Goal: Find contact information: Find contact information

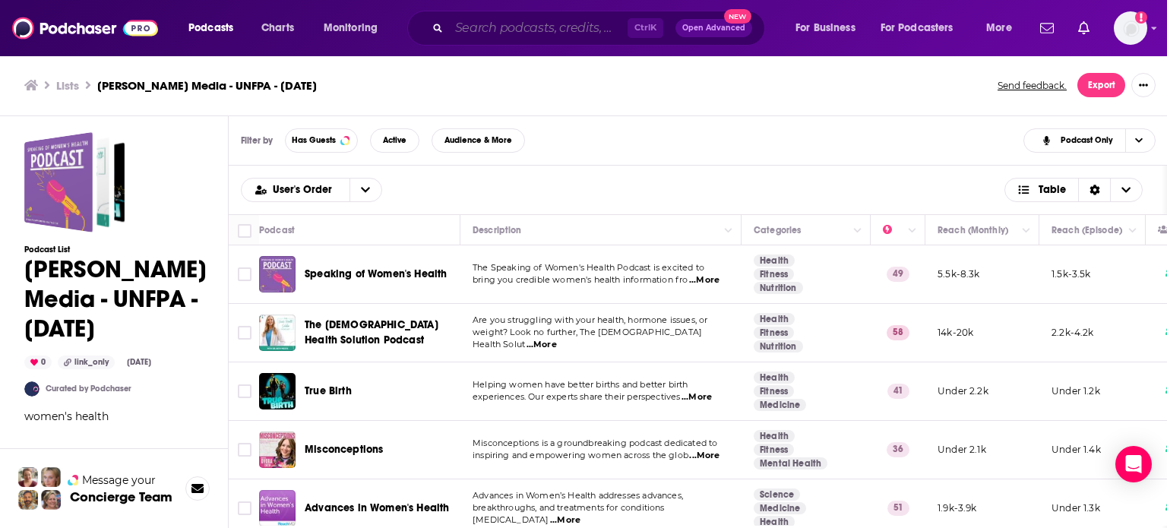
click at [494, 30] on input "Search podcasts, credits, & more..." at bounding box center [538, 28] width 179 height 24
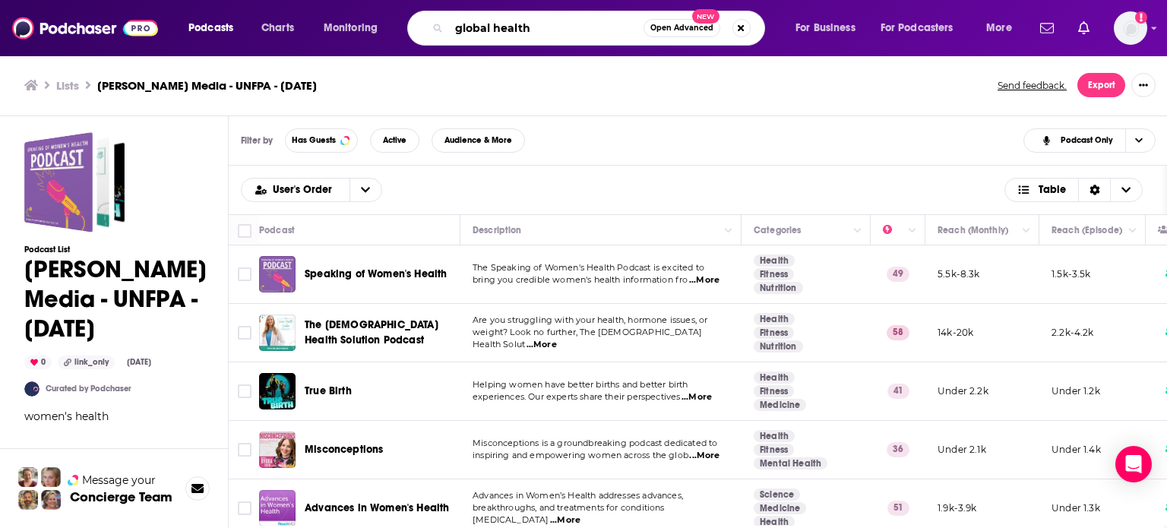
type input "global health"
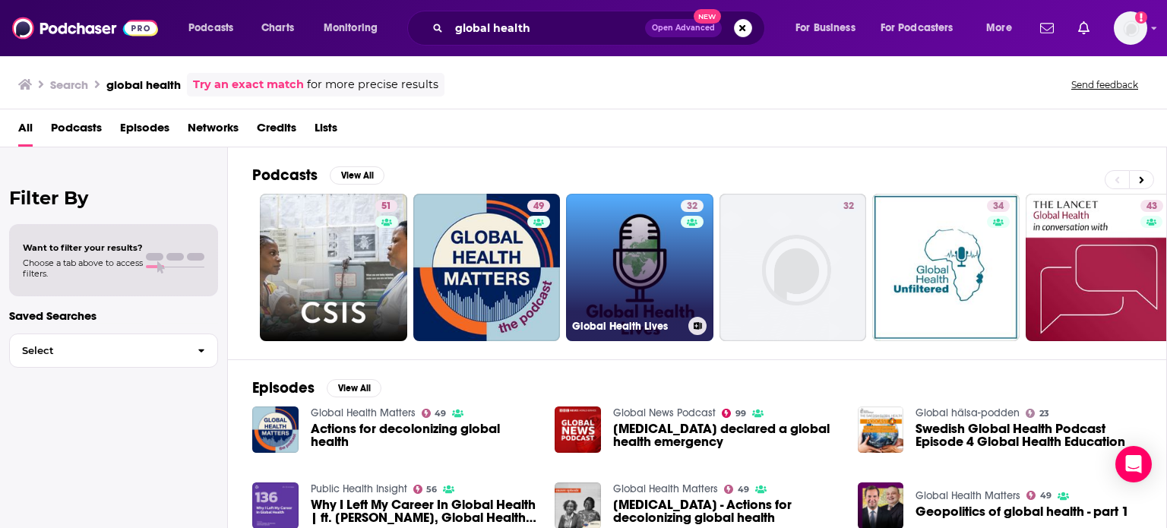
click at [613, 234] on link "32 Global Health Lives" at bounding box center [639, 267] width 147 height 147
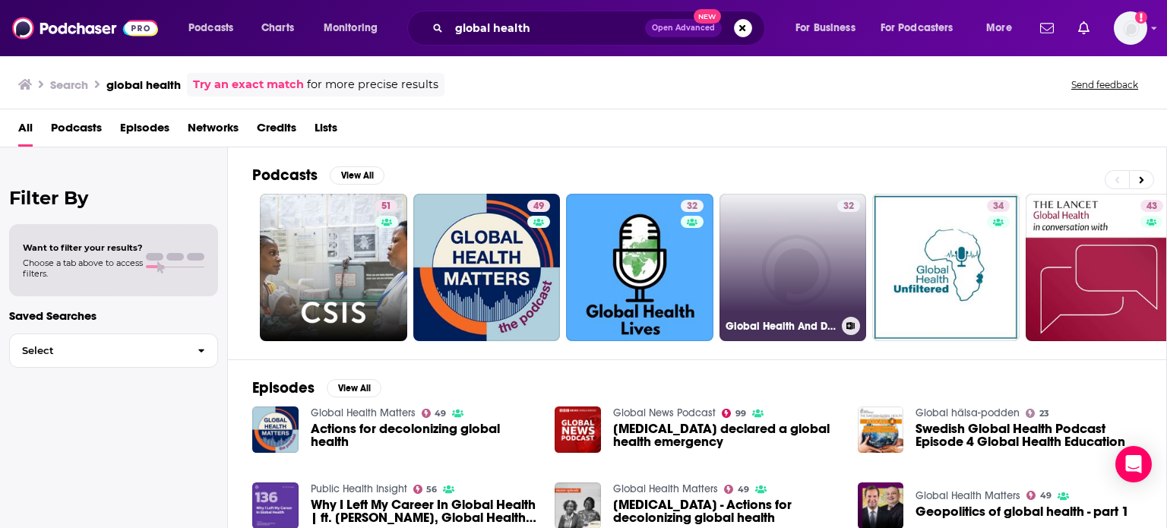
click at [801, 264] on link "32 Global Health And Diplomacy" at bounding box center [793, 267] width 147 height 147
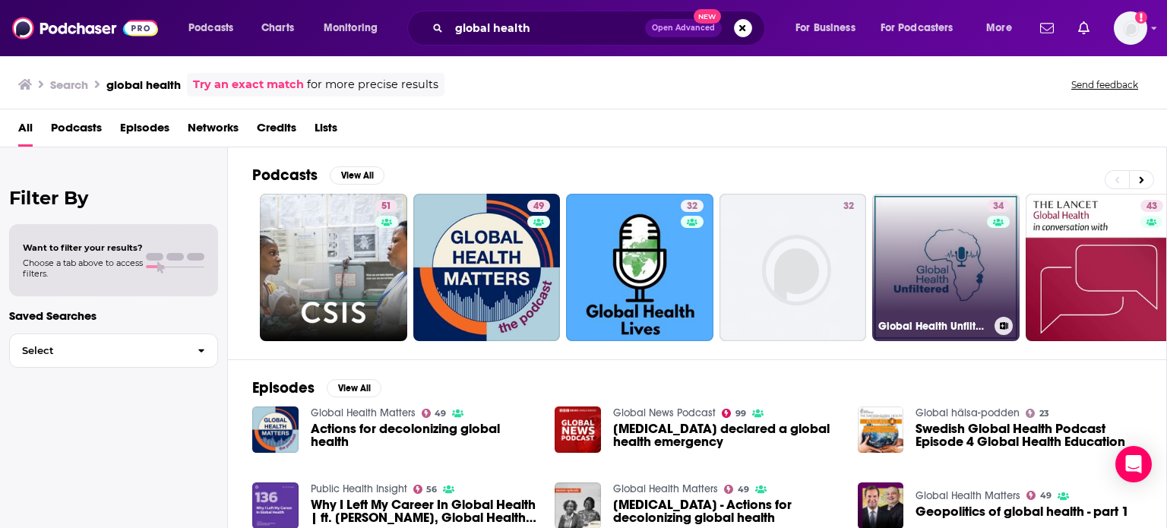
click at [933, 236] on link "34 Global Health Unfiltered" at bounding box center [946, 267] width 147 height 147
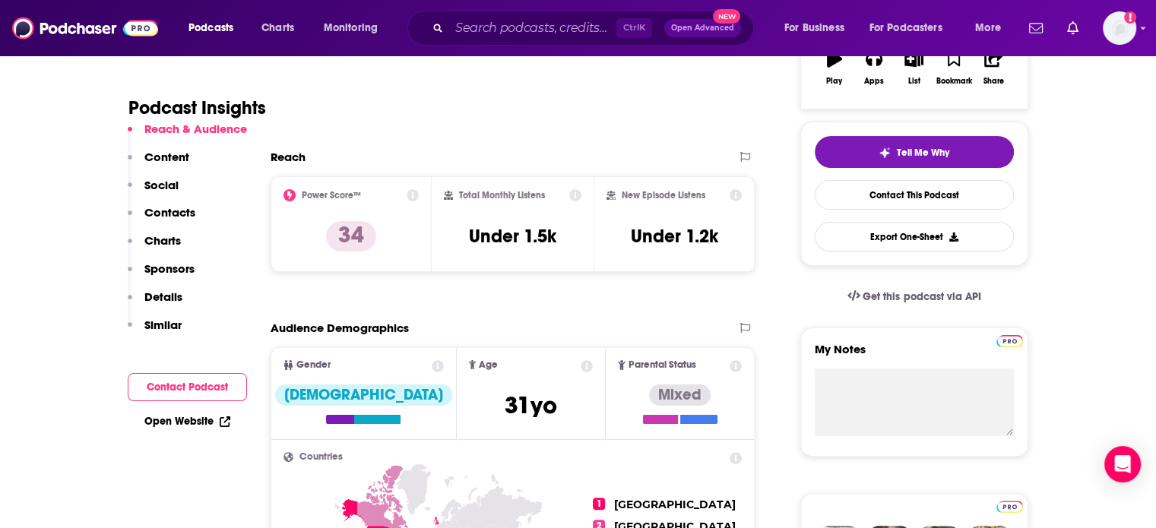
scroll to position [304, 0]
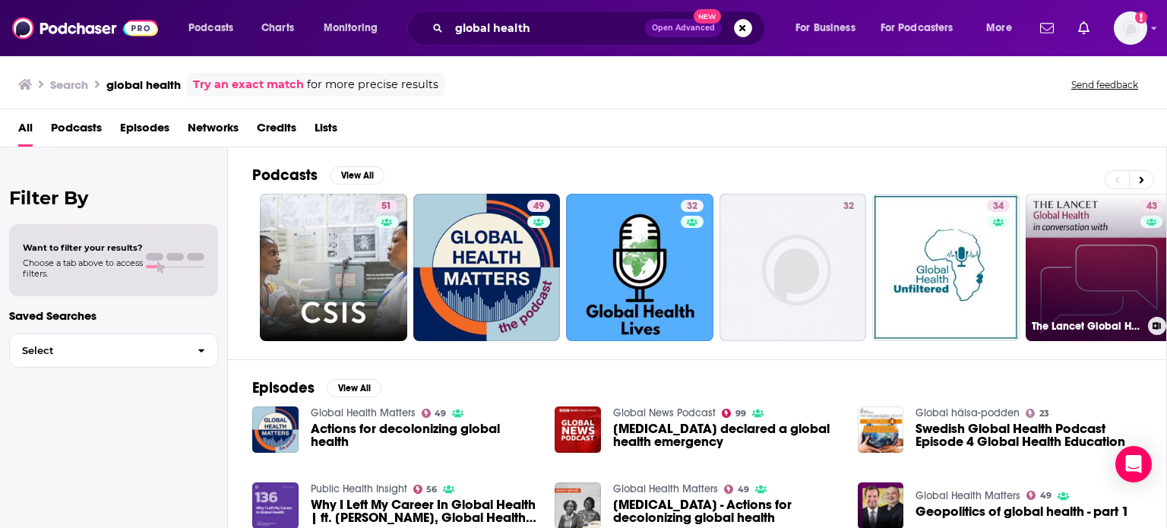
click at [1107, 218] on link "43 The Lancet Global Health in conversation with" at bounding box center [1099, 267] width 147 height 147
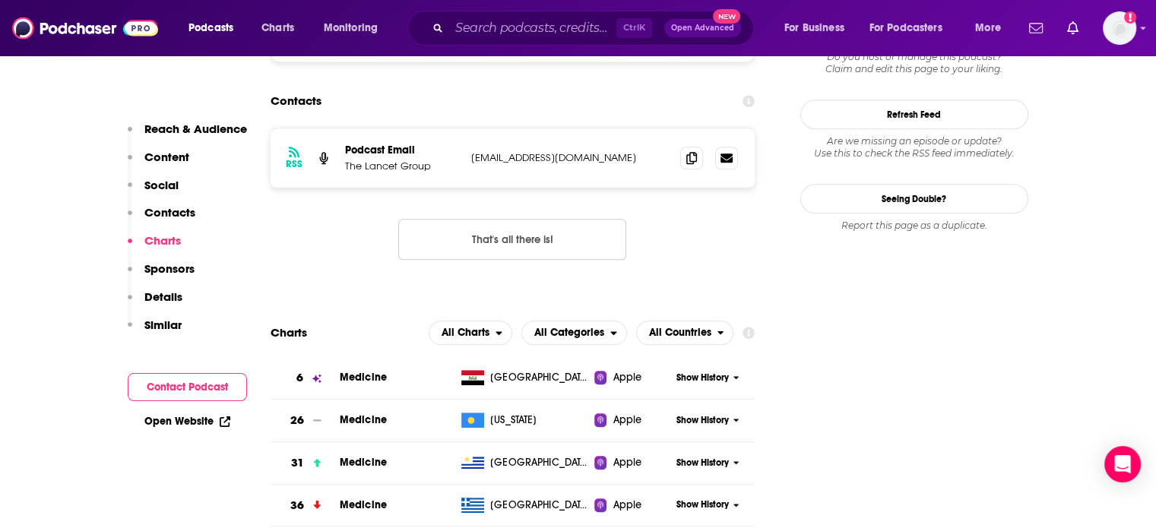
scroll to position [1520, 0]
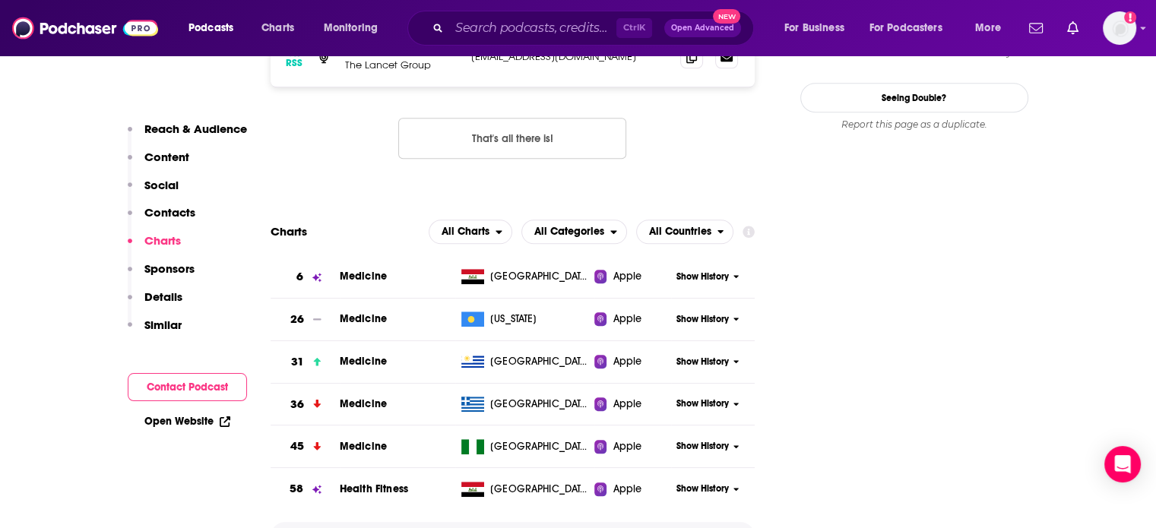
click at [502, 527] on span "Show More" at bounding box center [513, 536] width 54 height 11
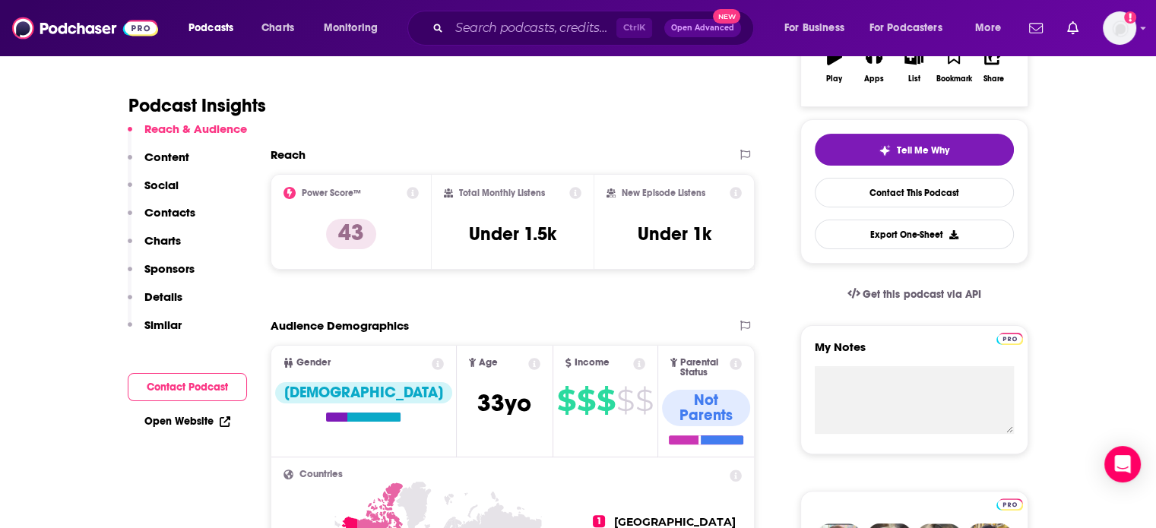
scroll to position [380, 0]
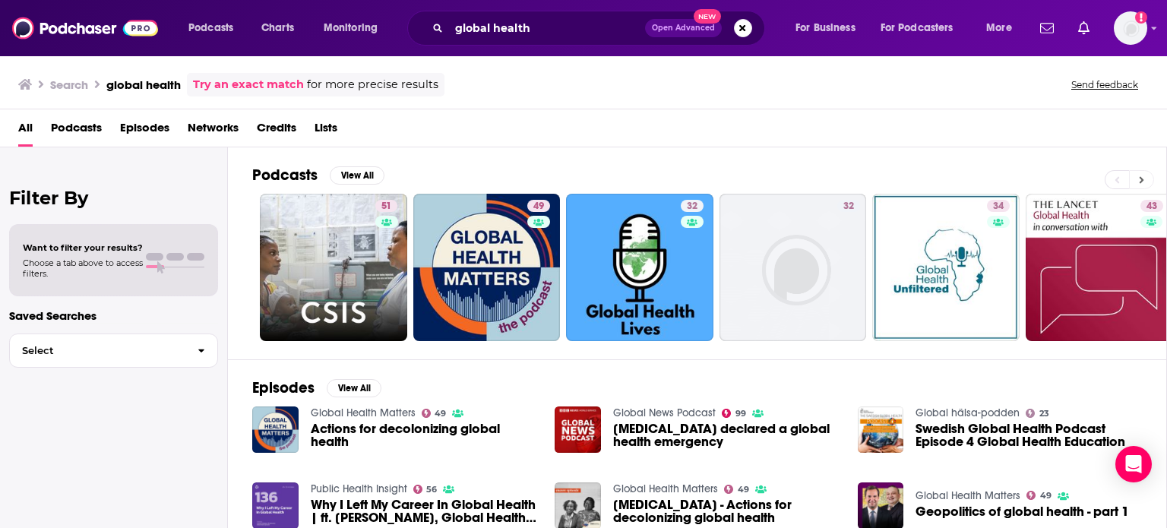
click at [1139, 176] on button at bounding box center [1141, 179] width 25 height 19
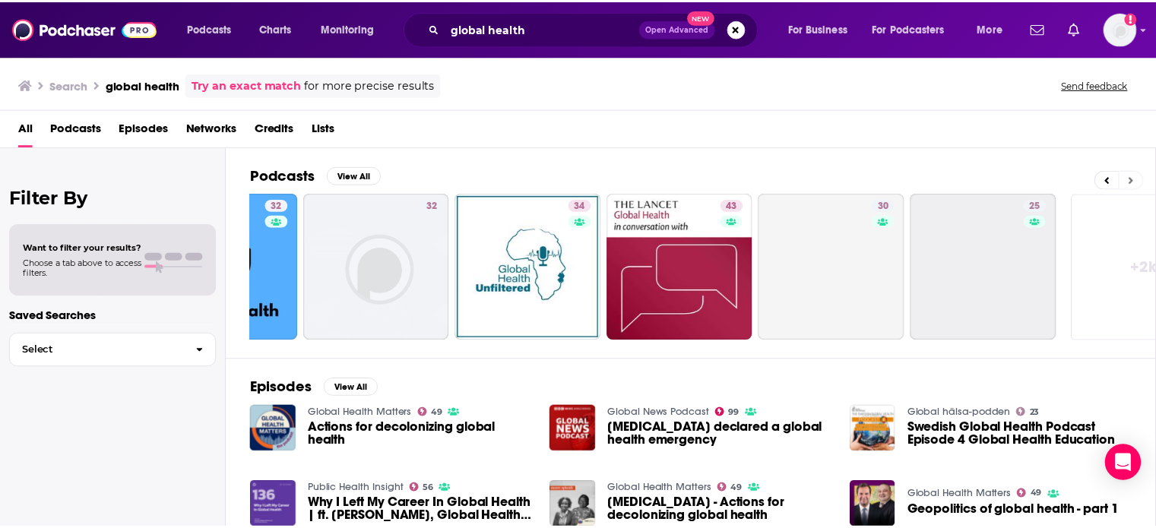
scroll to position [0, 480]
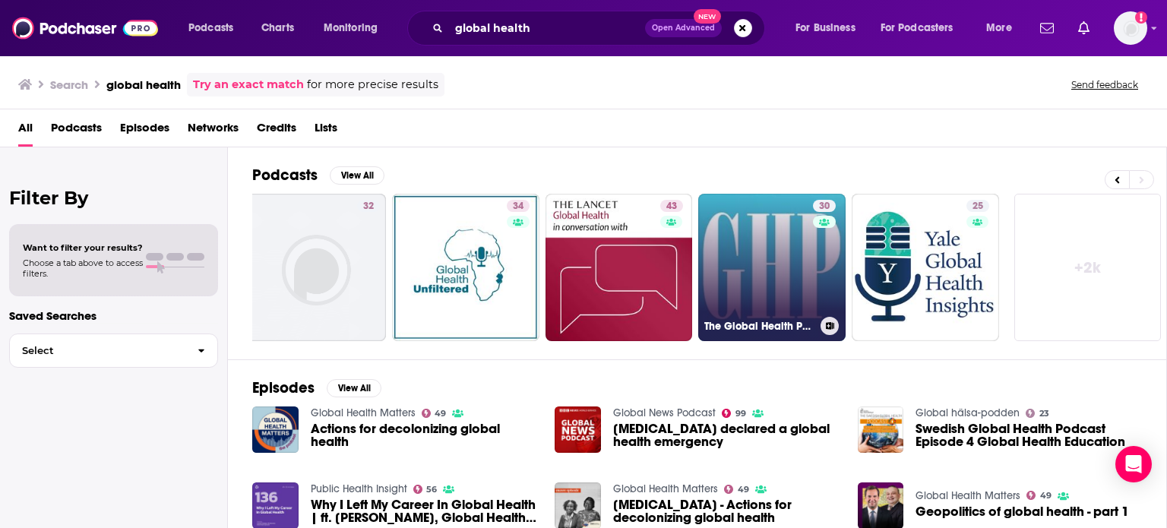
click at [771, 264] on link "30 The Global Health Politics Podcast" at bounding box center [771, 267] width 147 height 147
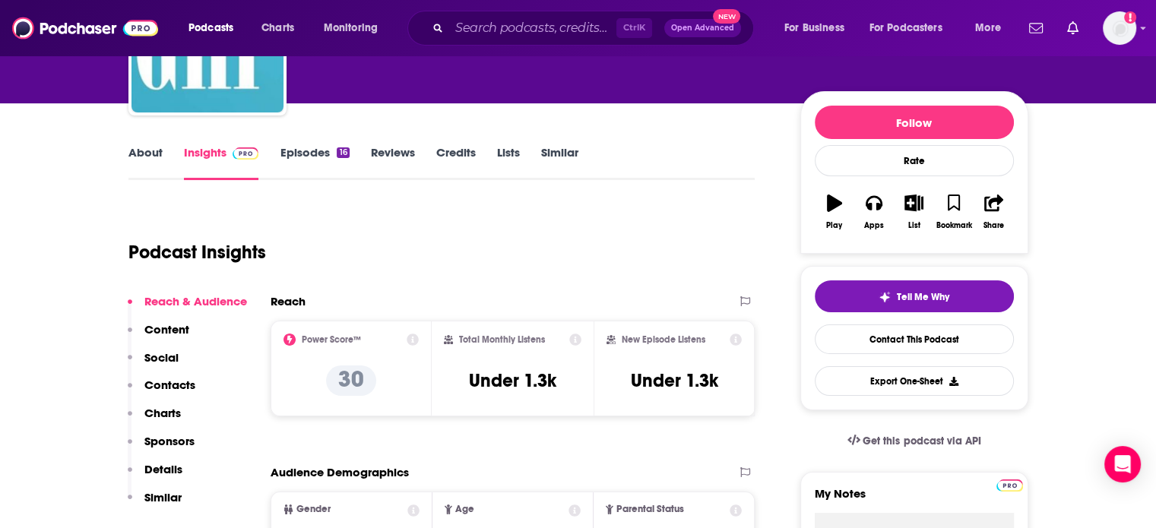
scroll to position [152, 0]
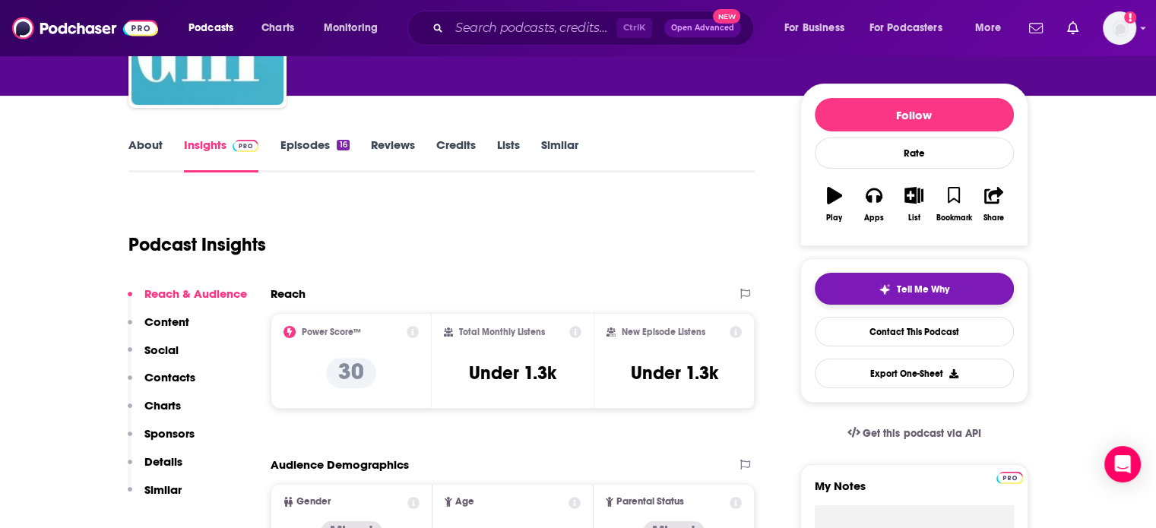
click at [942, 281] on button "Tell Me Why" at bounding box center [914, 289] width 199 height 32
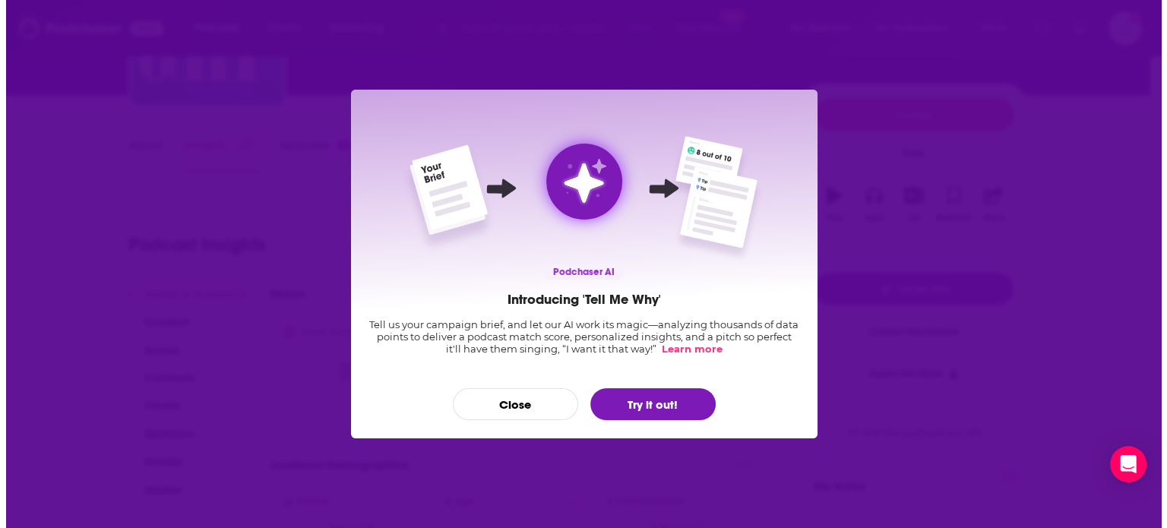
scroll to position [0, 0]
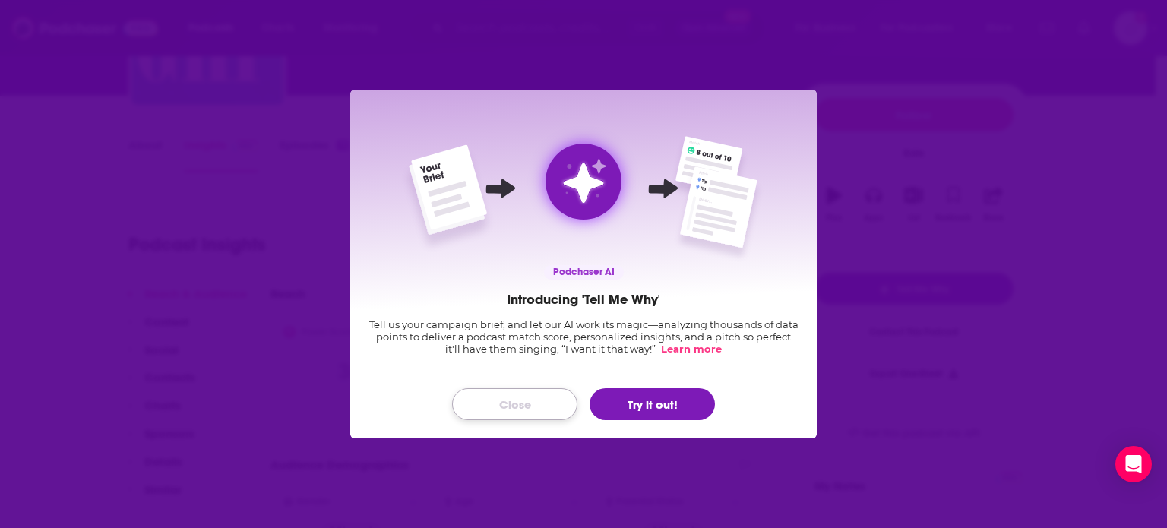
click at [492, 404] on button "Close" at bounding box center [514, 404] width 125 height 32
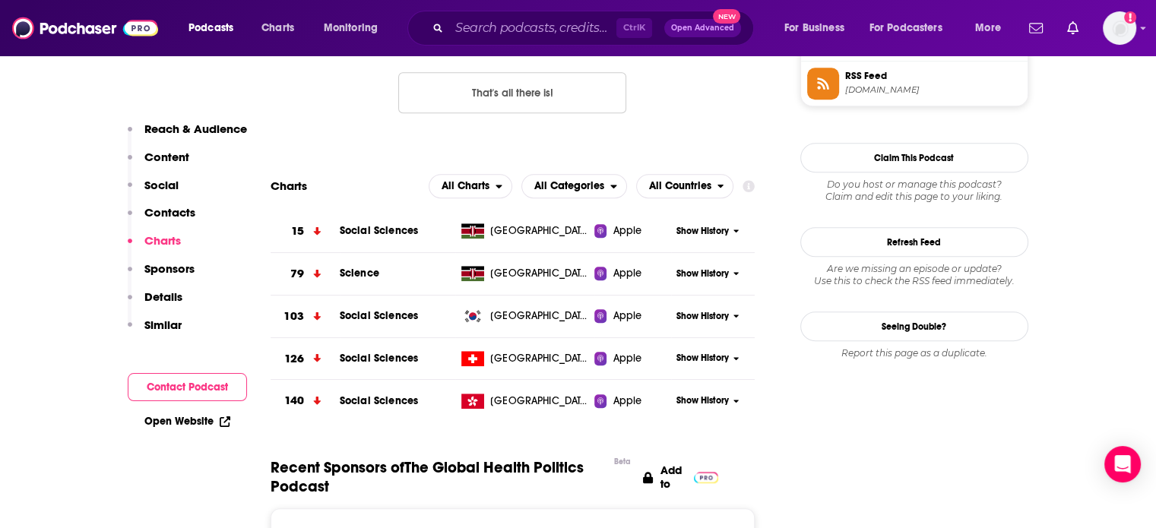
scroll to position [1292, 0]
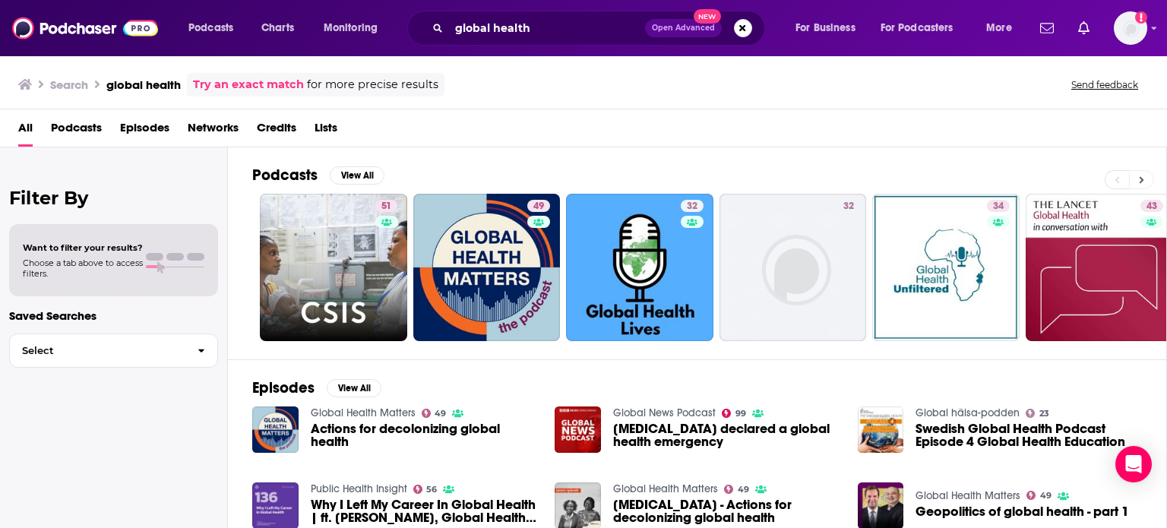
click at [1137, 177] on button at bounding box center [1141, 179] width 25 height 19
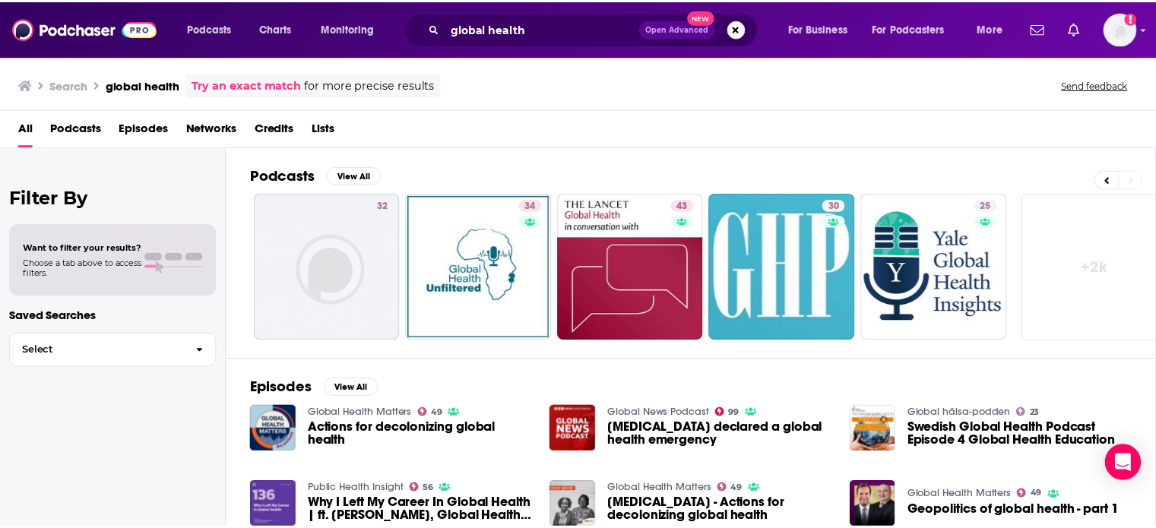
scroll to position [0, 480]
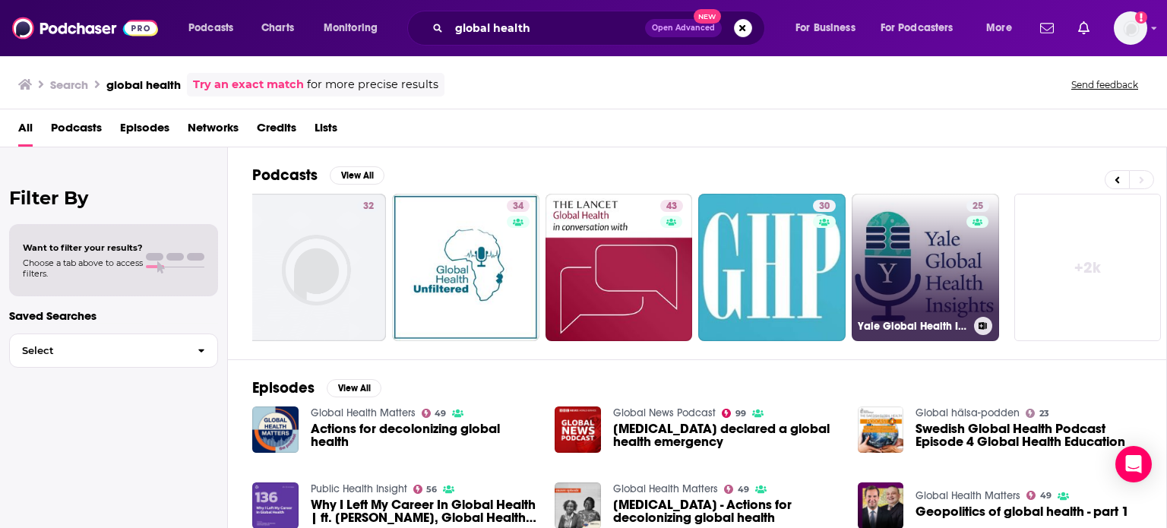
click at [920, 263] on link "25 Yale Global Health Insights" at bounding box center [925, 267] width 147 height 147
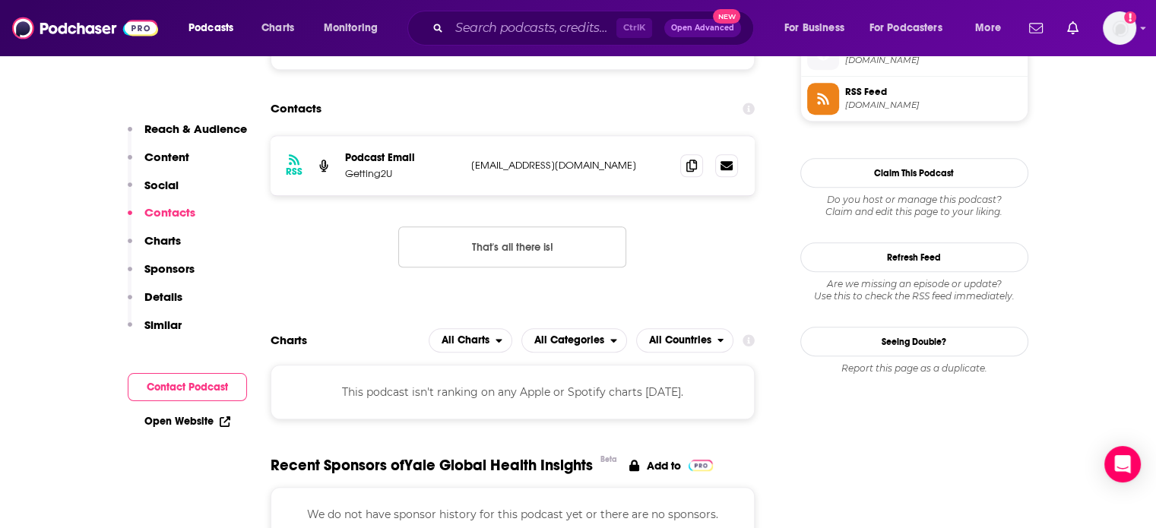
scroll to position [1140, 0]
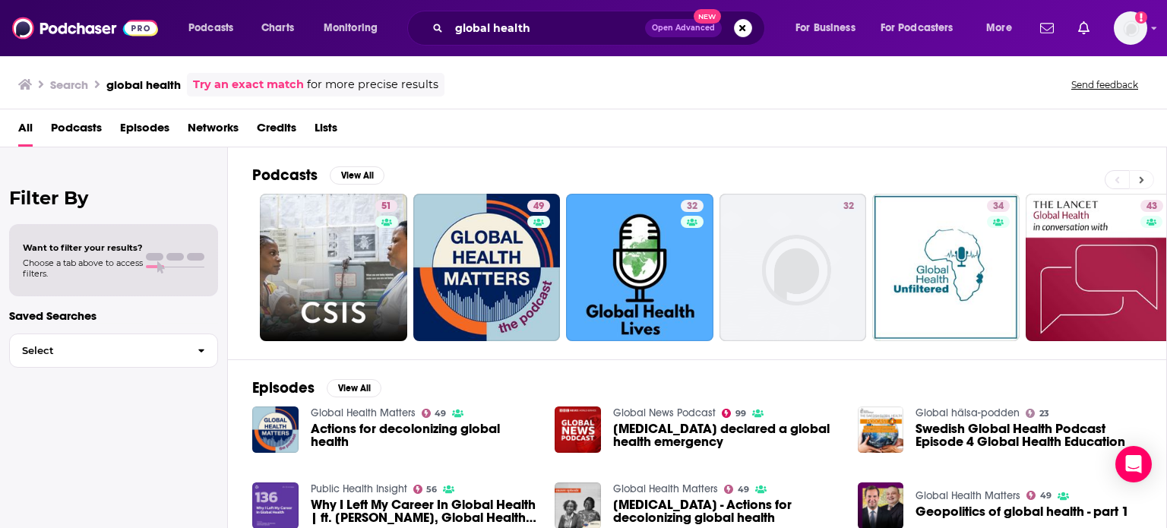
click at [1142, 177] on icon at bounding box center [1142, 179] width 5 height 7
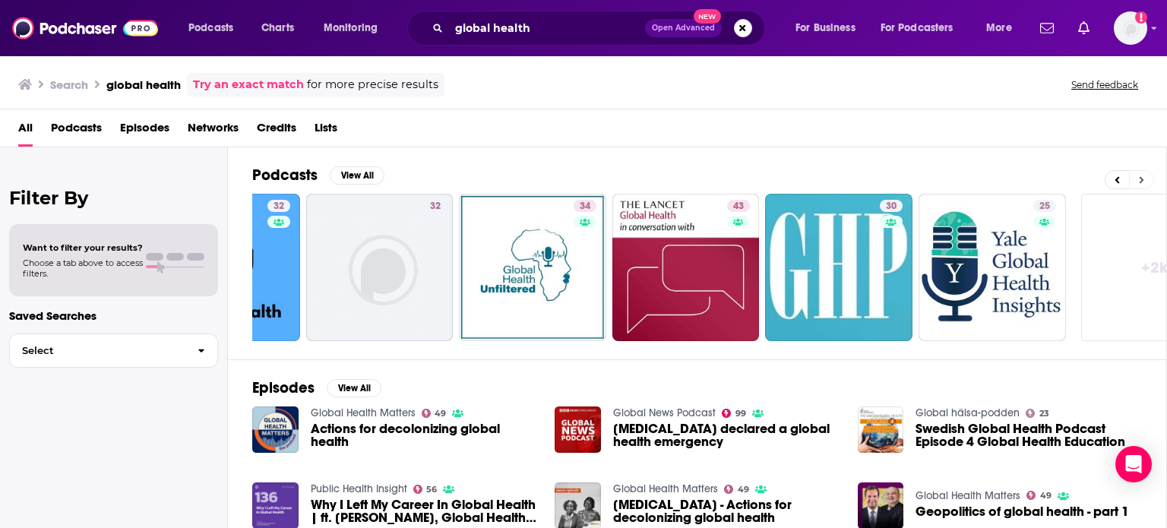
scroll to position [0, 480]
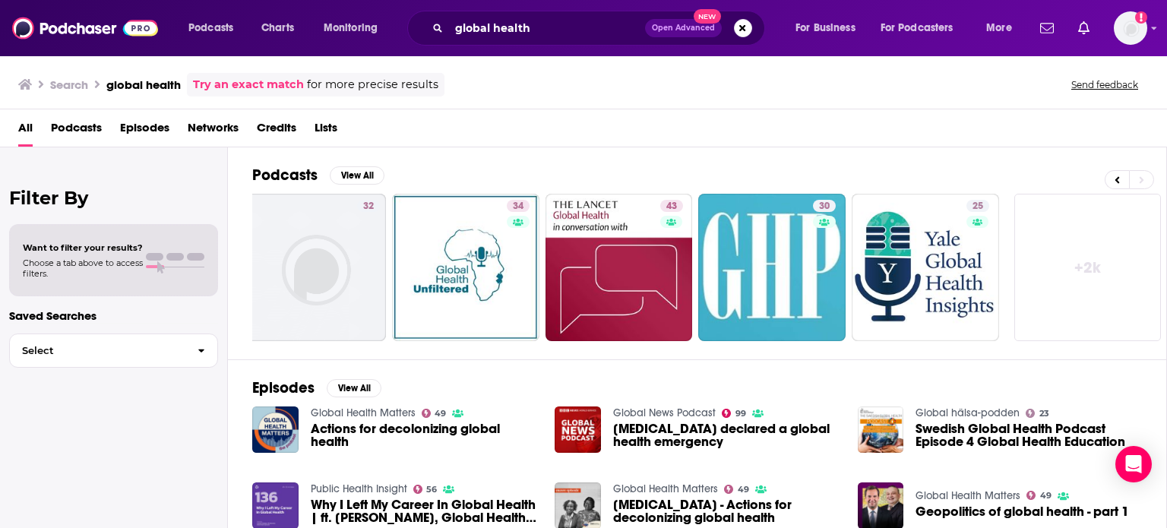
click at [1092, 262] on link "+ 2k" at bounding box center [1088, 267] width 147 height 147
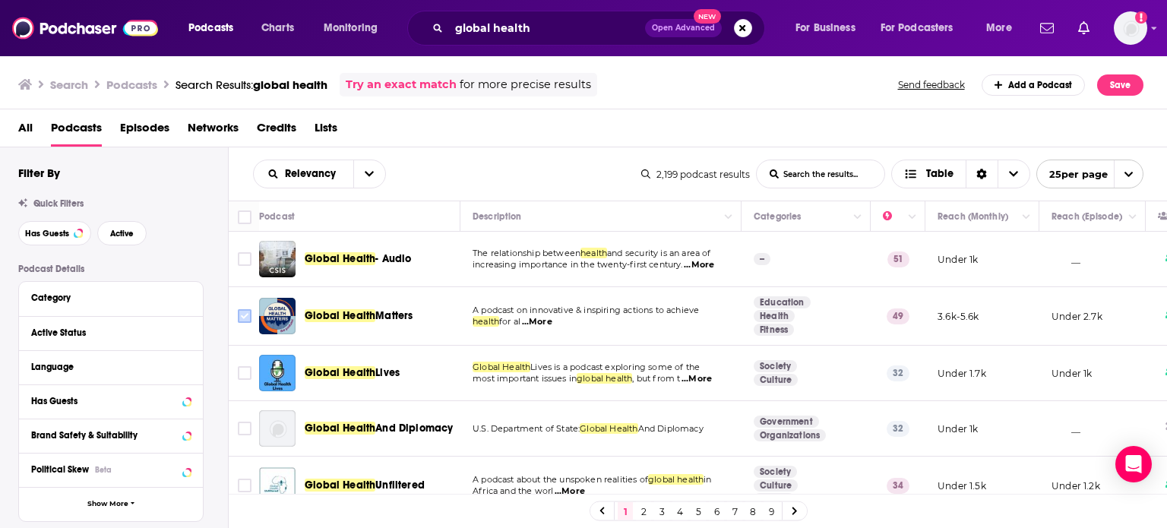
click at [241, 315] on input "Toggle select row" at bounding box center [245, 316] width 14 height 14
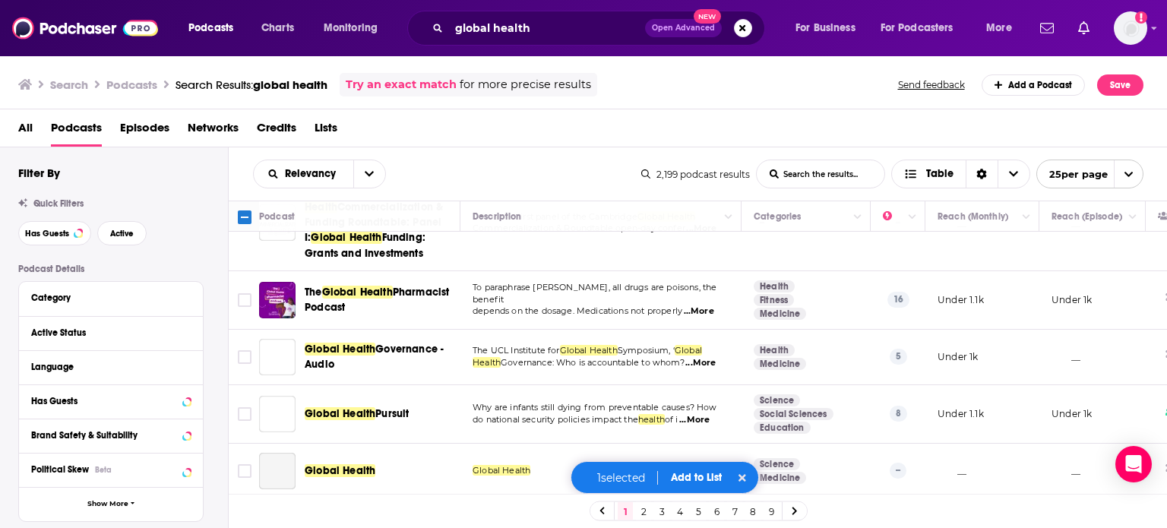
scroll to position [684, 0]
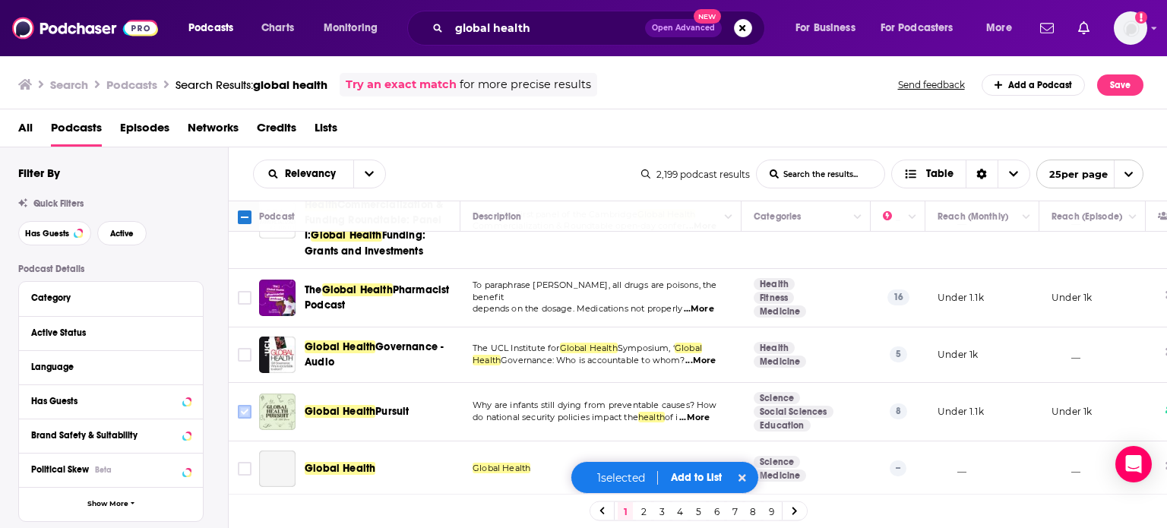
click at [238, 405] on input "Toggle select row" at bounding box center [245, 412] width 14 height 14
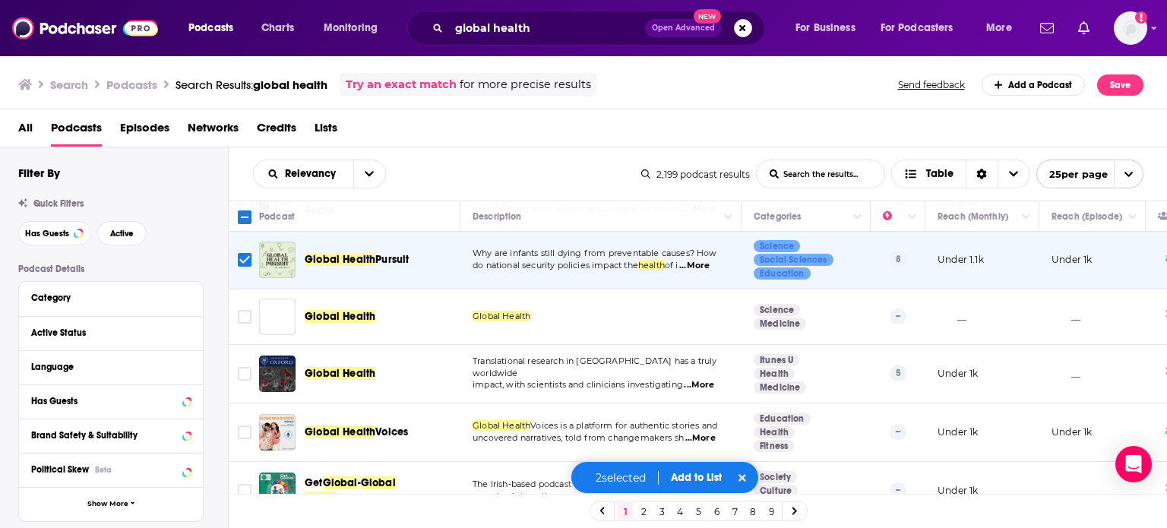
scroll to position [912, 0]
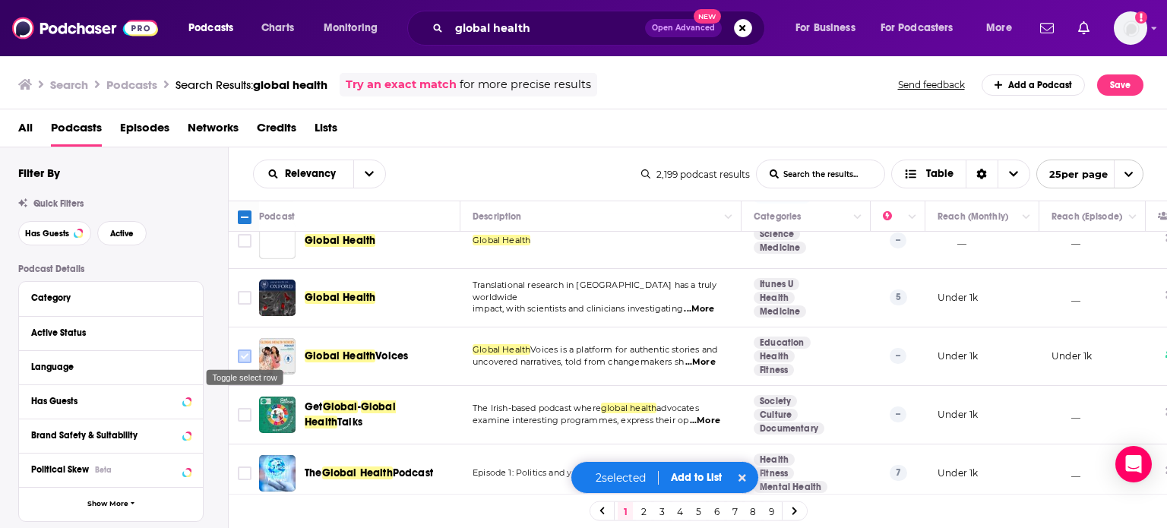
click at [242, 352] on input "Toggle select row" at bounding box center [245, 357] width 14 height 14
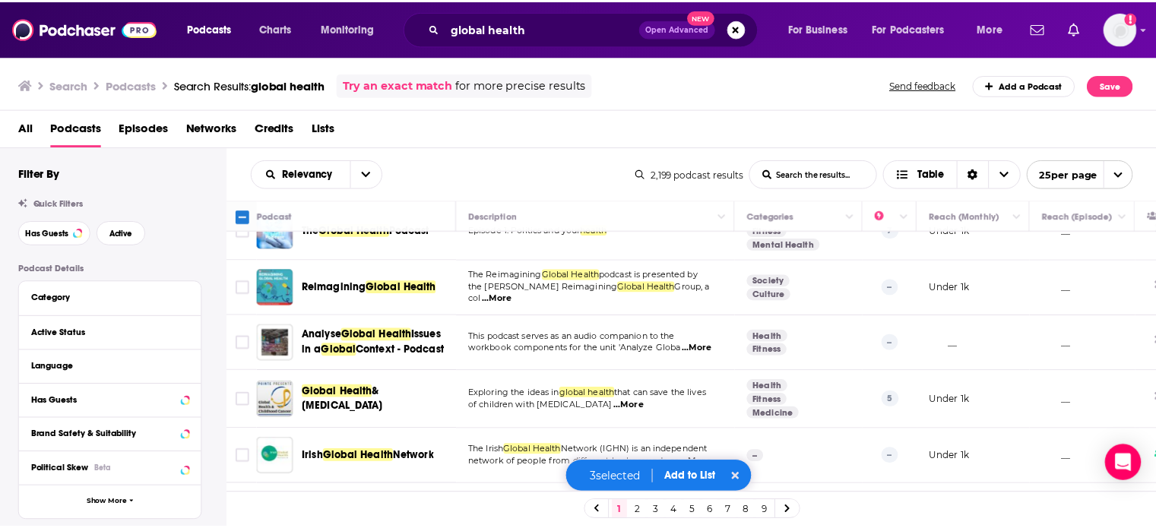
scroll to position [1128, 0]
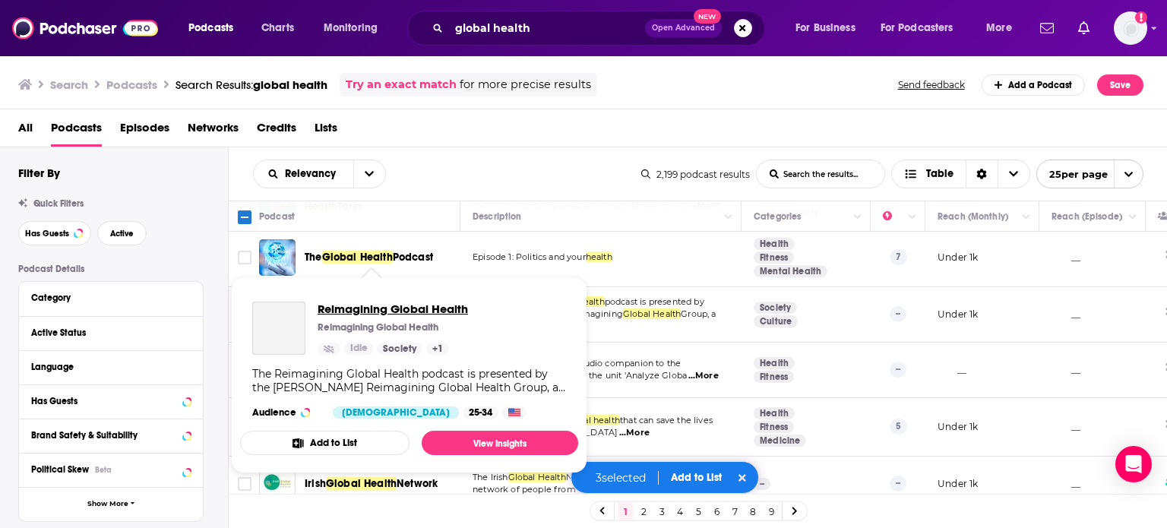
click at [331, 309] on span "Reimagining Global Health" at bounding box center [393, 309] width 150 height 14
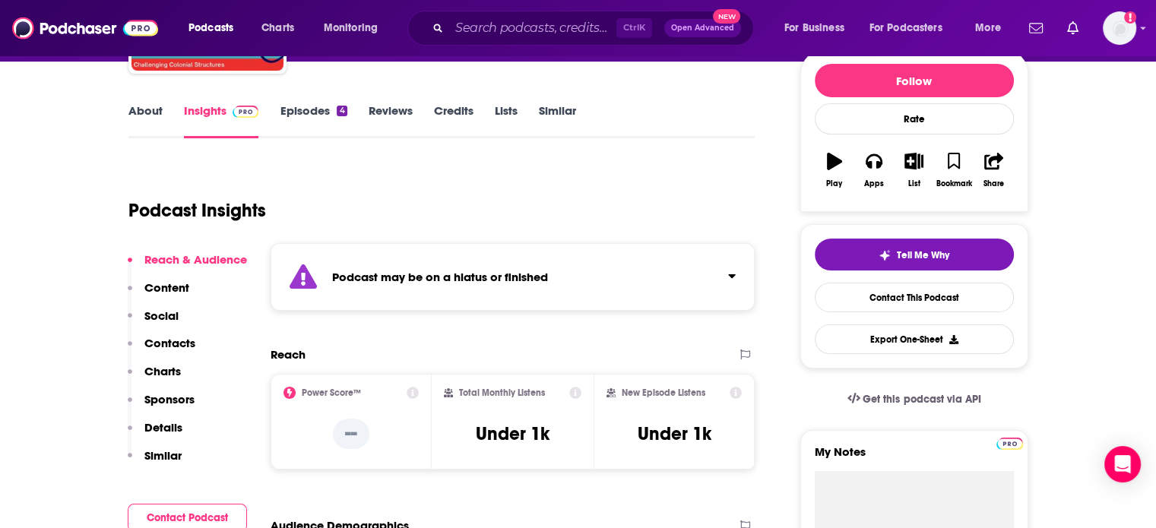
scroll to position [228, 0]
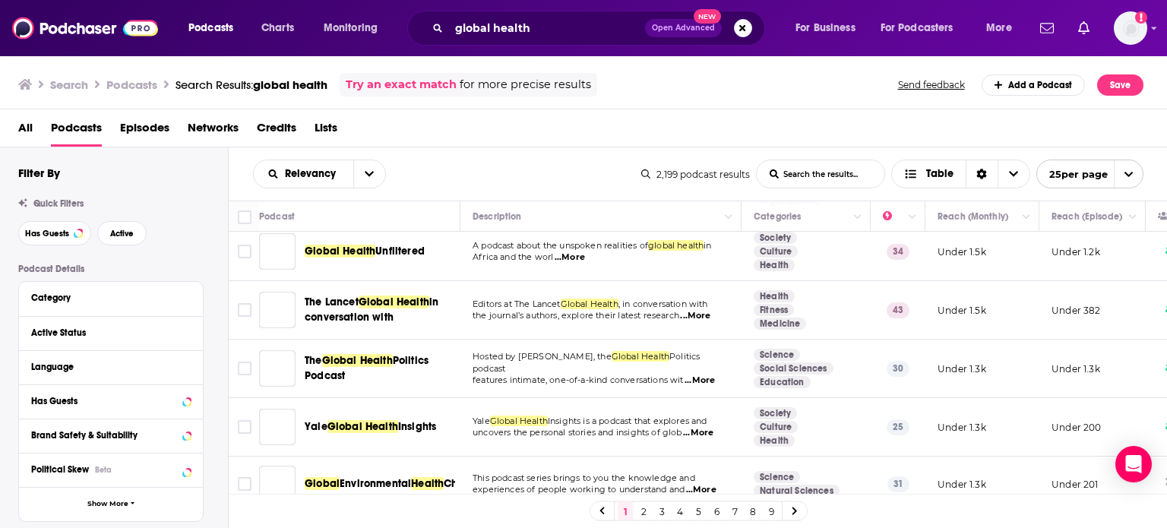
scroll to position [76, 0]
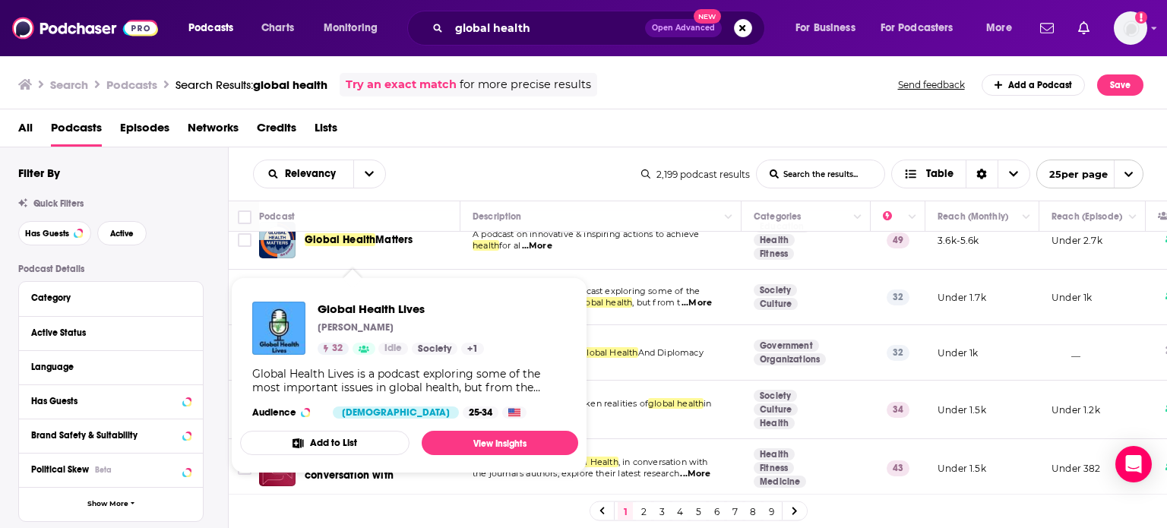
click at [411, 390] on div "Global Health Lives is a podcast exploring some of the most important issues in…" at bounding box center [409, 380] width 314 height 27
click at [427, 152] on div "Relevancy List Search Input Search the results... Table 2,199 podcast results L…" at bounding box center [698, 173] width 939 height 53
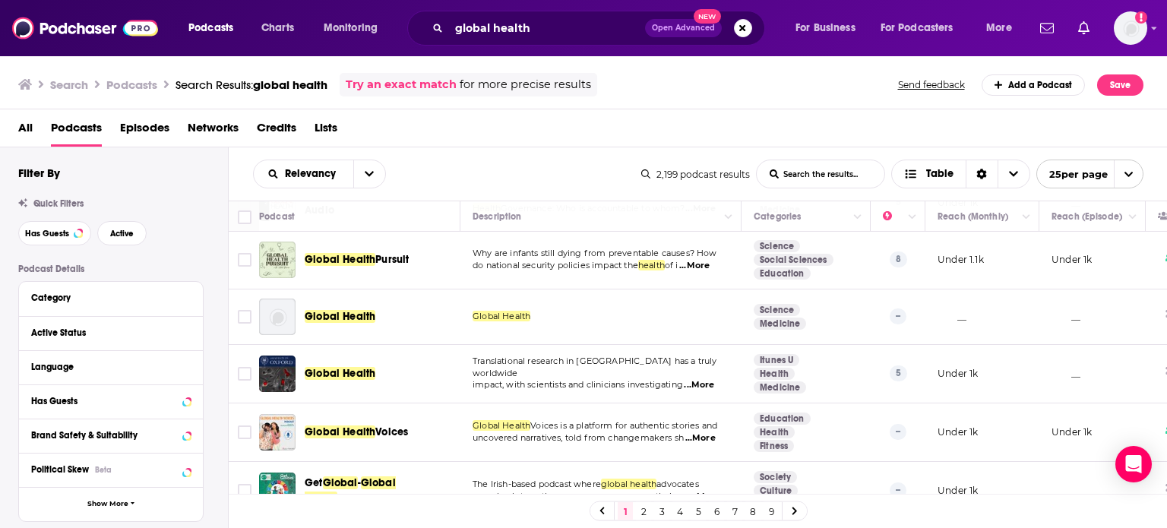
scroll to position [1204, 0]
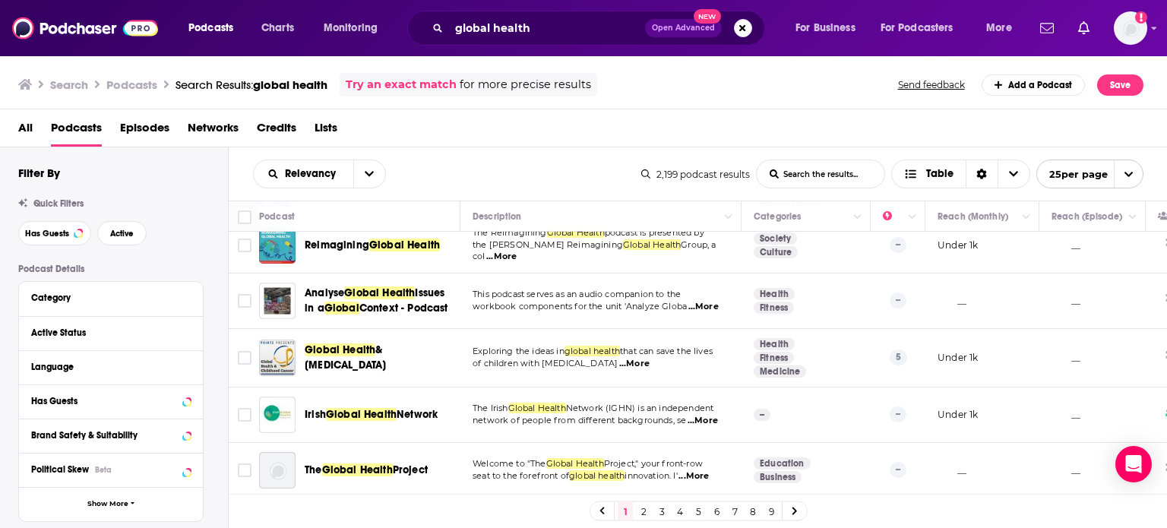
click at [642, 510] on link "2" at bounding box center [643, 511] width 15 height 18
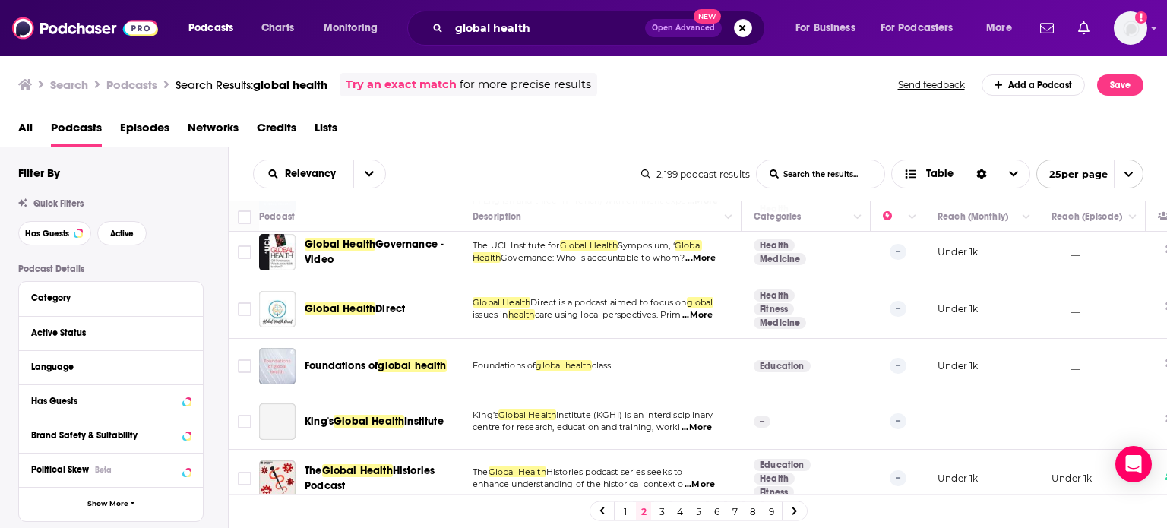
scroll to position [760, 0]
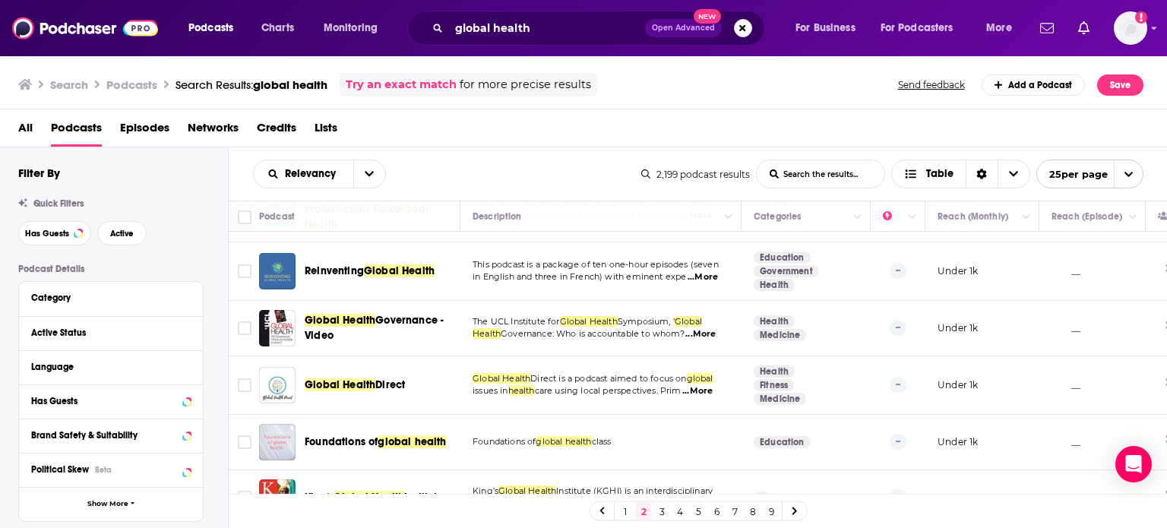
click at [717, 283] on span "...More" at bounding box center [703, 277] width 30 height 12
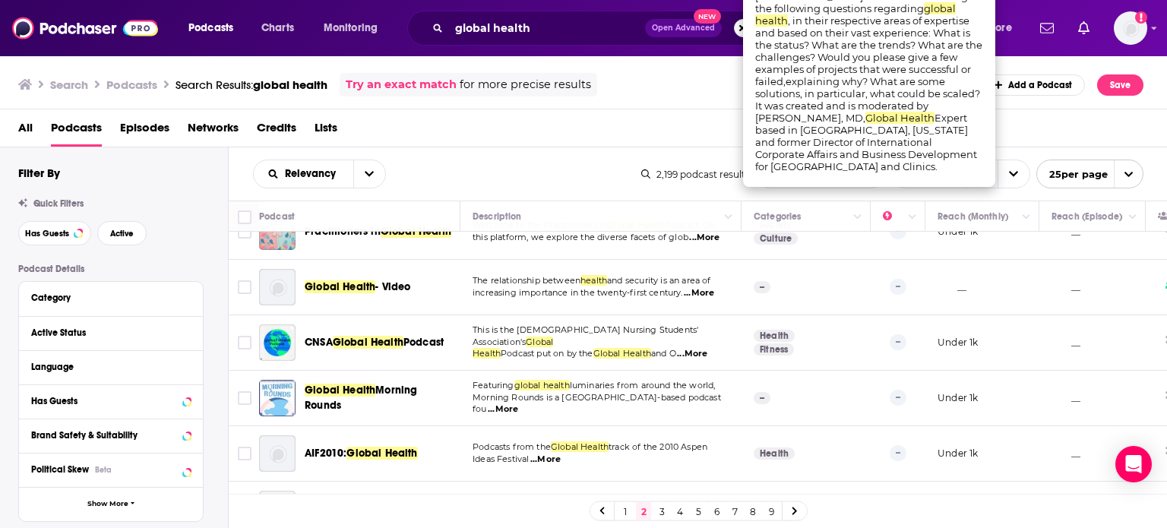
scroll to position [1201, 0]
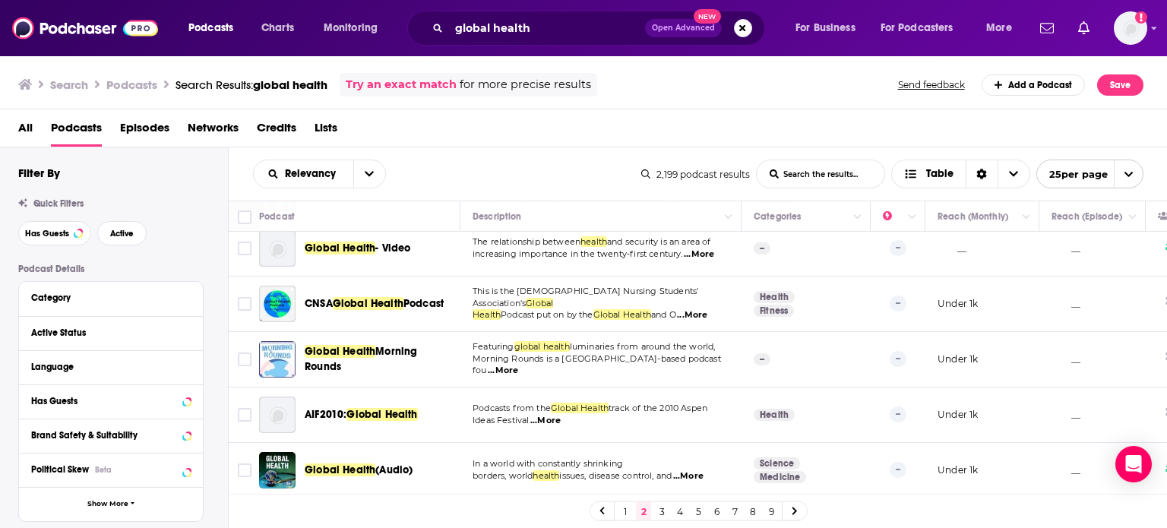
click at [660, 513] on link "3" at bounding box center [661, 511] width 15 height 18
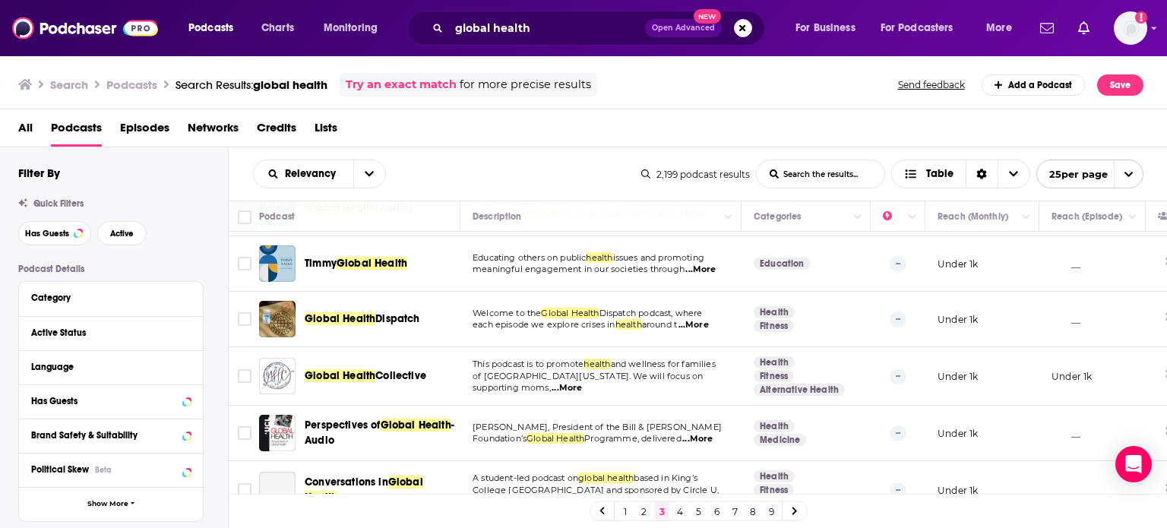
scroll to position [76, 0]
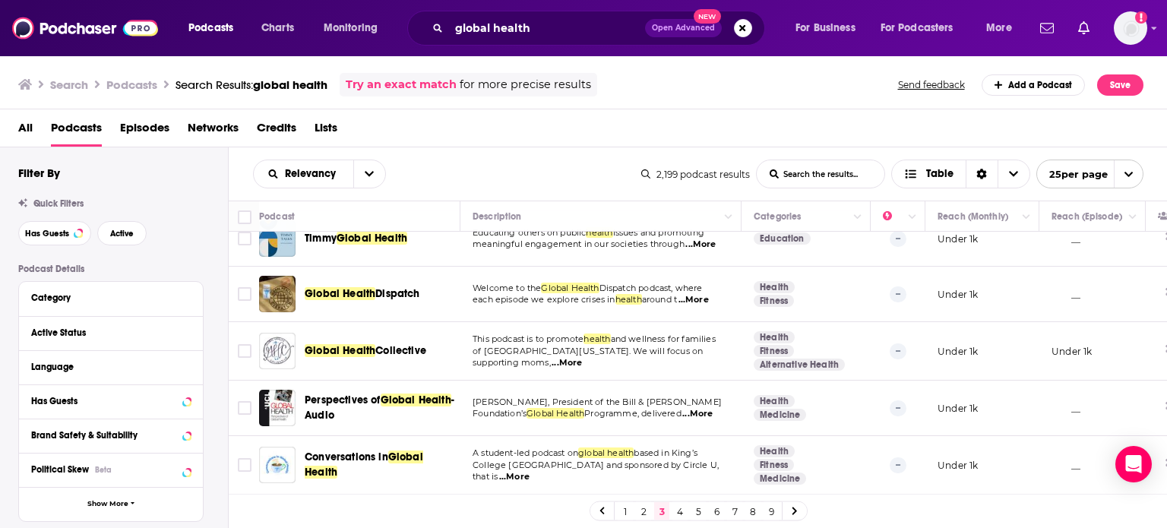
click at [582, 357] on span "...More" at bounding box center [567, 363] width 30 height 12
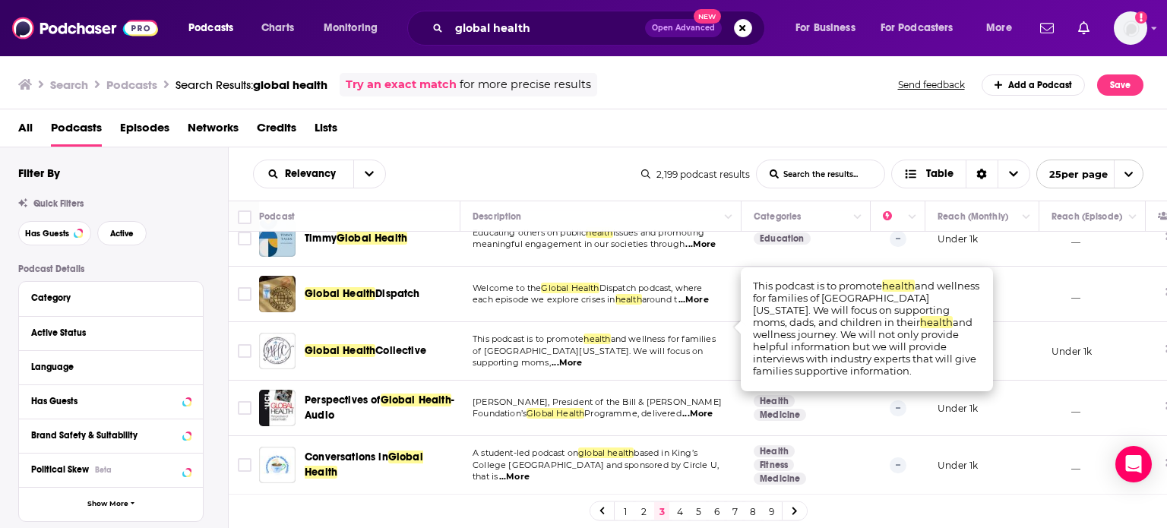
scroll to position [152, 0]
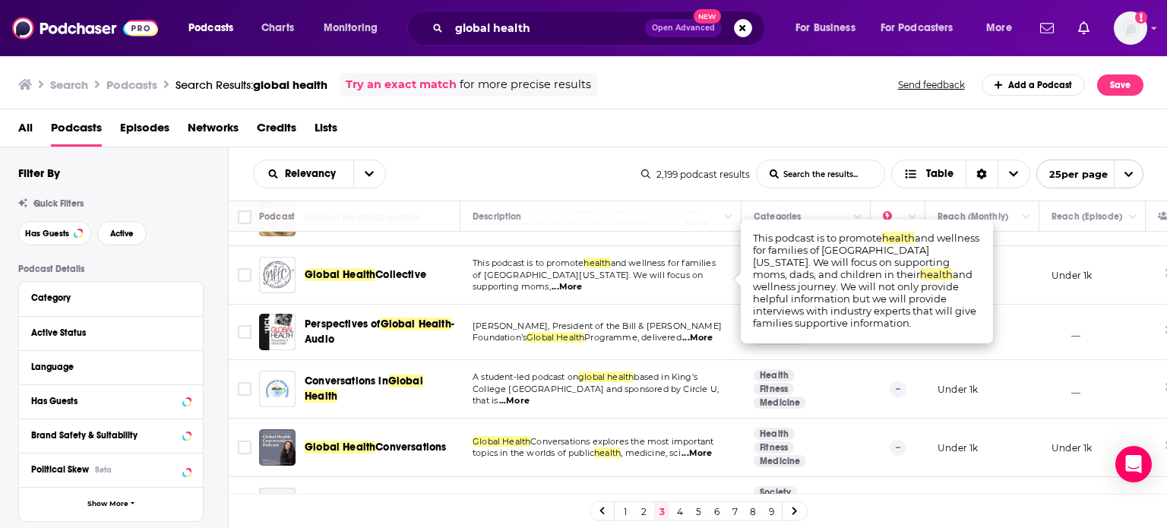
click at [530, 396] on span "...More" at bounding box center [514, 401] width 30 height 12
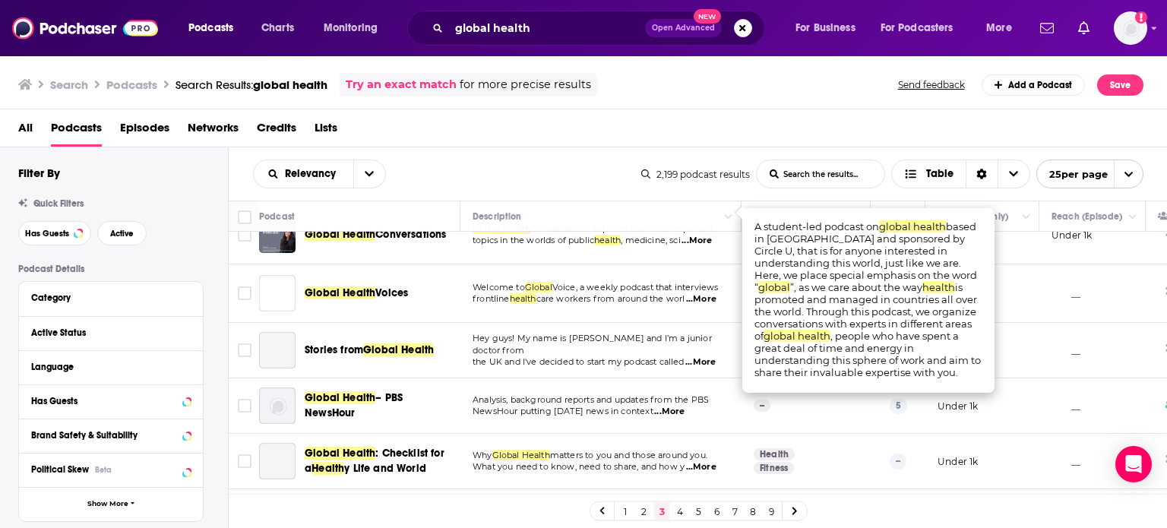
scroll to position [380, 0]
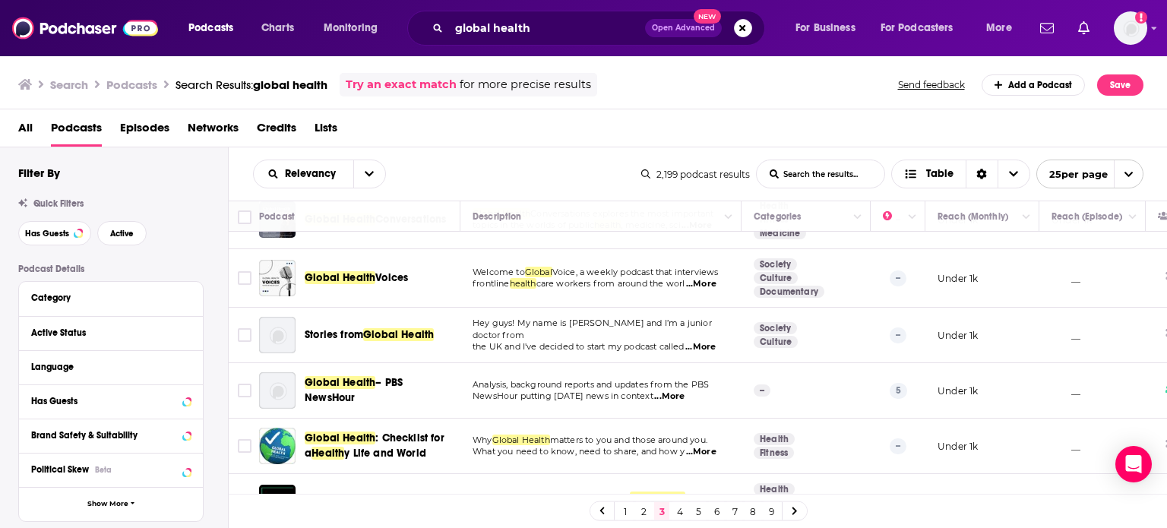
click at [705, 281] on span "...More" at bounding box center [701, 284] width 30 height 12
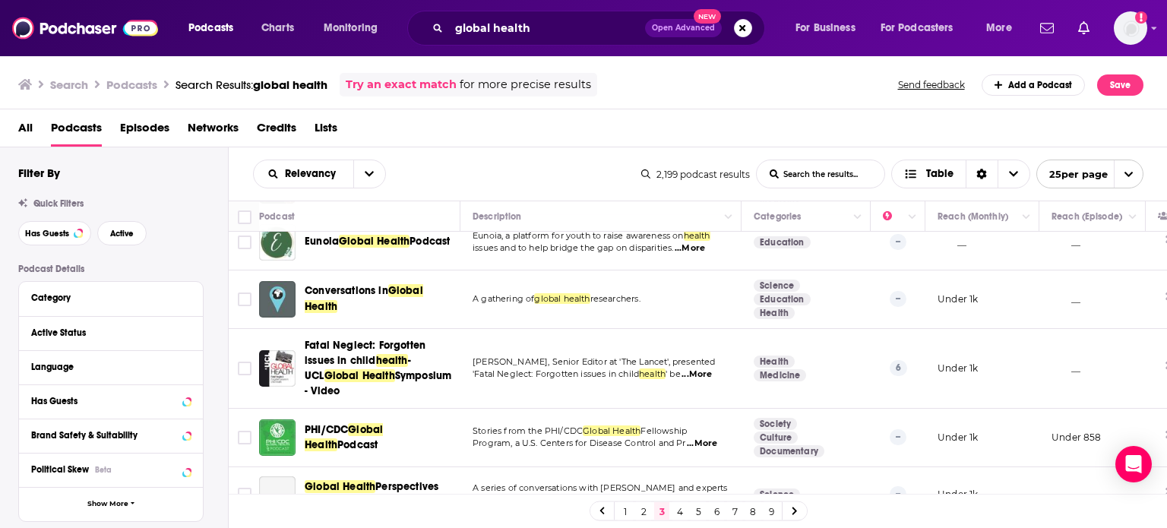
scroll to position [1186, 0]
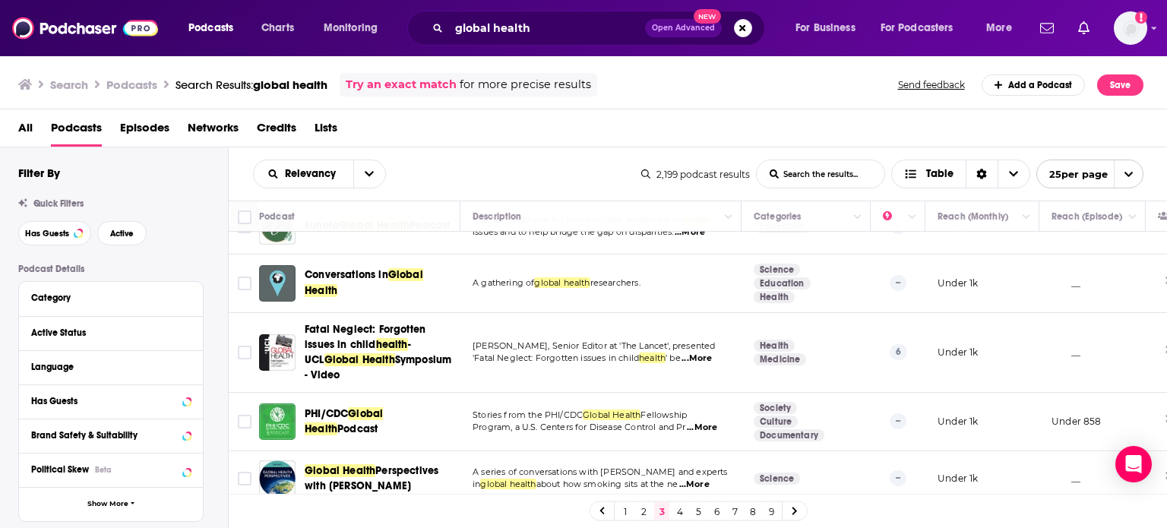
click at [714, 422] on span "...More" at bounding box center [702, 428] width 30 height 12
click at [536, 422] on span "Program, a U.S. Centers for Disease Control and Pr" at bounding box center [580, 427] width 214 height 11
click at [675, 507] on link "4" at bounding box center [680, 511] width 15 height 18
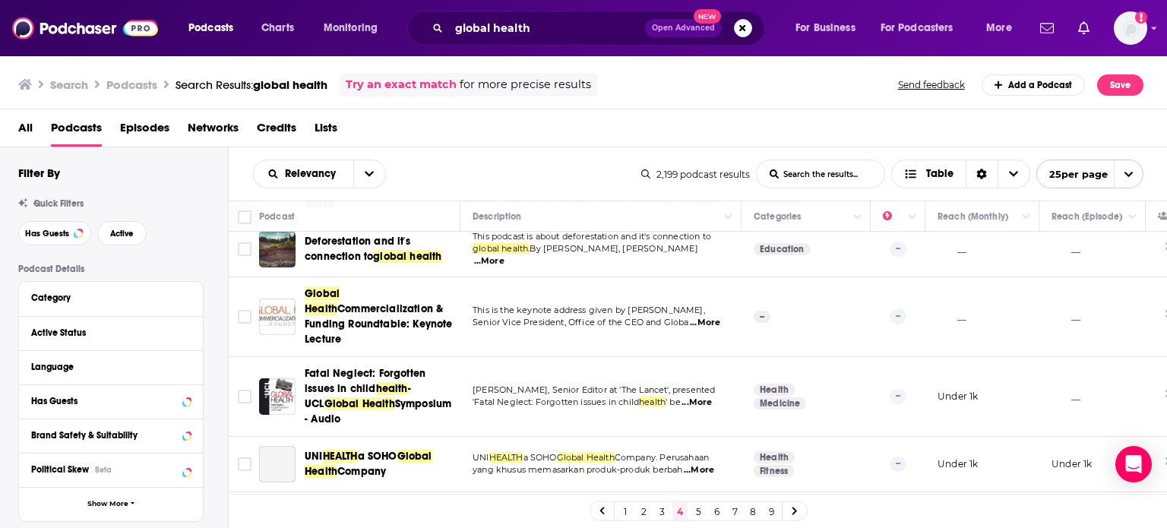
scroll to position [1286, 0]
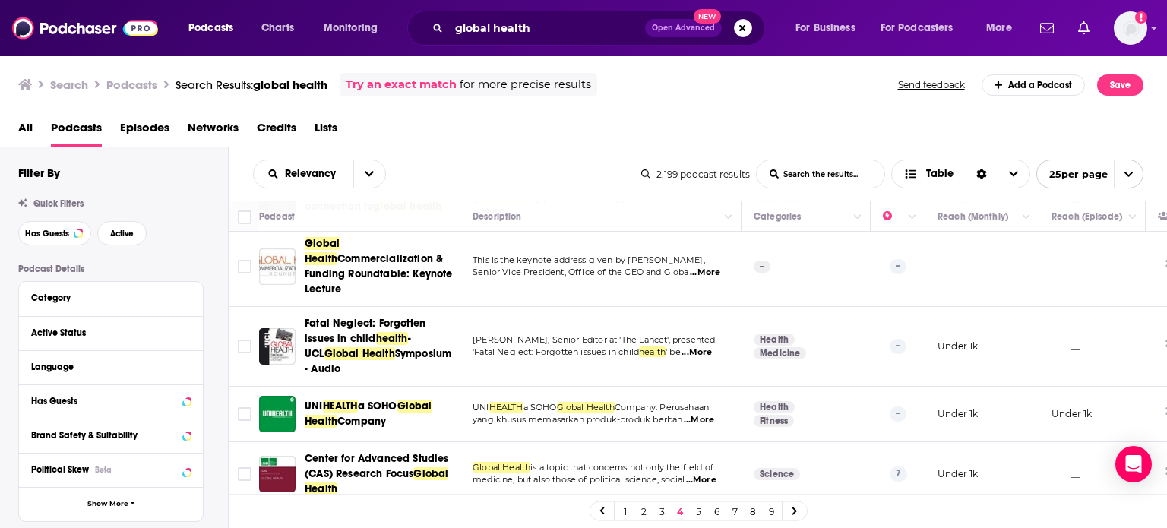
drag, startPoint x: 698, startPoint y: 513, endPoint x: 678, endPoint y: 508, distance: 20.3
click at [698, 513] on link "5" at bounding box center [698, 511] width 15 height 18
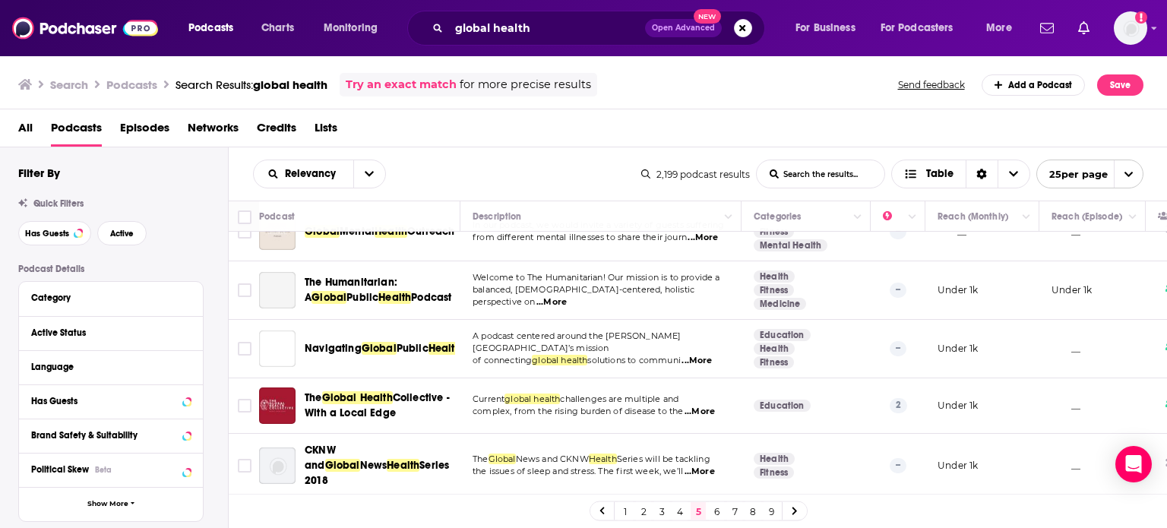
scroll to position [1304, 0]
click at [721, 512] on link "6" at bounding box center [716, 511] width 15 height 18
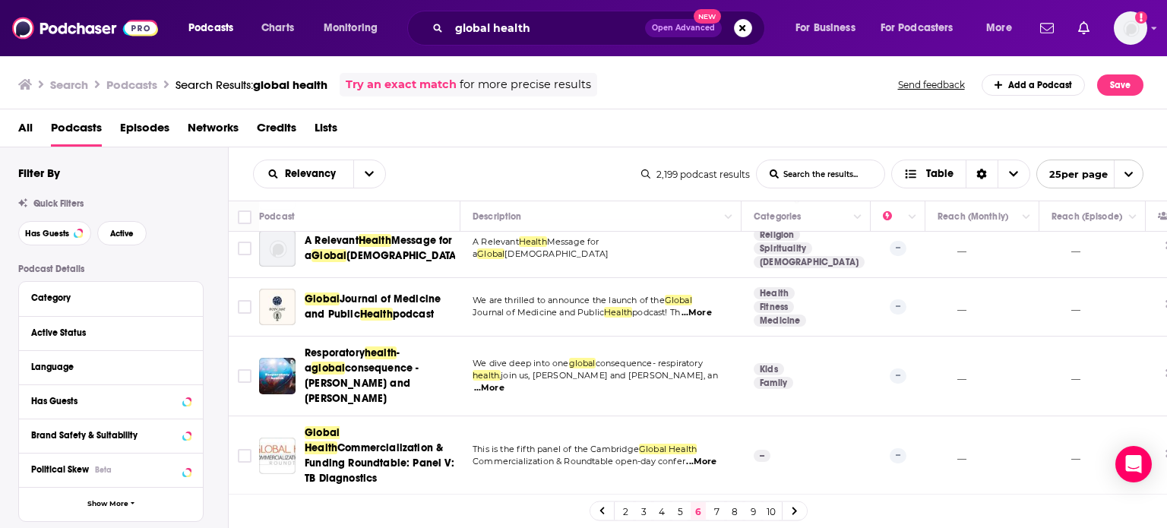
scroll to position [1281, 0]
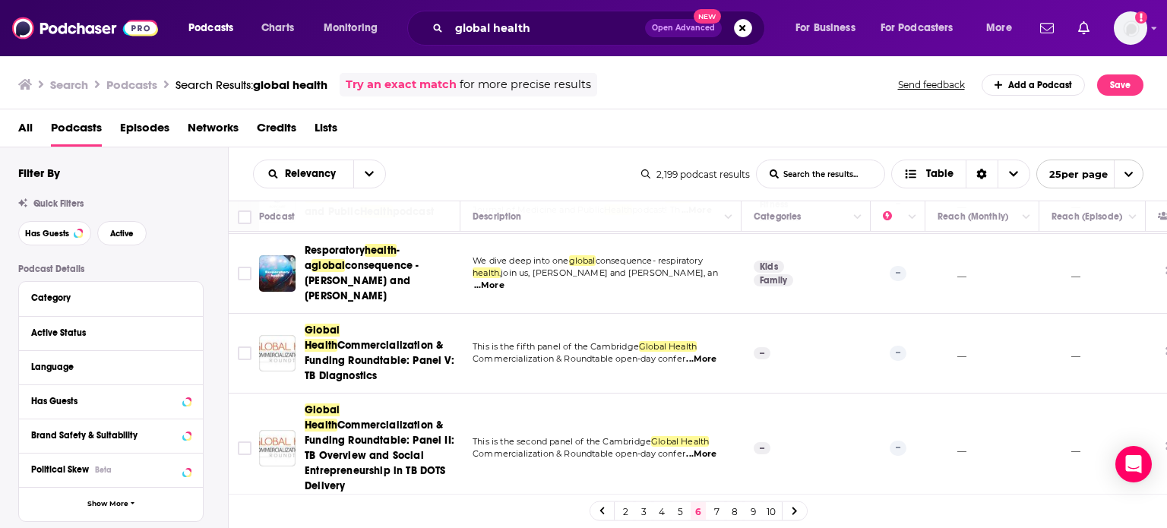
click at [623, 512] on link "2" at bounding box center [625, 511] width 15 height 18
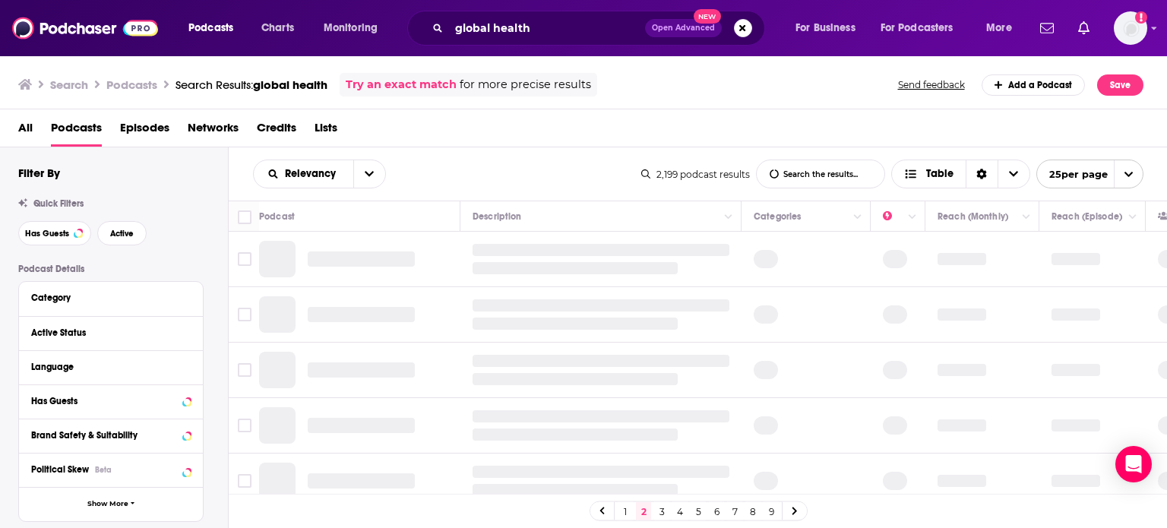
click at [621, 514] on link "1" at bounding box center [625, 511] width 15 height 18
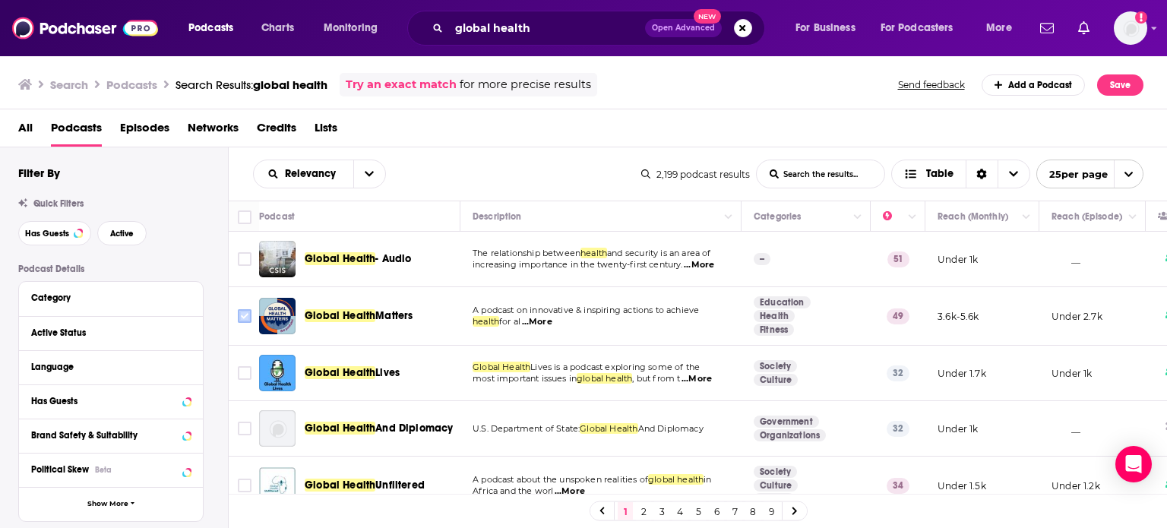
click at [244, 312] on input "Toggle select row" at bounding box center [245, 316] width 14 height 14
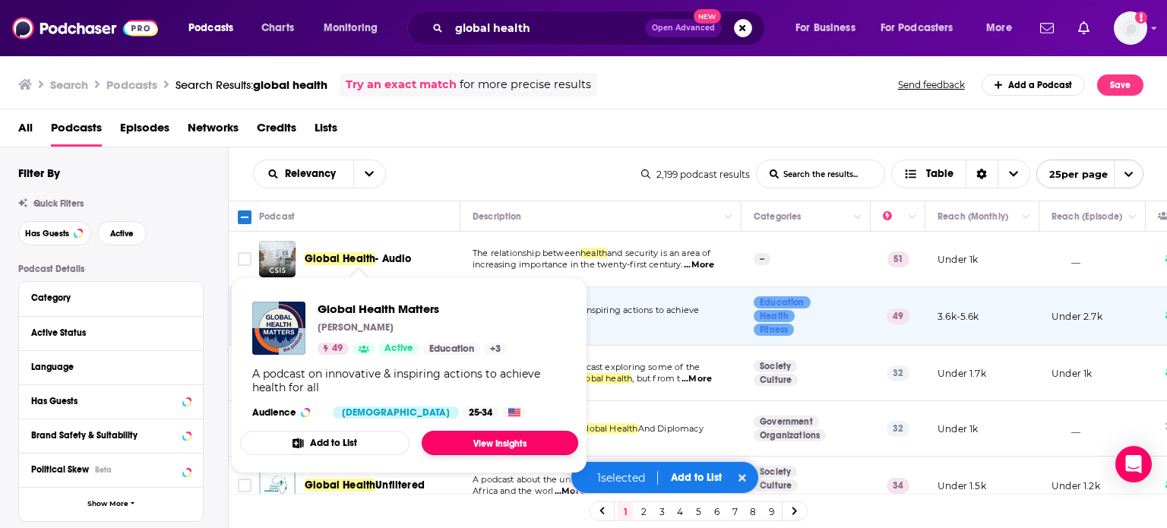
click at [497, 445] on link "View Insights" at bounding box center [500, 443] width 157 height 24
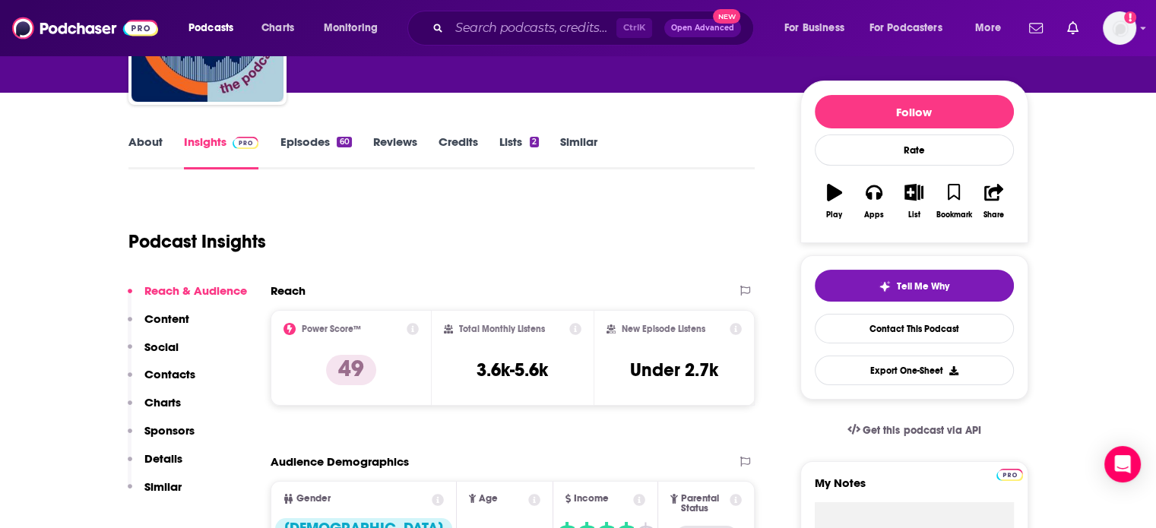
scroll to position [152, 0]
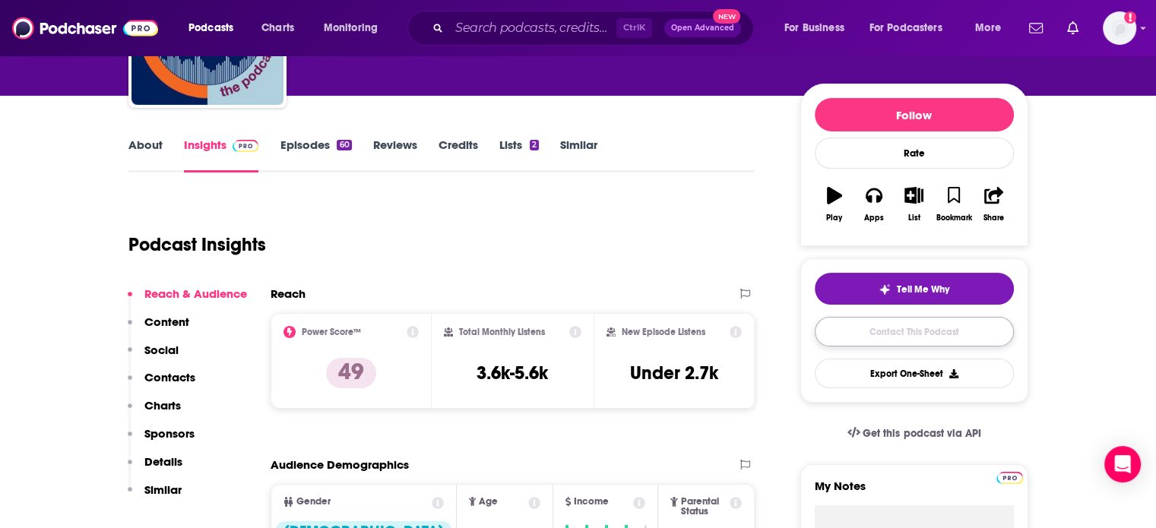
click at [860, 331] on link "Contact This Podcast" at bounding box center [914, 332] width 199 height 30
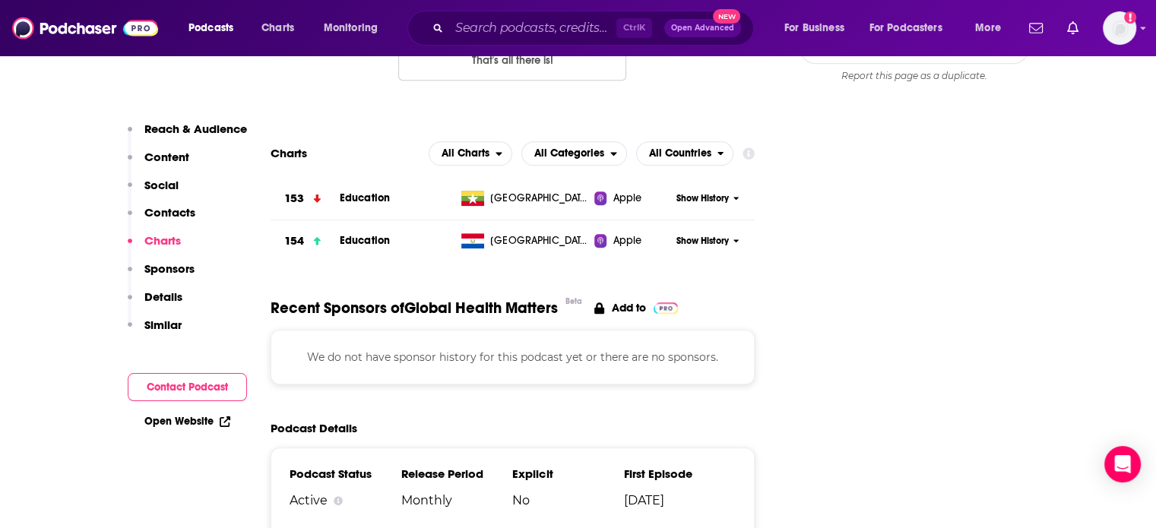
scroll to position [1417, 0]
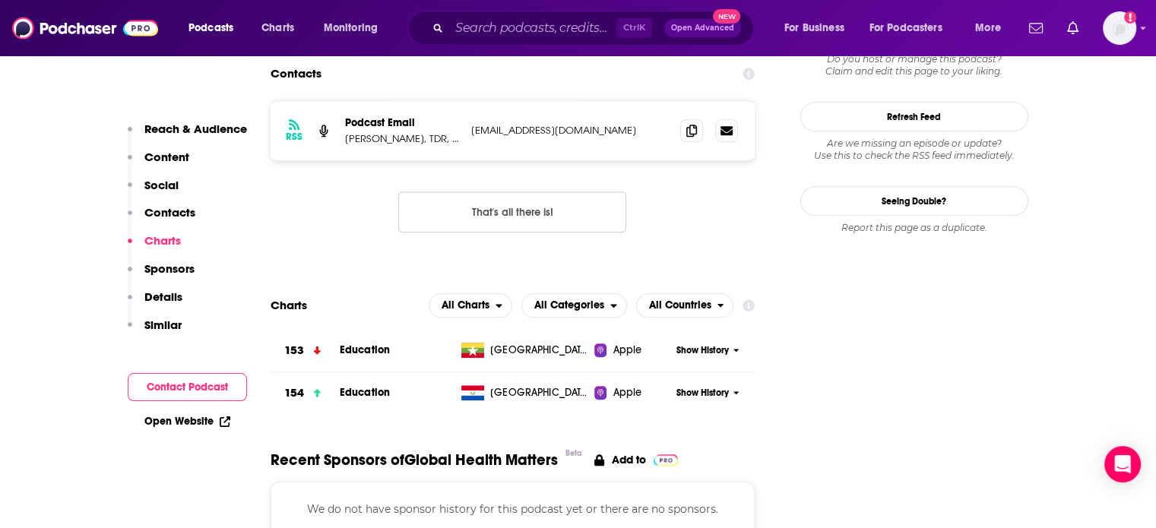
click at [191, 385] on button "Contact Podcast" at bounding box center [187, 387] width 119 height 28
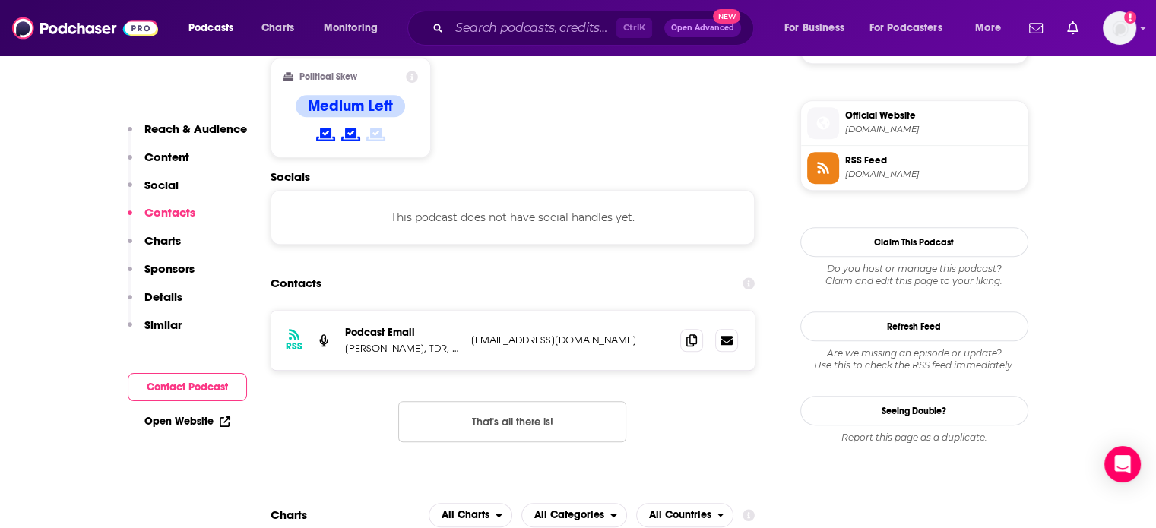
scroll to position [1205, 0]
drag, startPoint x: 575, startPoint y: 283, endPoint x: 468, endPoint y: 281, distance: 107.2
click at [468, 312] on div "RSS Podcast Email [PERSON_NAME], TDR, a research programme at the World Health …" at bounding box center [513, 341] width 485 height 59
click at [572, 312] on div "RSS Podcast Email [PERSON_NAME], TDR, a research programme at the World Health …" at bounding box center [513, 341] width 485 height 59
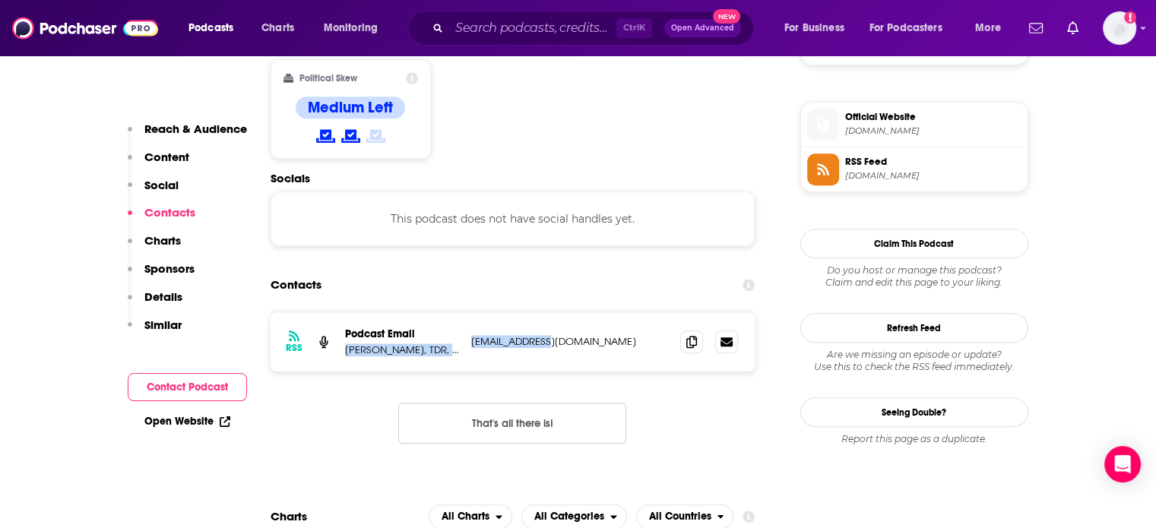
drag, startPoint x: 340, startPoint y: 287, endPoint x: 572, endPoint y: 284, distance: 231.1
click at [572, 312] on div "RSS Podcast Email [PERSON_NAME], TDR, a research programme at the World Health …" at bounding box center [513, 341] width 485 height 59
copy div "[PERSON_NAME], TDR, a research programme at the World Health Organization [EMAI…"
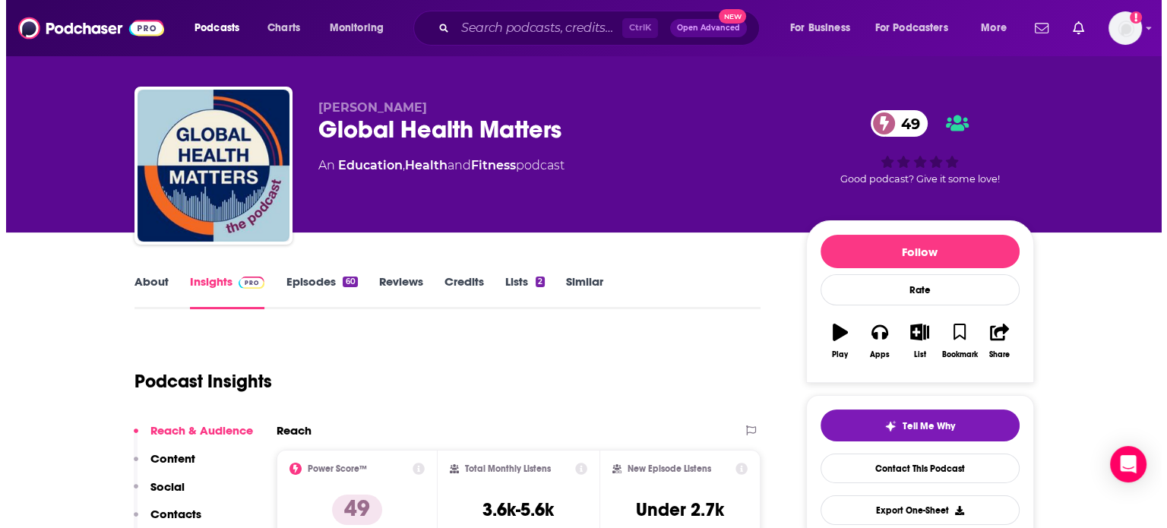
scroll to position [0, 0]
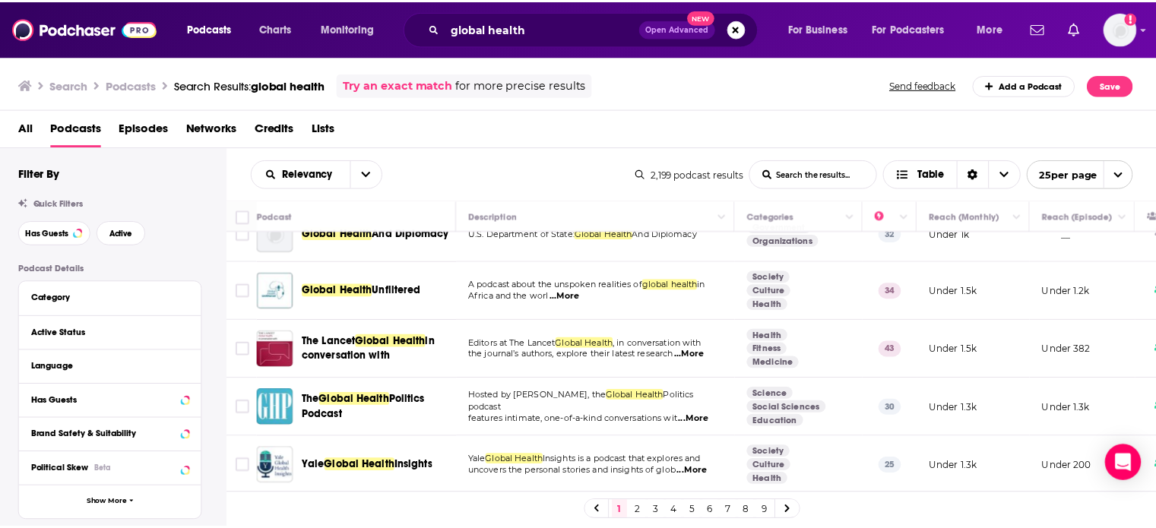
scroll to position [228, 0]
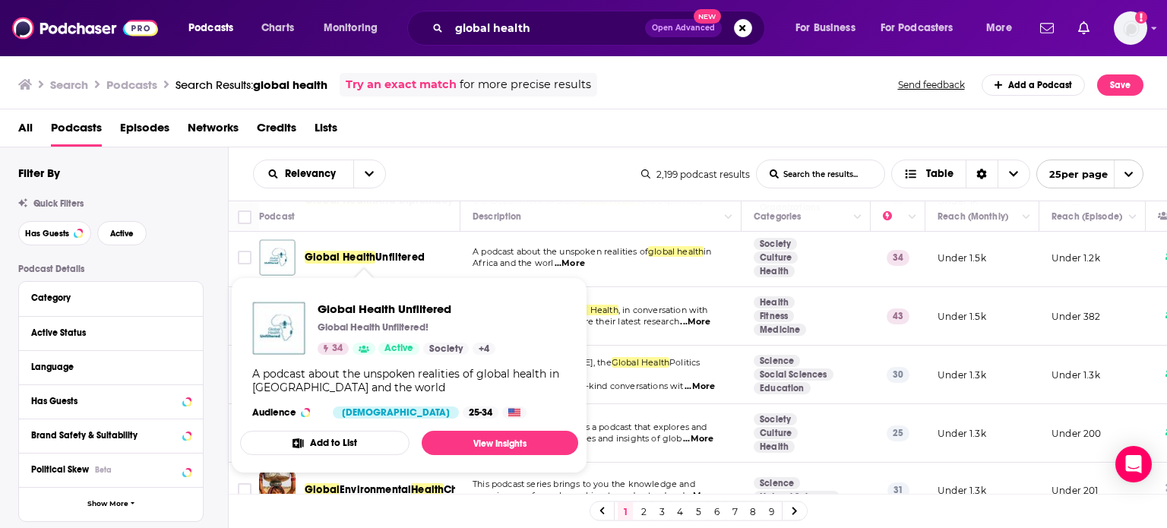
click at [382, 255] on span "Unfiltered" at bounding box center [399, 257] width 49 height 13
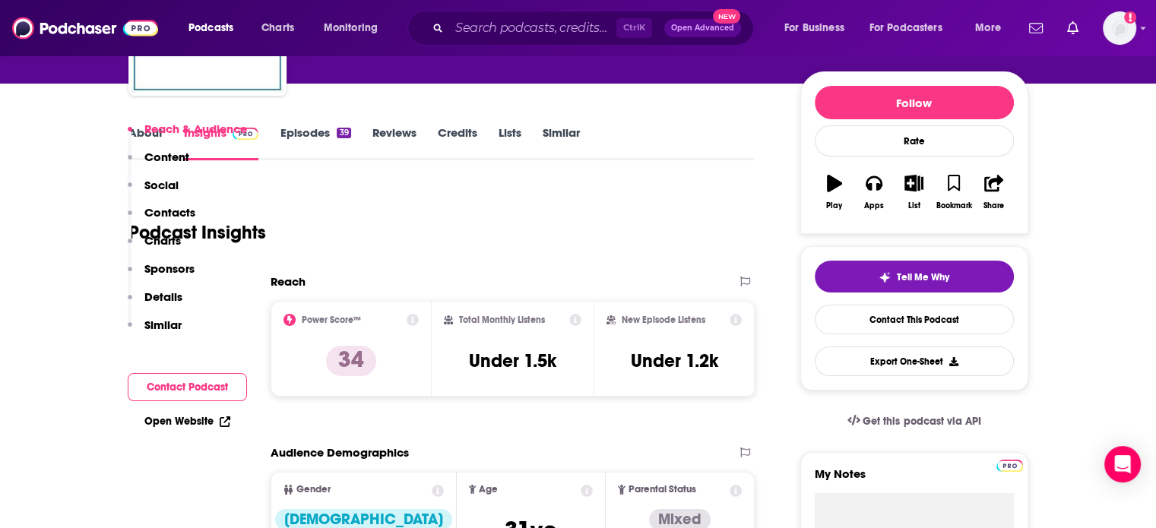
scroll to position [304, 0]
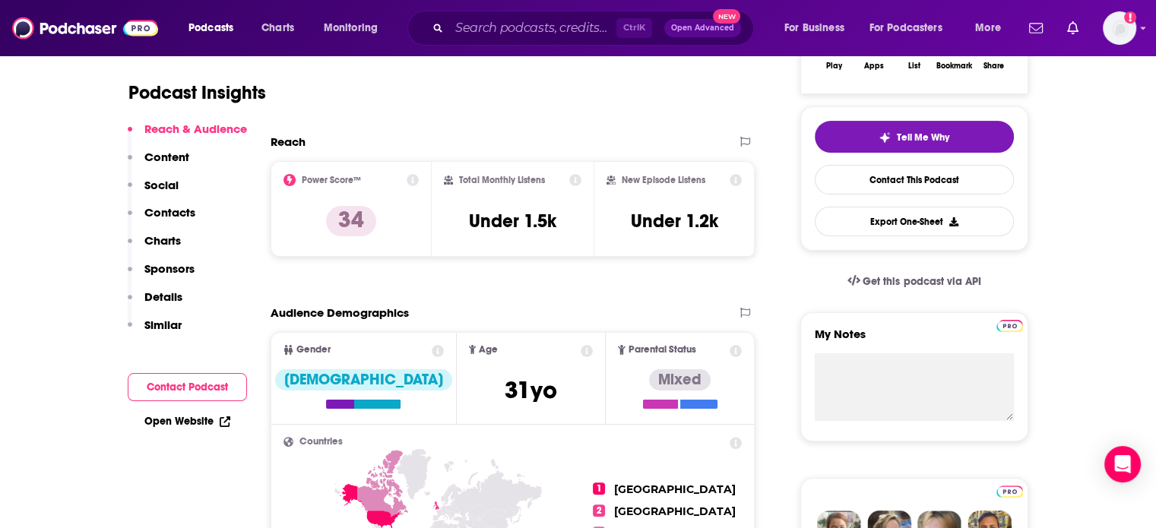
click at [180, 155] on p "Content" at bounding box center [166, 157] width 45 height 14
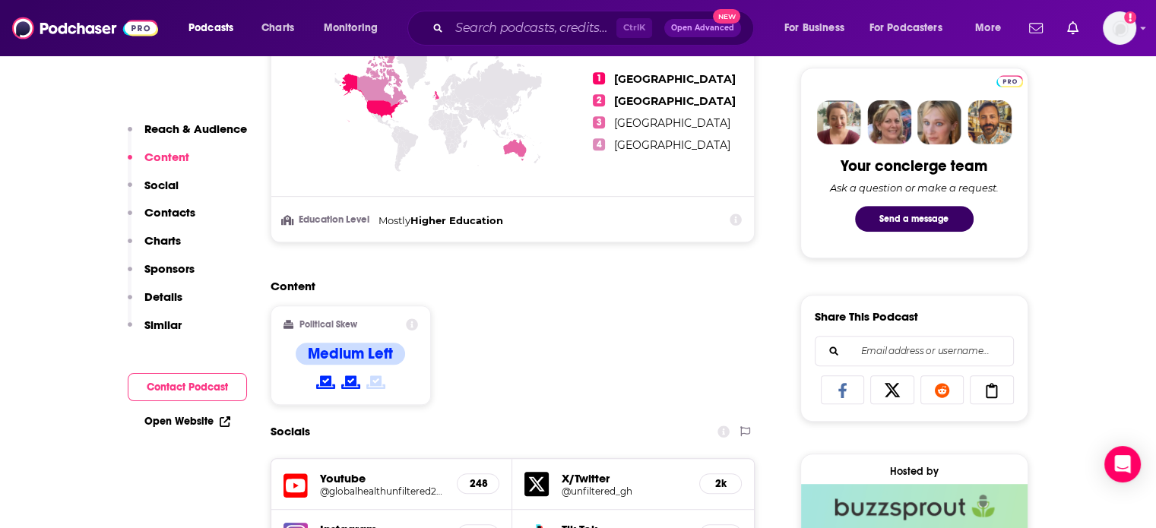
scroll to position [781, 0]
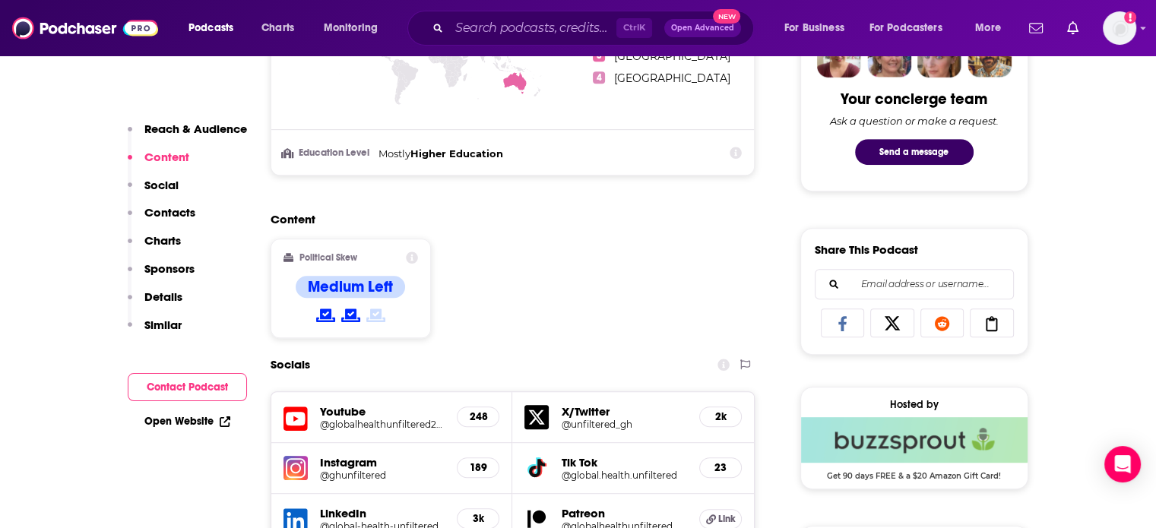
click at [170, 190] on p "Social" at bounding box center [161, 185] width 34 height 14
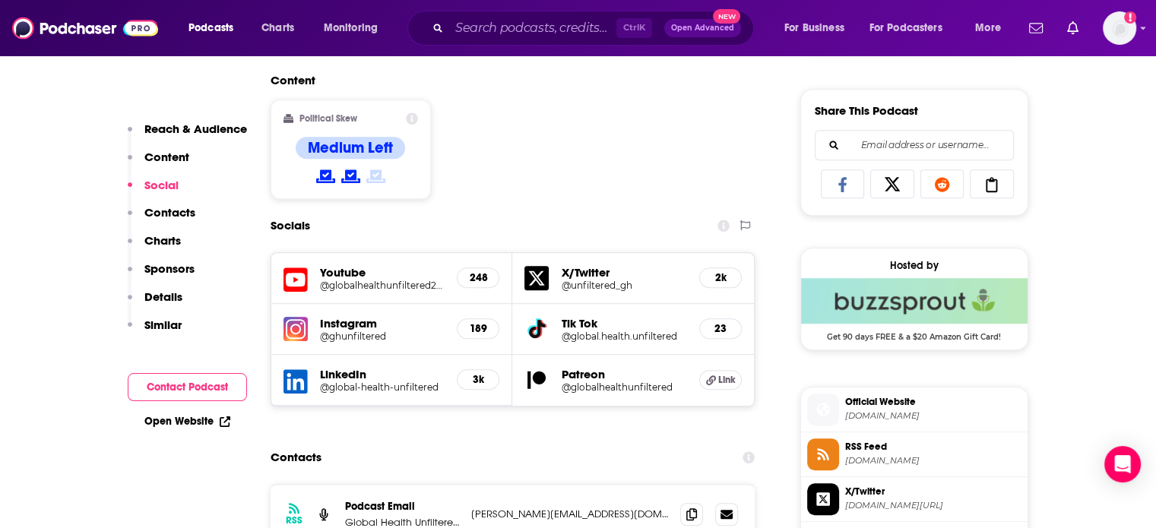
click at [173, 212] on p "Contacts" at bounding box center [169, 212] width 51 height 14
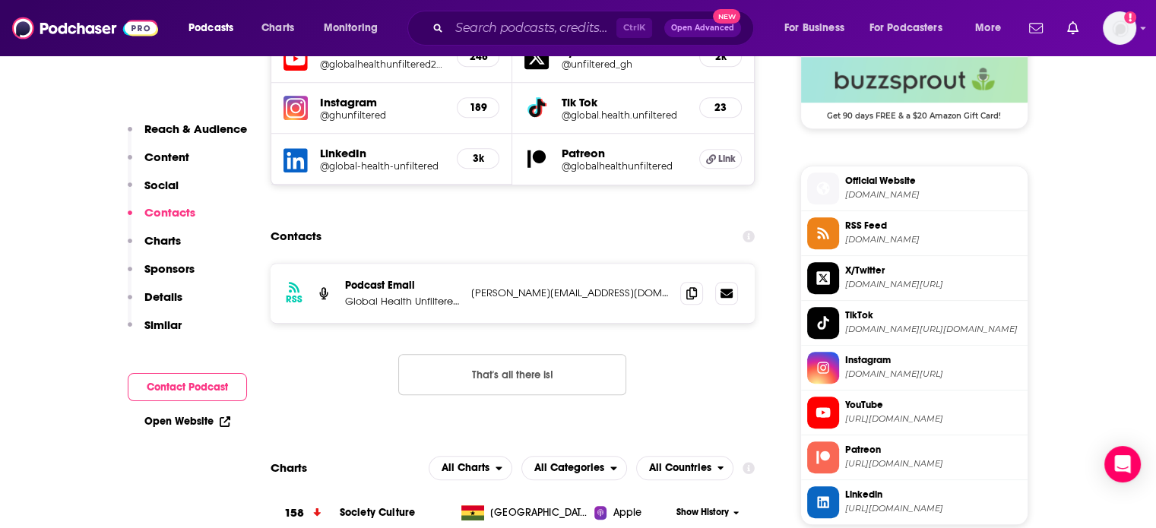
scroll to position [1154, 0]
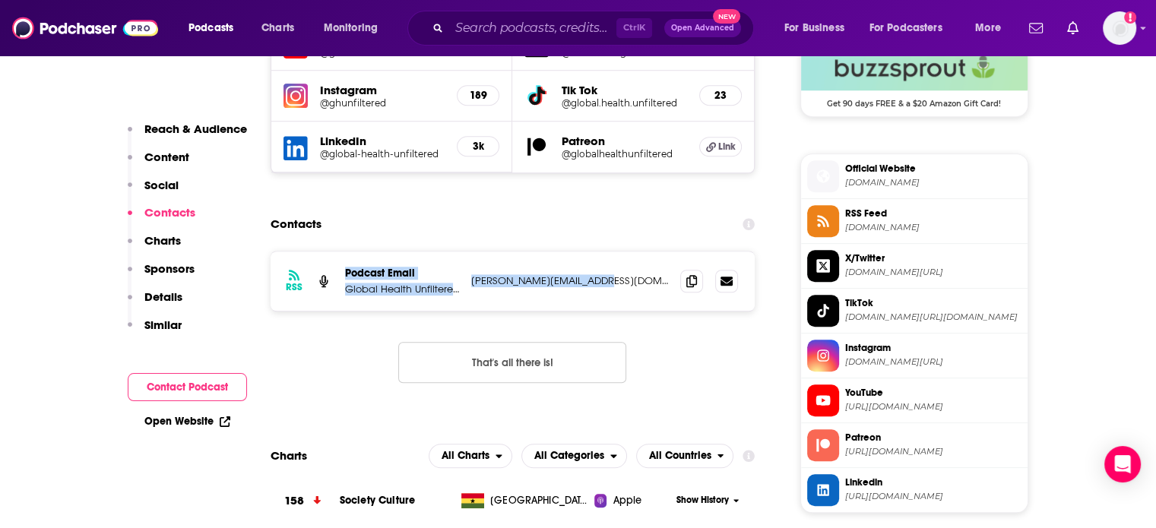
drag, startPoint x: 335, startPoint y: 293, endPoint x: 629, endPoint y: 293, distance: 294.1
click at [629, 293] on div "RSS Podcast Email Global Health Unfiltered! [PERSON_NAME][EMAIL_ADDRESS][DOMAIN…" at bounding box center [513, 281] width 485 height 59
copy div "Podcast Email Global Health Unfiltered! [PERSON_NAME][EMAIL_ADDRESS][DOMAIN_NAM…"
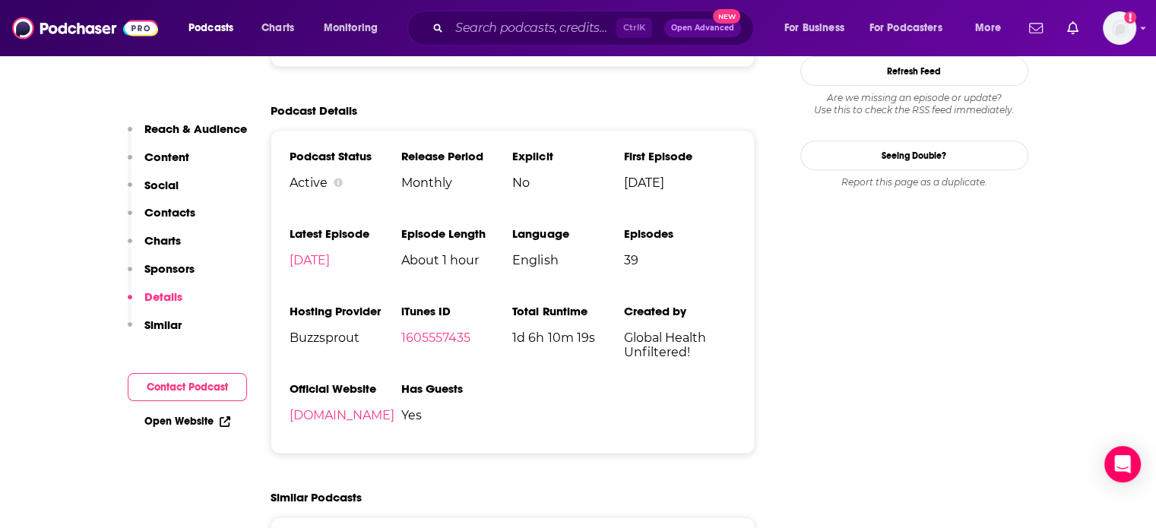
scroll to position [1748, 0]
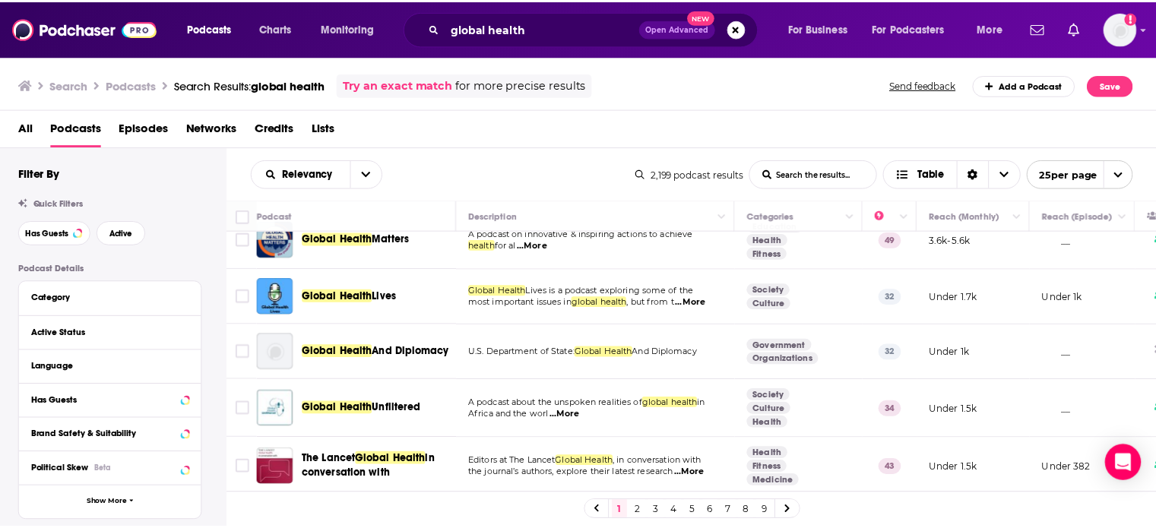
scroll to position [152, 0]
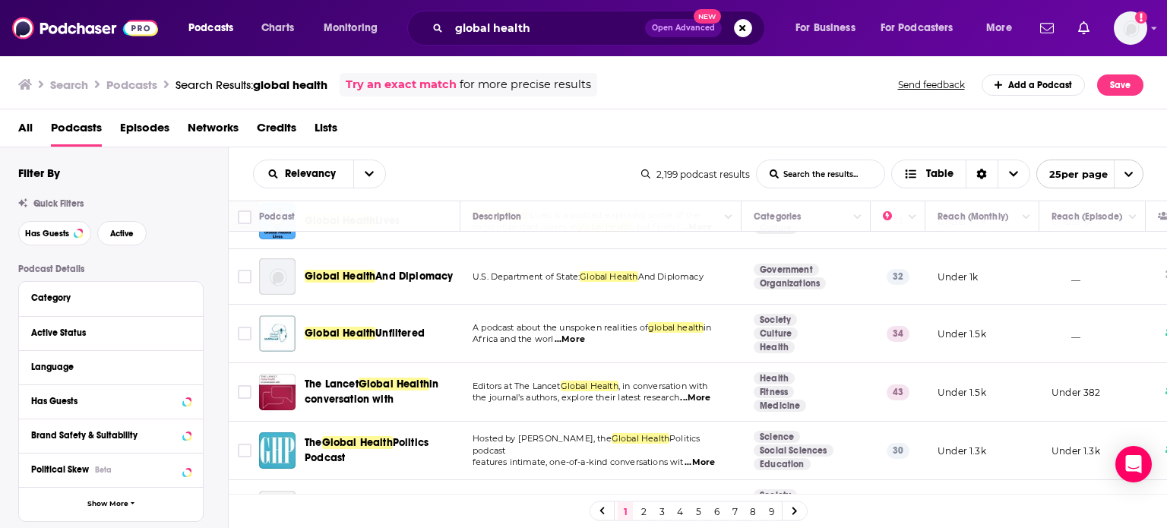
click at [585, 341] on span "...More" at bounding box center [570, 340] width 30 height 12
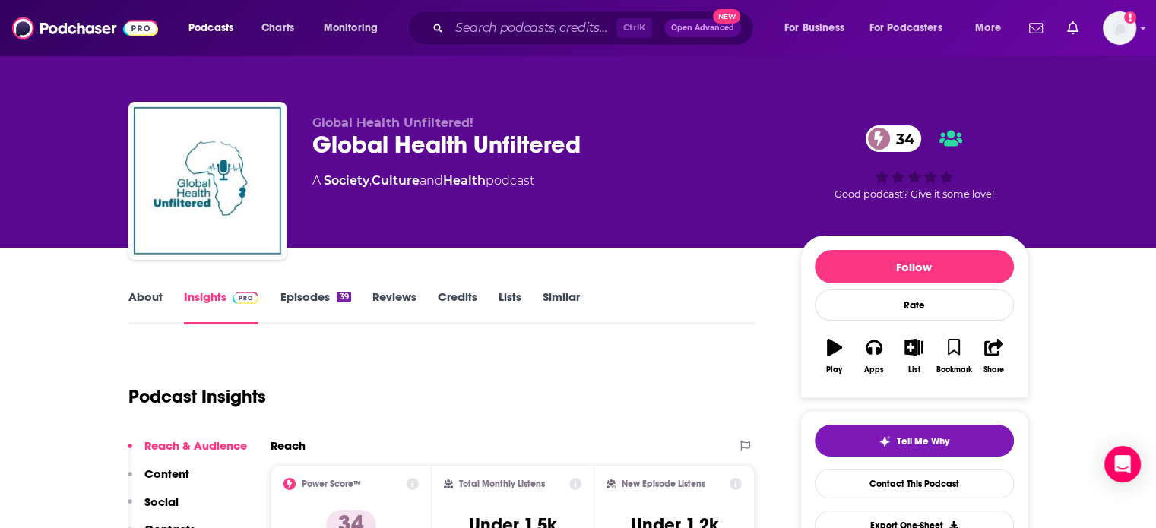
click at [154, 299] on link "About" at bounding box center [145, 307] width 34 height 35
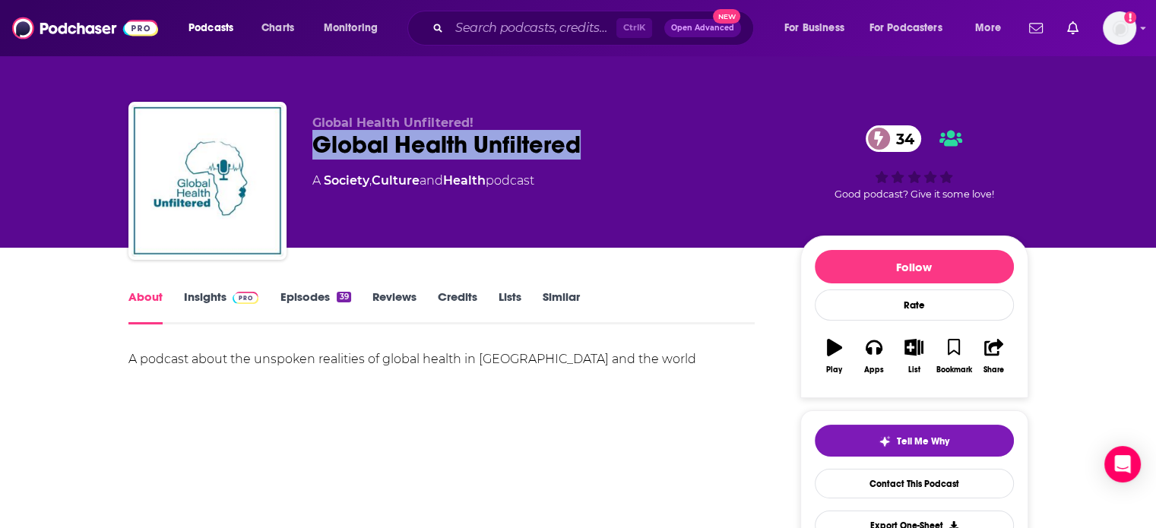
drag, startPoint x: 598, startPoint y: 141, endPoint x: 313, endPoint y: 141, distance: 285.0
click at [313, 141] on div "Global Health Unfiltered 34" at bounding box center [544, 145] width 464 height 30
copy h1 "Global Health Unfiltered"
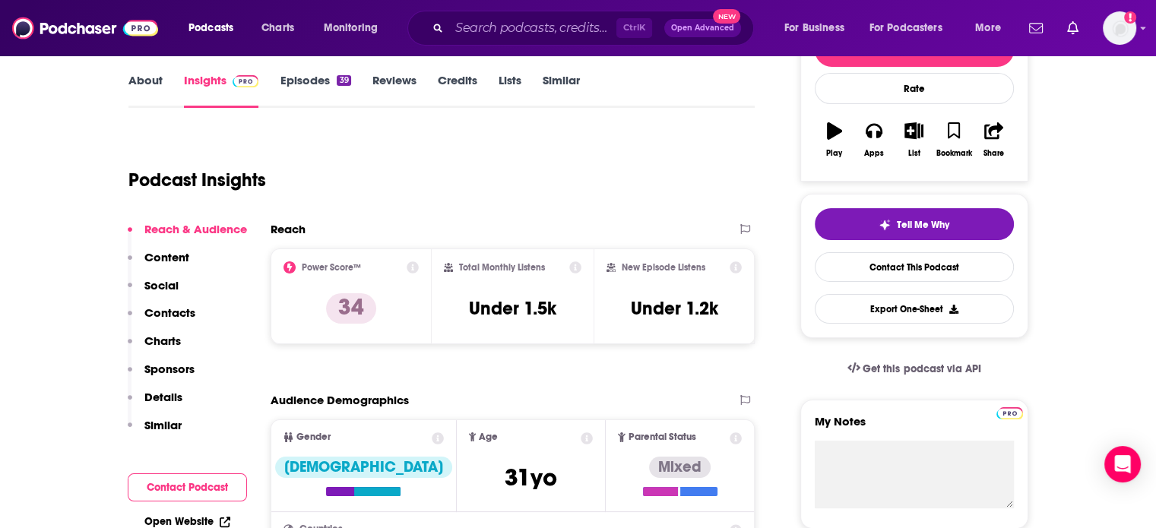
scroll to position [304, 0]
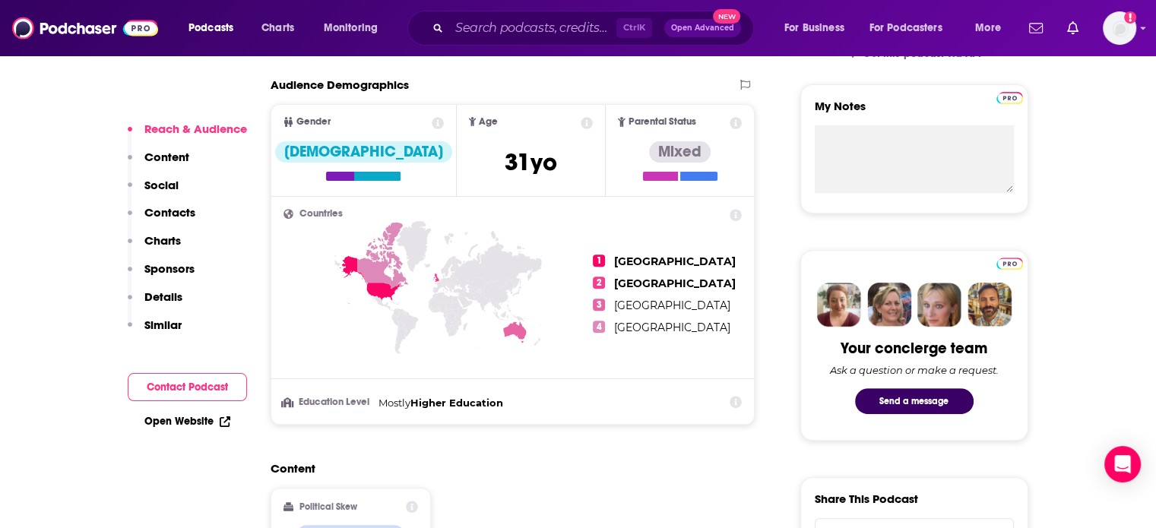
click at [204, 388] on button "Contact Podcast" at bounding box center [187, 387] width 119 height 28
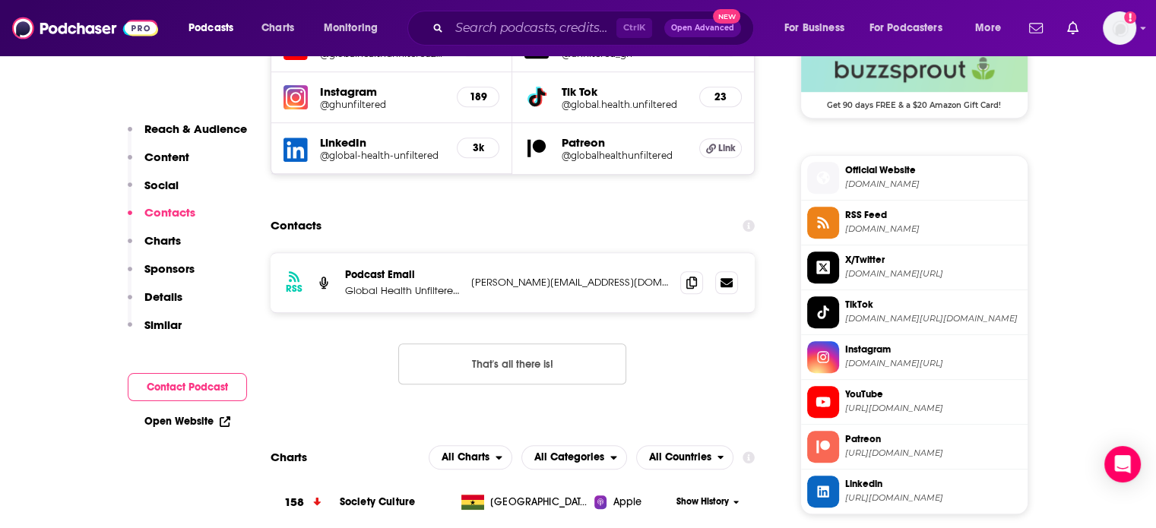
scroll to position [1154, 0]
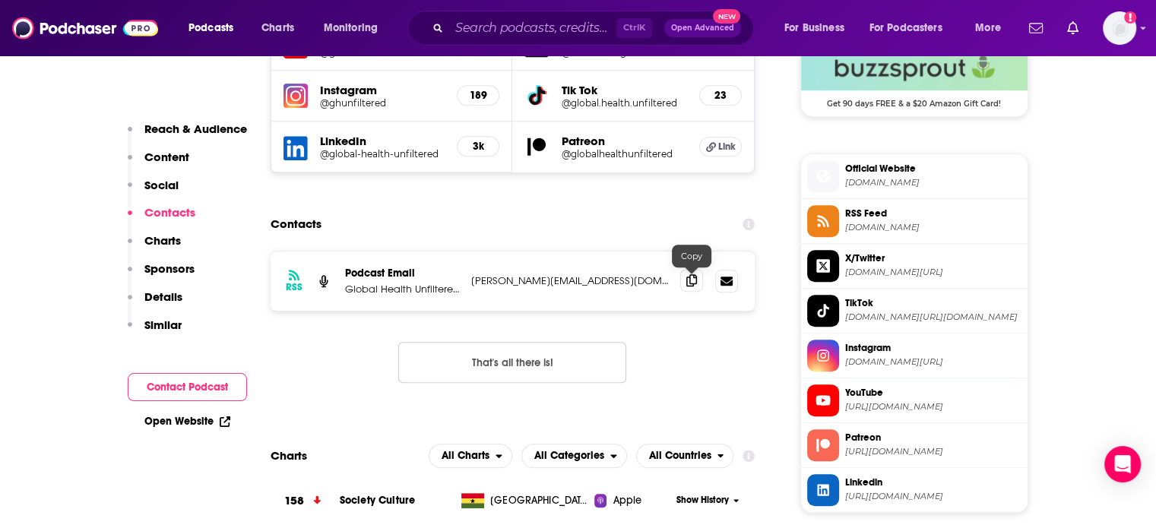
click at [691, 283] on icon at bounding box center [691, 280] width 11 height 12
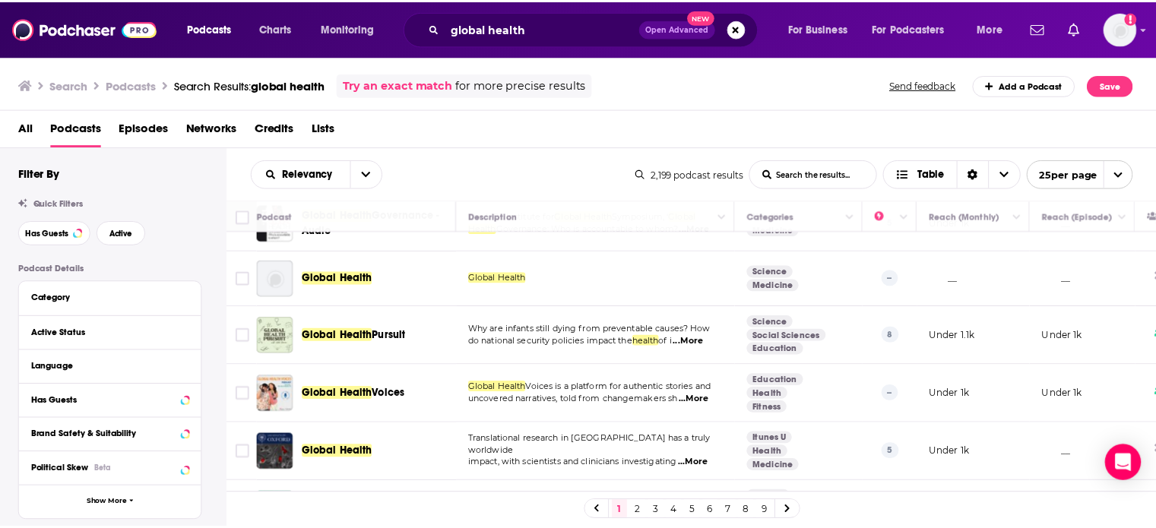
scroll to position [760, 0]
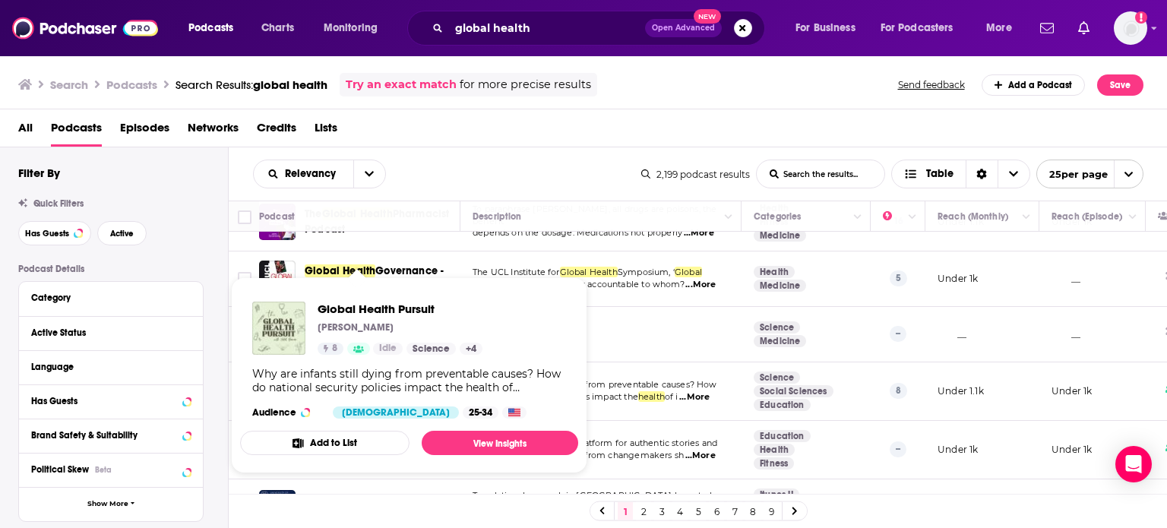
click at [343, 388] on div "Why are infants still dying from preventable causes? How do national security p…" at bounding box center [409, 380] width 314 height 27
click at [645, 385] on span "Why are infants still dying from preventable causes? How" at bounding box center [595, 384] width 245 height 11
click at [386, 382] on div "Why are infants still dying from preventable causes? How do national security p…" at bounding box center [409, 380] width 314 height 27
click at [473, 438] on link "View Insights" at bounding box center [500, 443] width 157 height 24
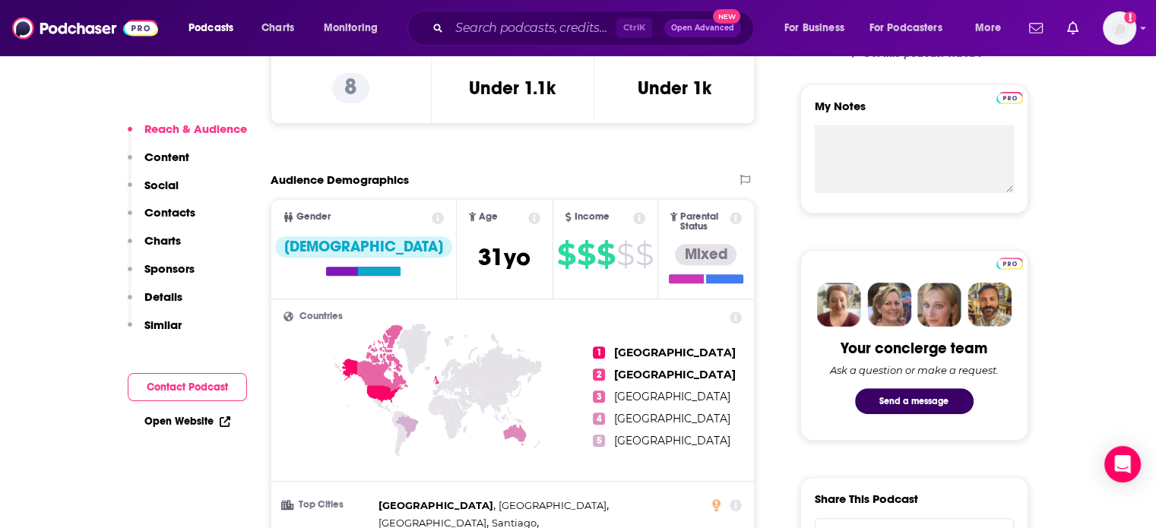
scroll to position [304, 0]
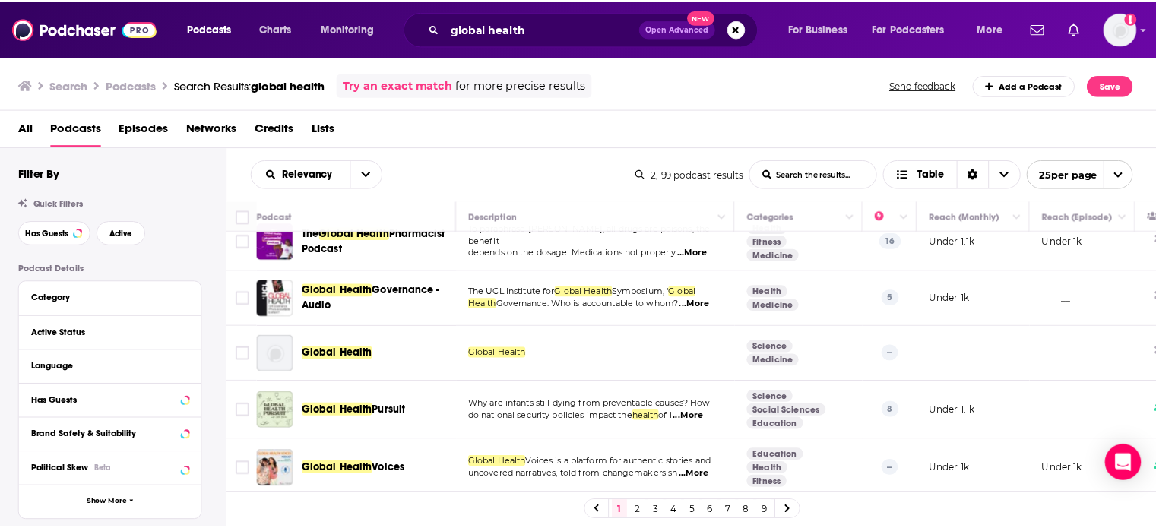
scroll to position [760, 0]
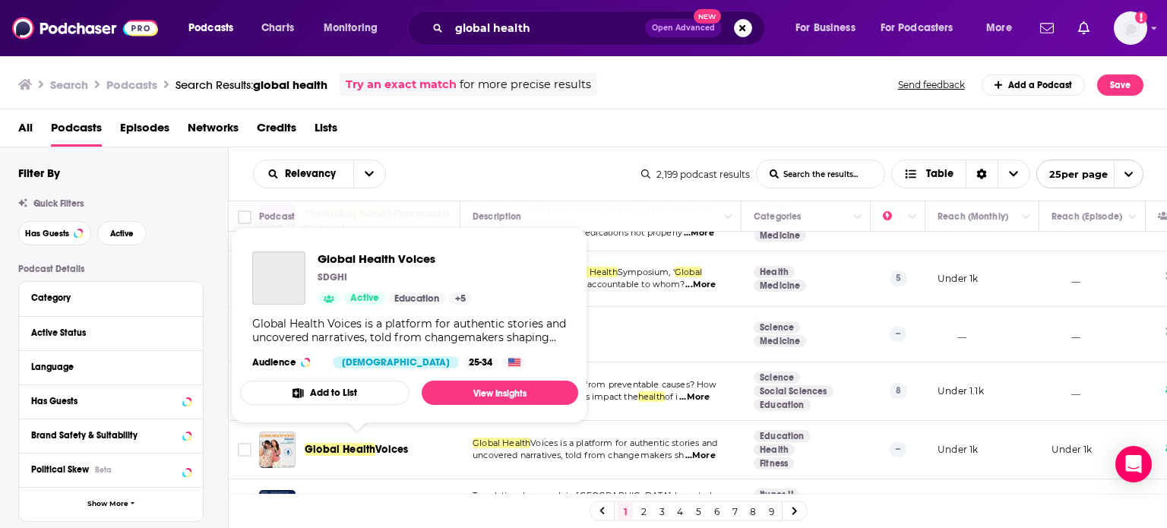
click at [352, 449] on span "Global Health" at bounding box center [340, 449] width 71 height 13
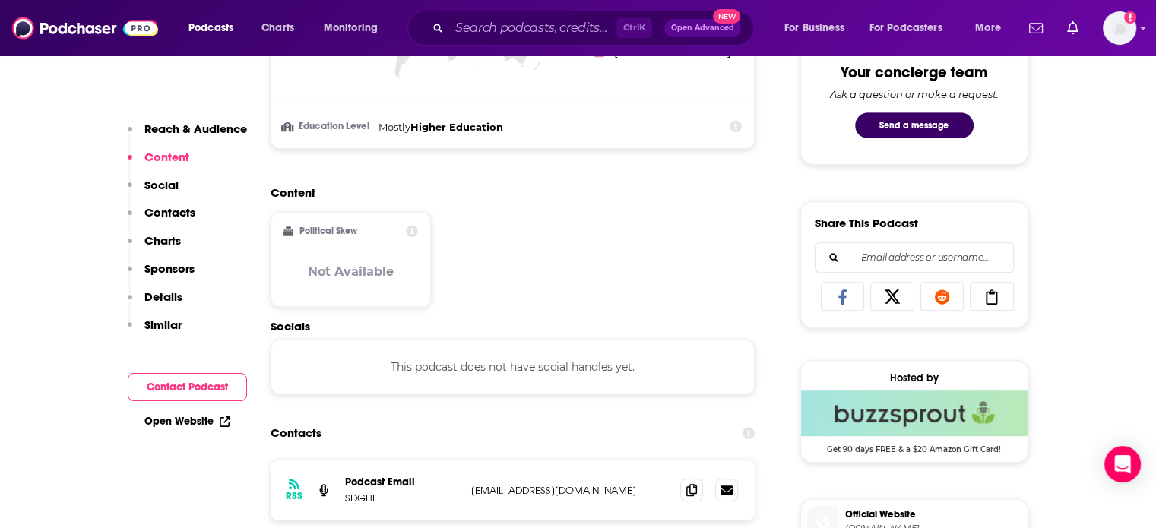
scroll to position [912, 0]
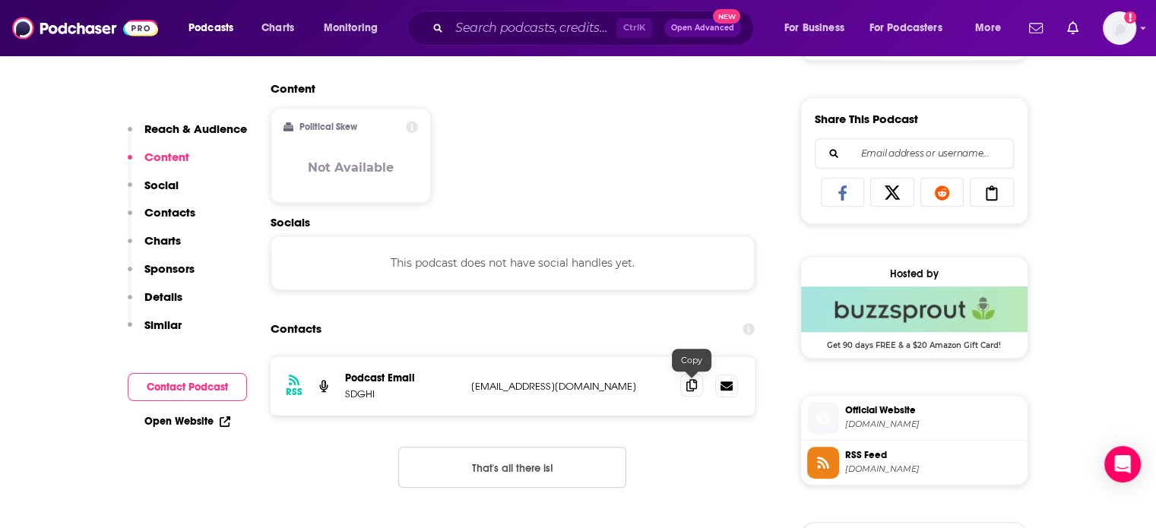
click at [692, 384] on icon at bounding box center [691, 385] width 11 height 12
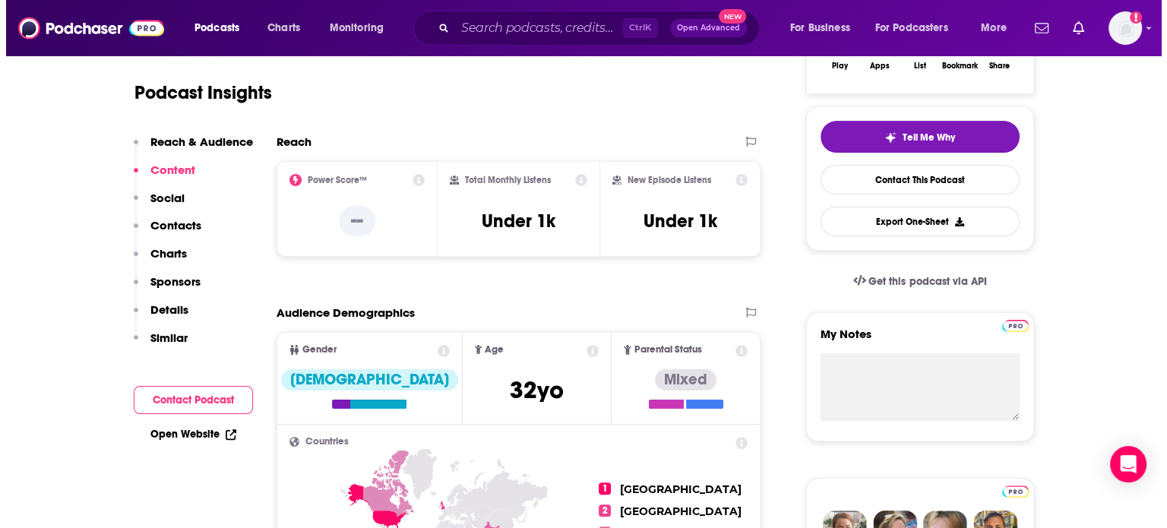
scroll to position [0, 0]
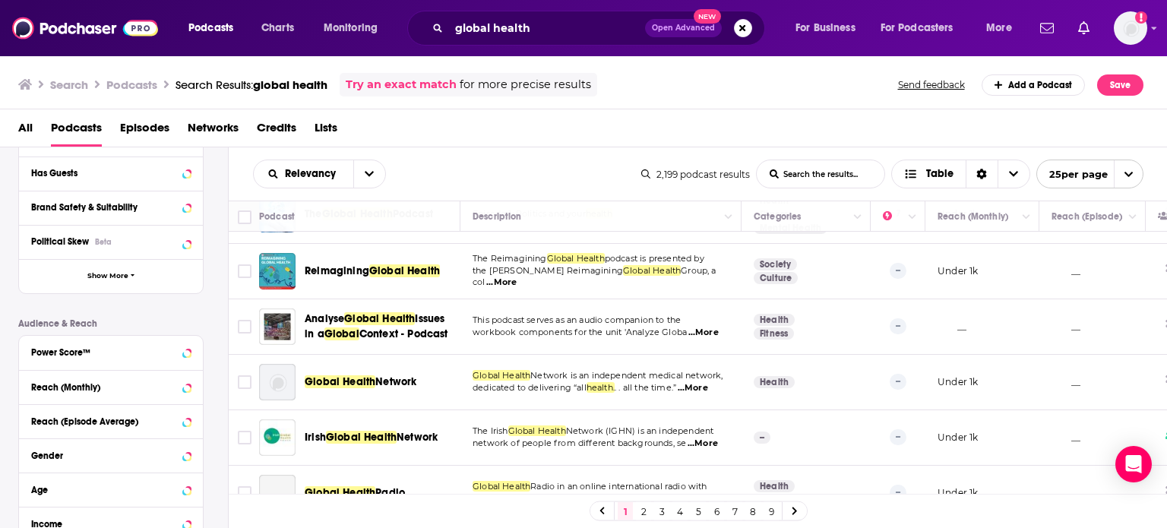
scroll to position [1201, 0]
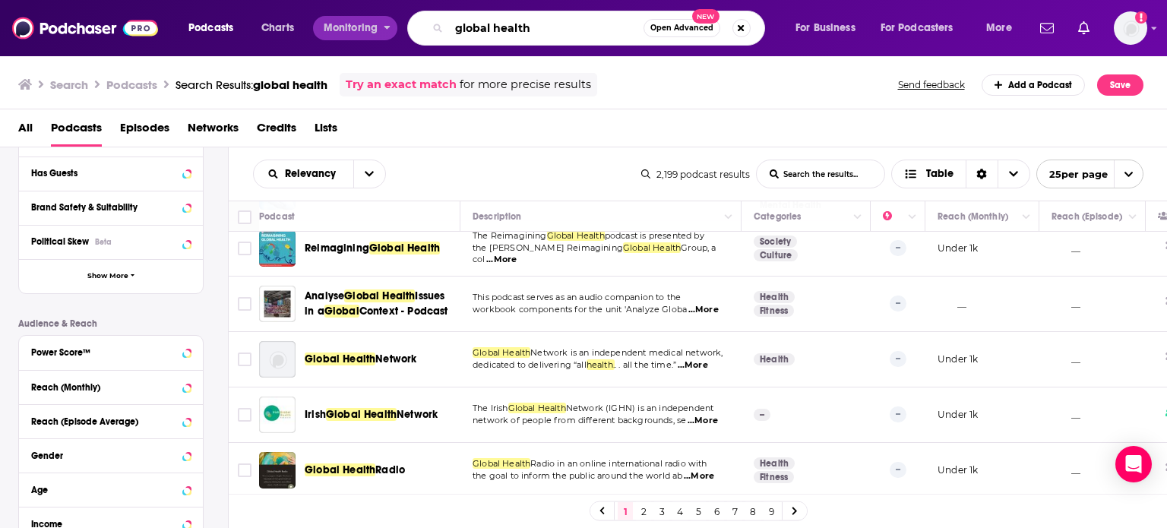
drag, startPoint x: 530, startPoint y: 35, endPoint x: 341, endPoint y: 27, distance: 188.6
click at [341, 27] on div "Podcasts Charts Monitoring global health Open Advanced New For Business For Pod…" at bounding box center [602, 28] width 849 height 35
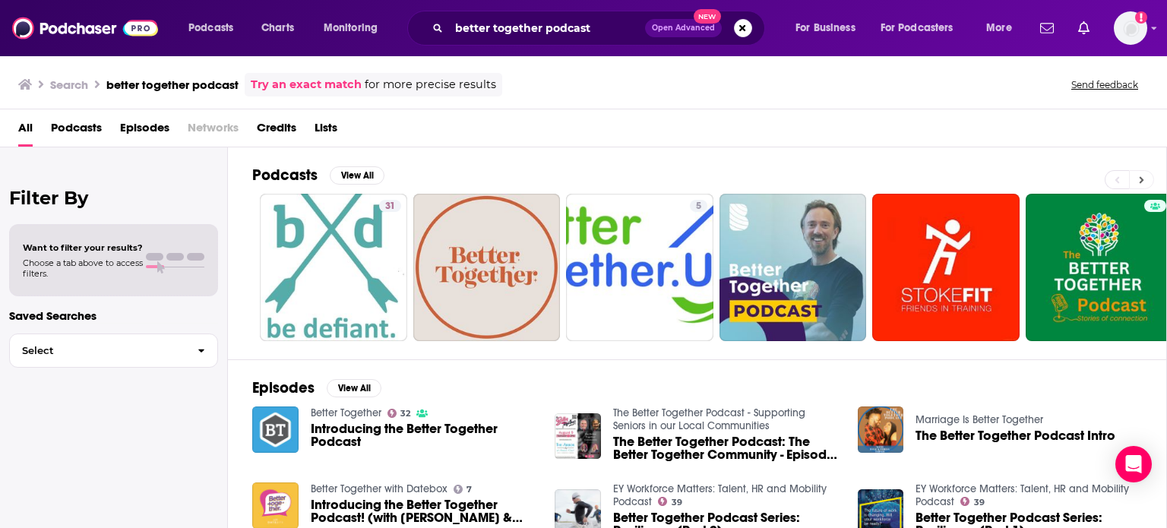
click at [1143, 178] on icon at bounding box center [1142, 179] width 5 height 7
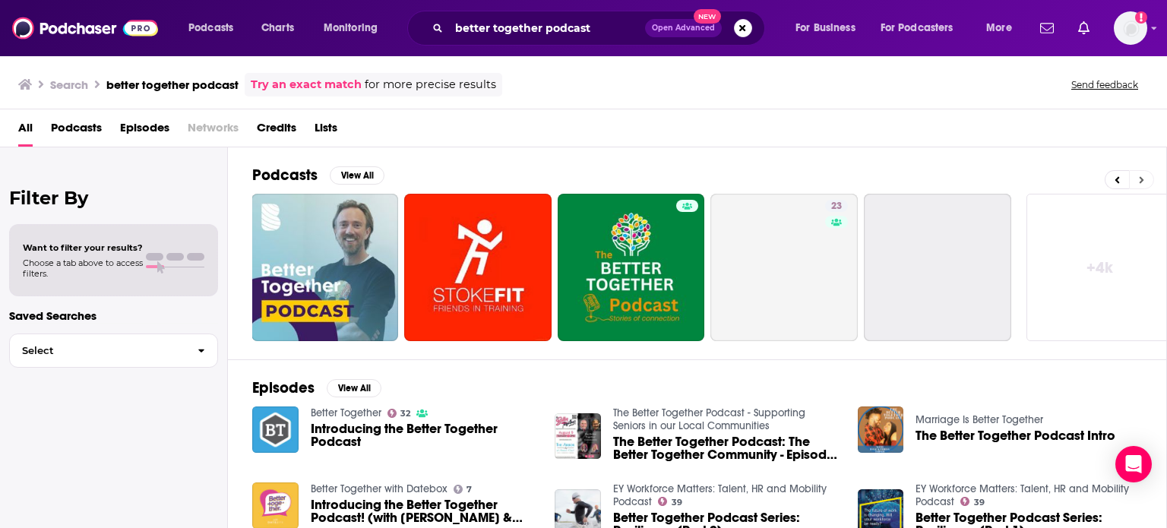
scroll to position [0, 480]
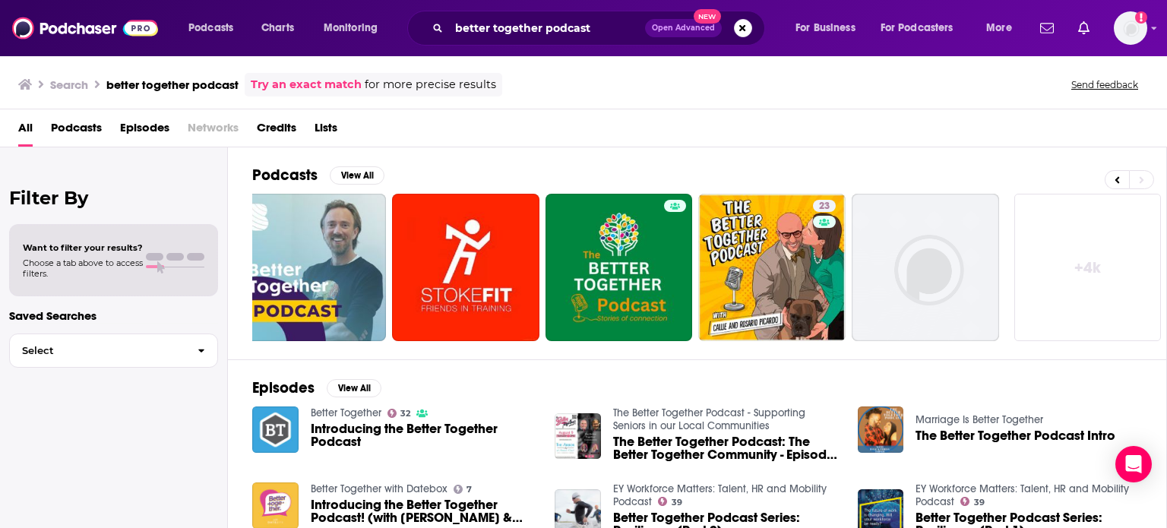
click at [1085, 261] on link "+ 4k" at bounding box center [1088, 267] width 147 height 147
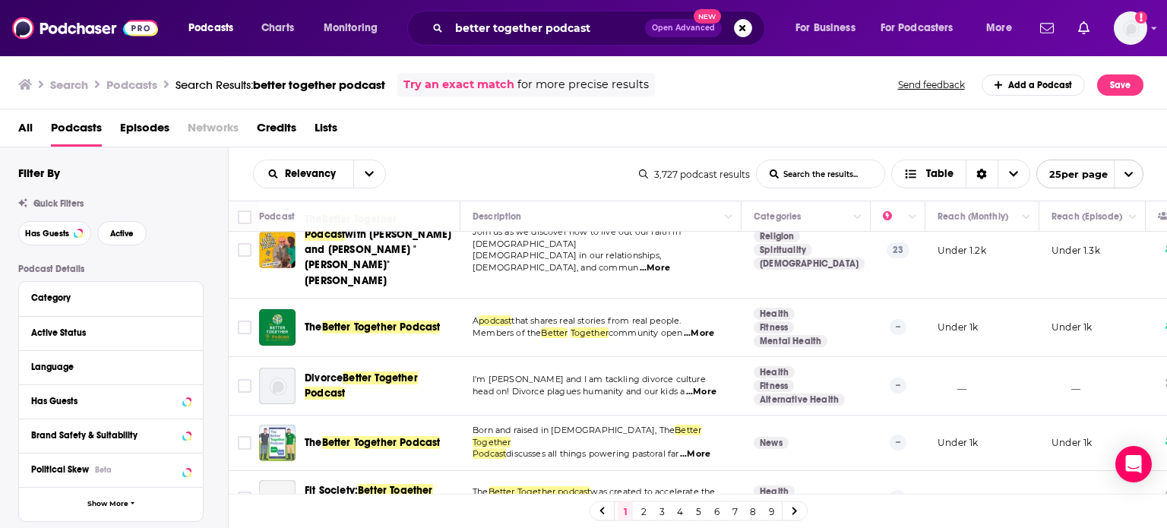
scroll to position [456, 0]
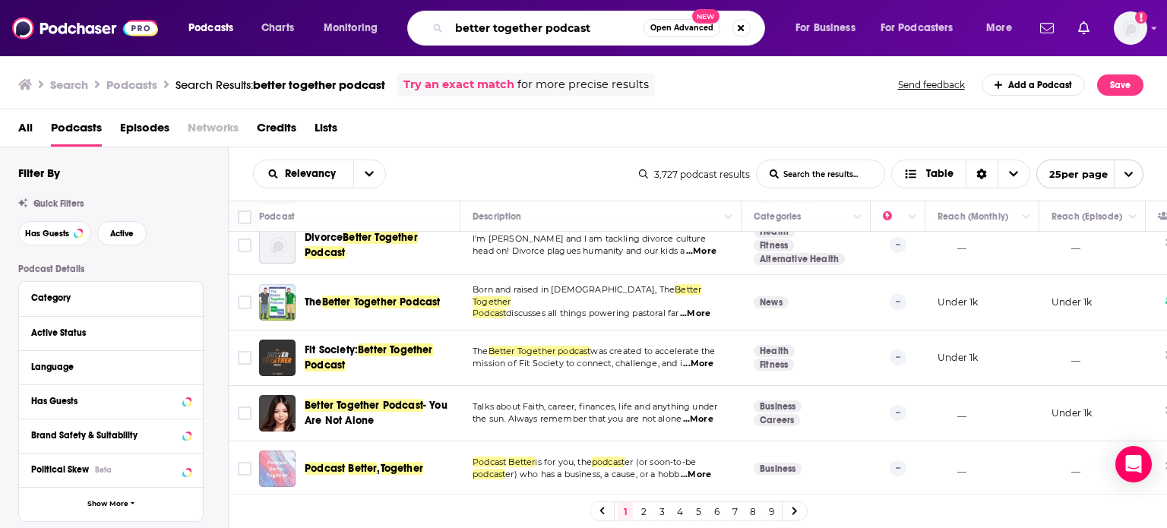
click at [605, 25] on input "better together podcast" at bounding box center [546, 28] width 195 height 24
drag, startPoint x: 605, startPoint y: 25, endPoint x: 544, endPoint y: 30, distance: 61.0
click at [544, 30] on input "better together podcast" at bounding box center [546, 28] width 195 height 24
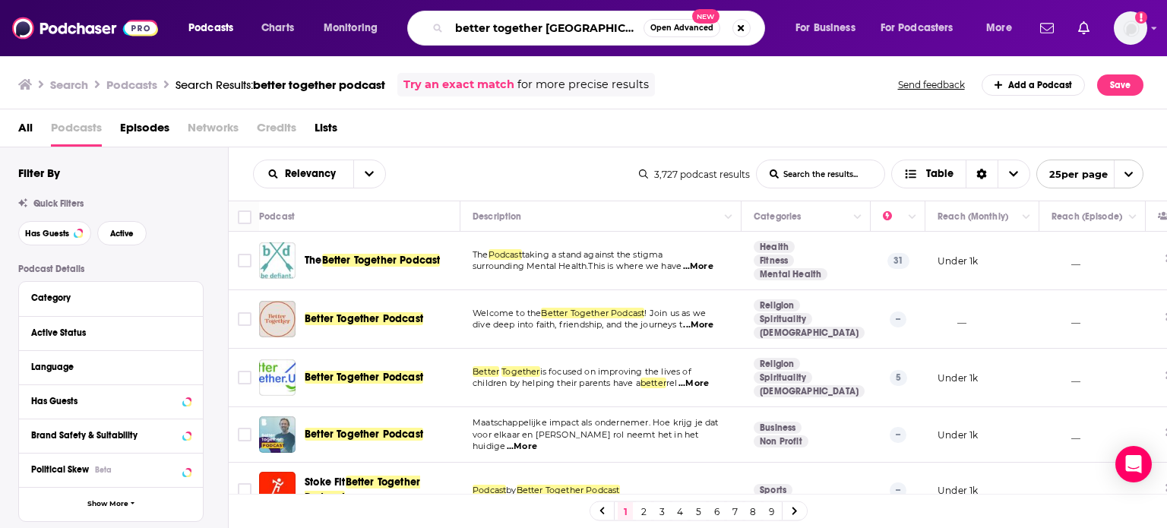
scroll to position [0, 16]
drag, startPoint x: 453, startPoint y: 29, endPoint x: 858, endPoint y: 55, distance: 405.9
click at [858, 55] on div "Podcasts Charts Monitoring better together university of [US_STATE] Open Advanc…" at bounding box center [583, 28] width 1167 height 56
paste input "Global Caveat"
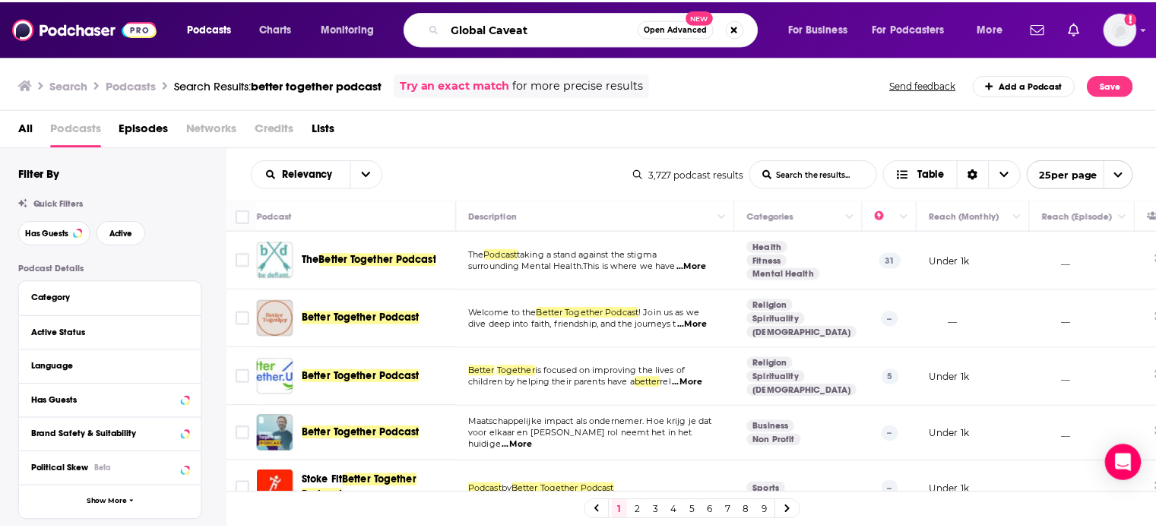
scroll to position [0, 0]
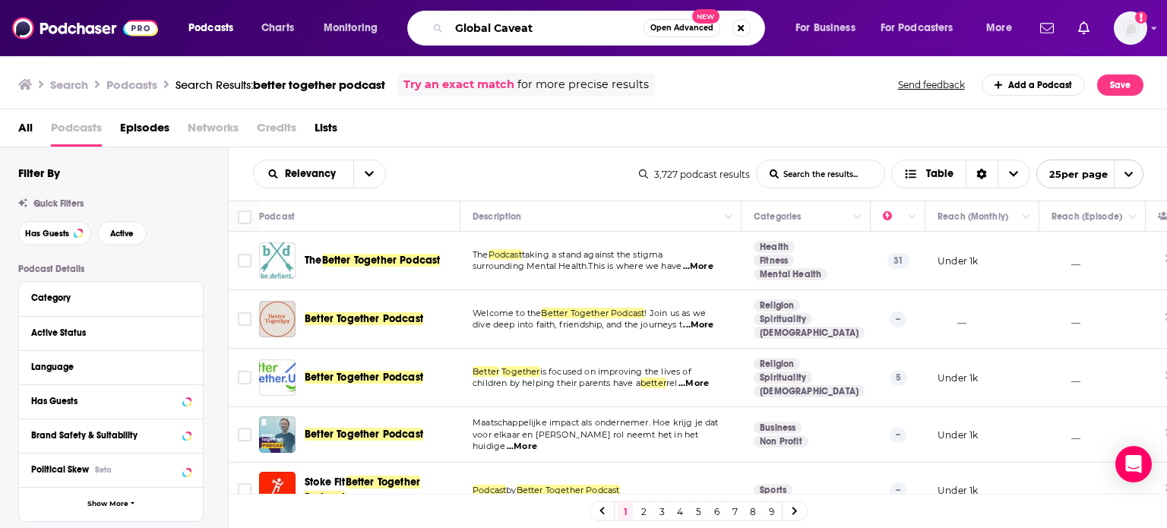
type input "Global Caveat"
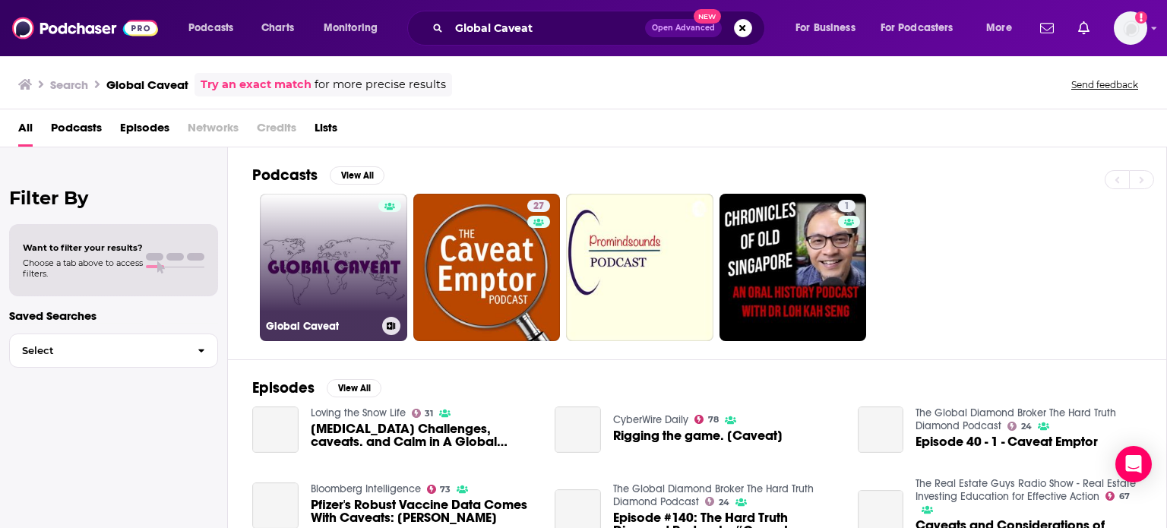
click at [353, 264] on link "Global Caveat" at bounding box center [333, 267] width 147 height 147
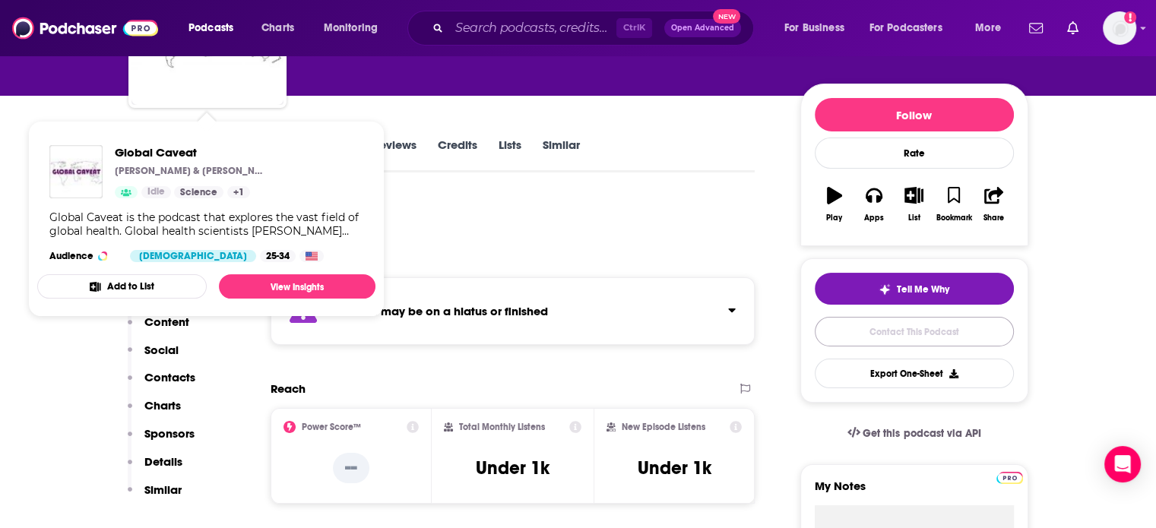
click at [882, 335] on link "Contact This Podcast" at bounding box center [914, 332] width 199 height 30
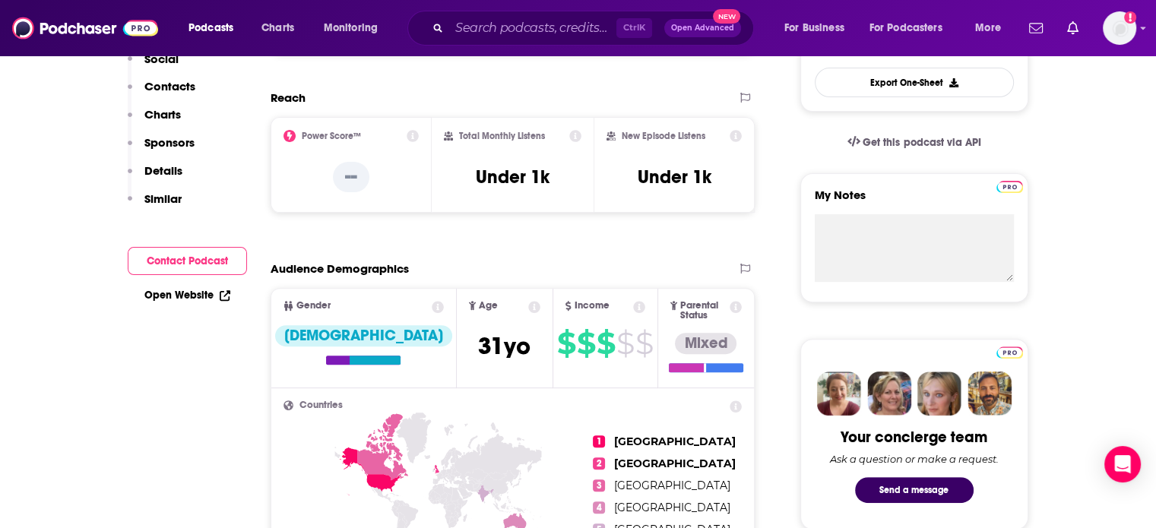
scroll to position [139, 0]
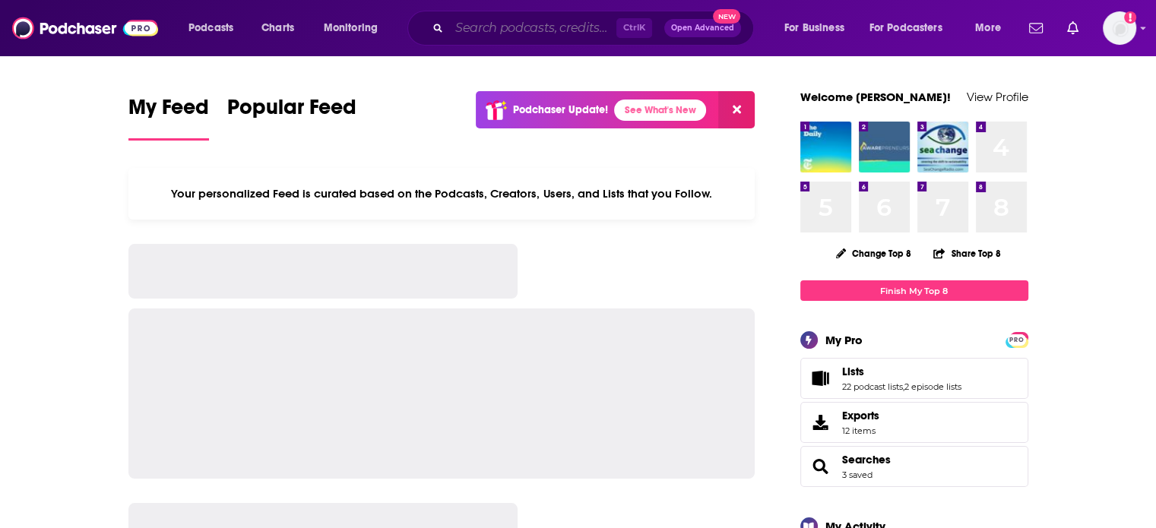
click at [523, 27] on input "Search podcasts, credits, & more..." at bounding box center [532, 28] width 167 height 24
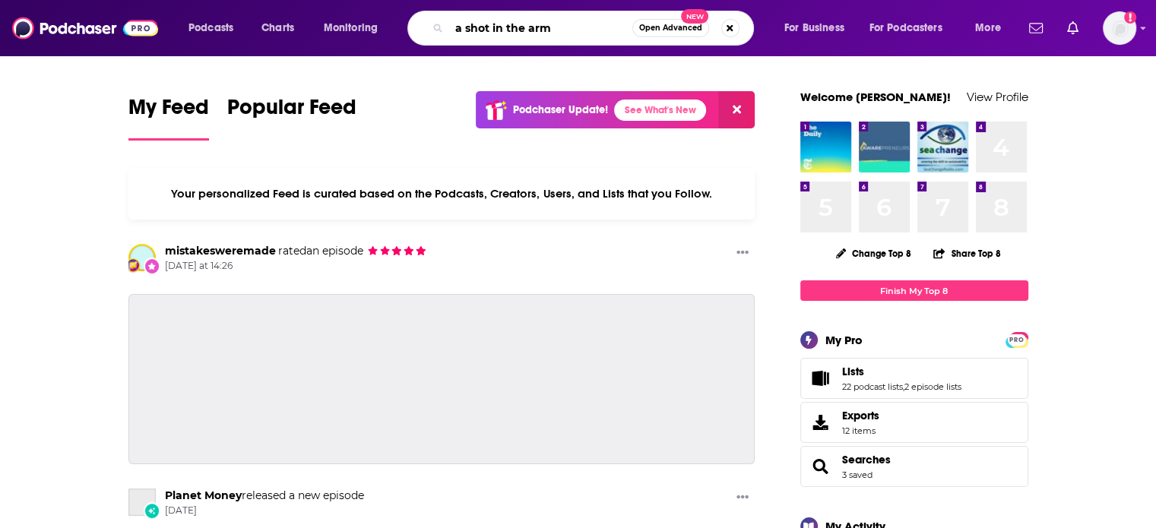
type input "a shot in the arm"
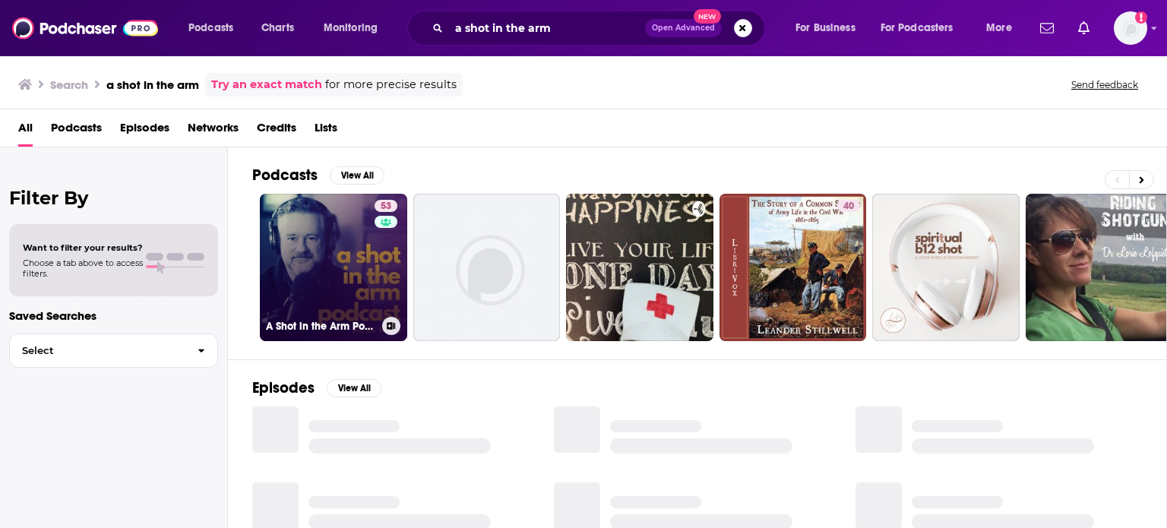
click at [321, 266] on link "53 A Shot in the Arm Podcast" at bounding box center [333, 267] width 147 height 147
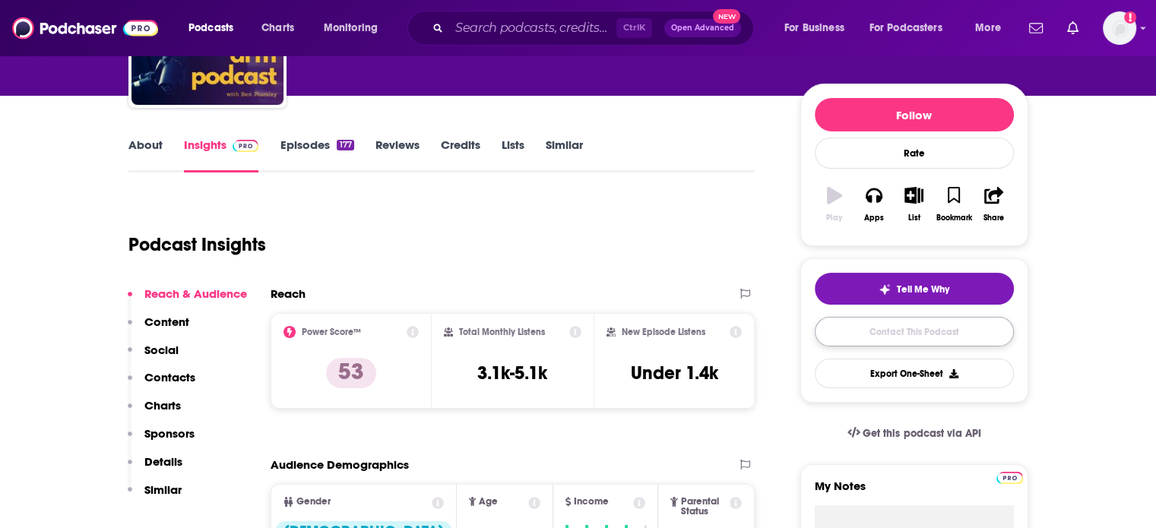
click at [923, 337] on link "Contact This Podcast" at bounding box center [914, 332] width 199 height 30
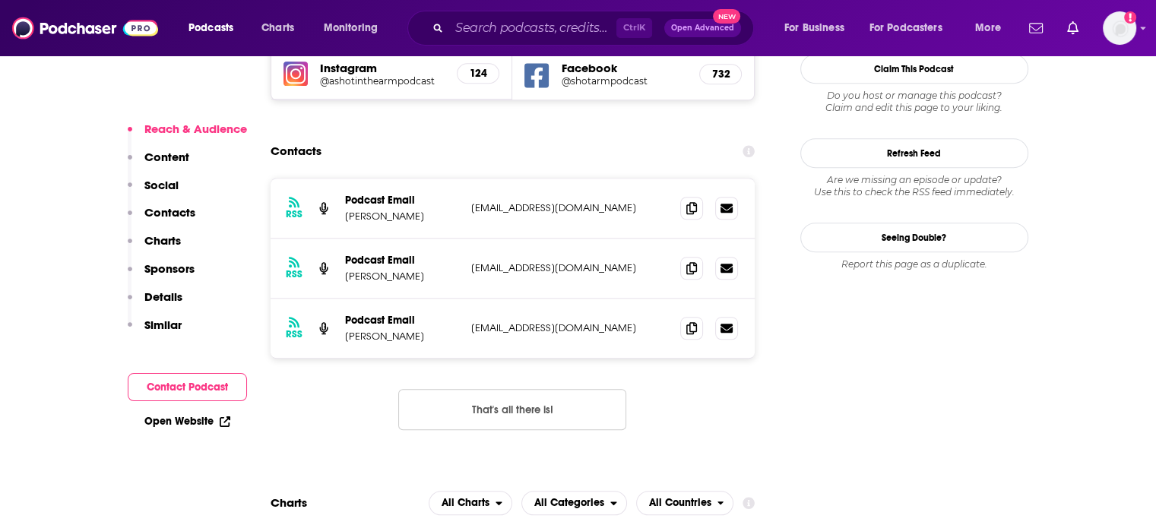
scroll to position [1341, 0]
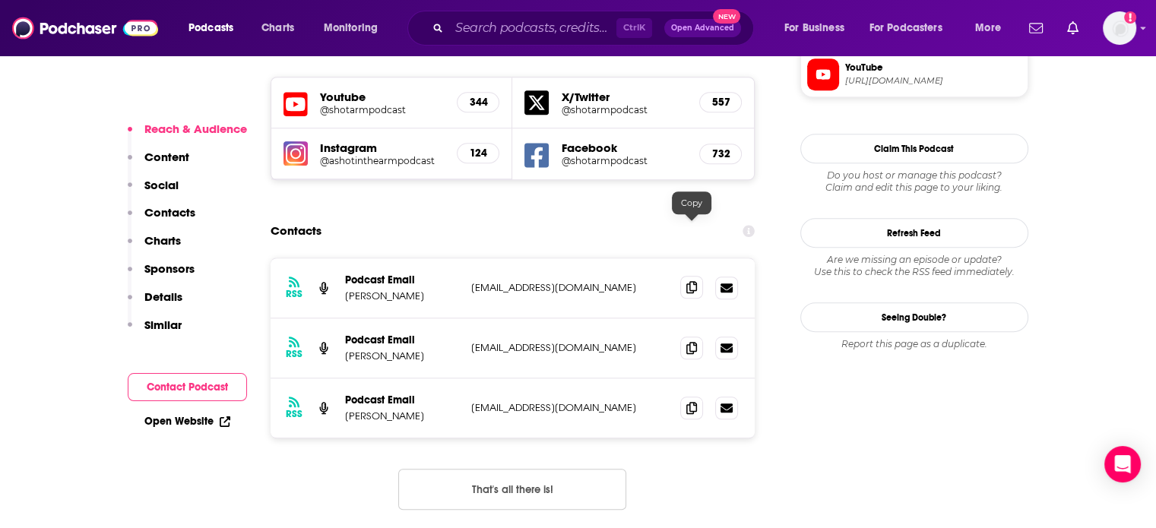
click at [698, 276] on span at bounding box center [691, 287] width 23 height 23
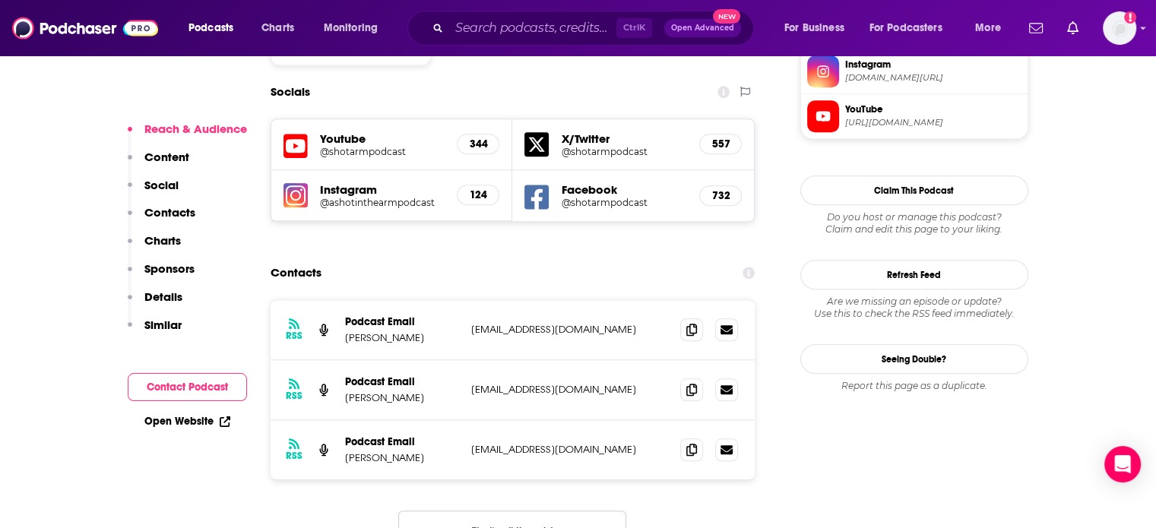
scroll to position [1265, 0]
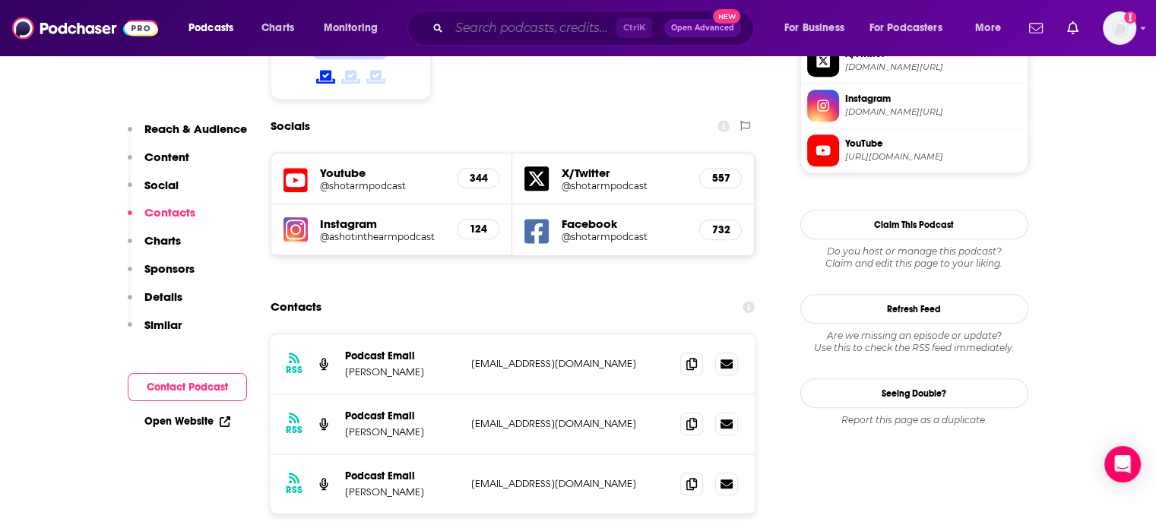
click at [591, 32] on input "Search podcasts, credits, & more..." at bounding box center [532, 28] width 167 height 24
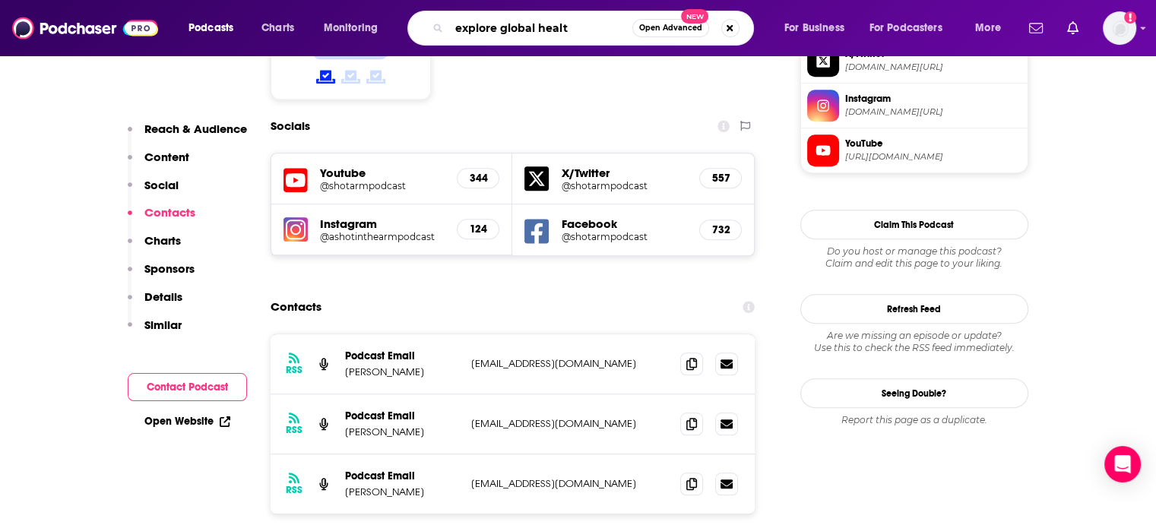
type input "explore global health"
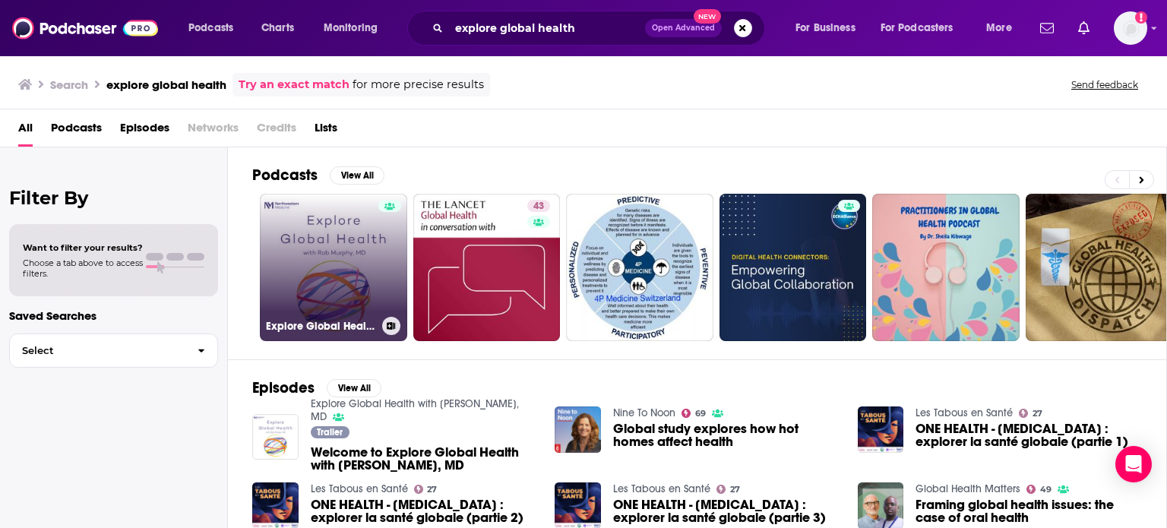
click at [377, 282] on link "Explore Global Health with Rob Murphy, MD" at bounding box center [333, 267] width 147 height 147
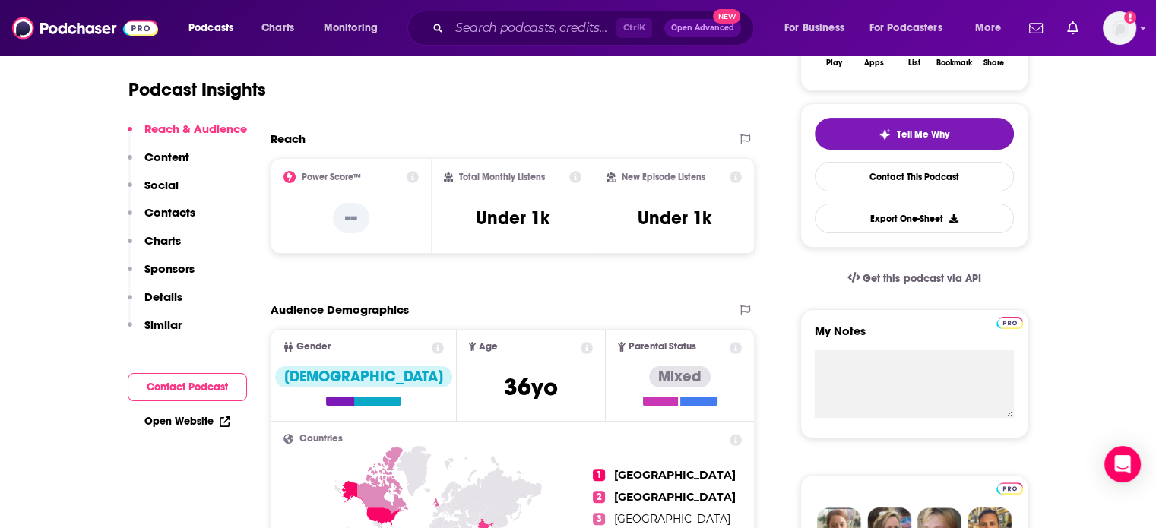
scroll to position [456, 0]
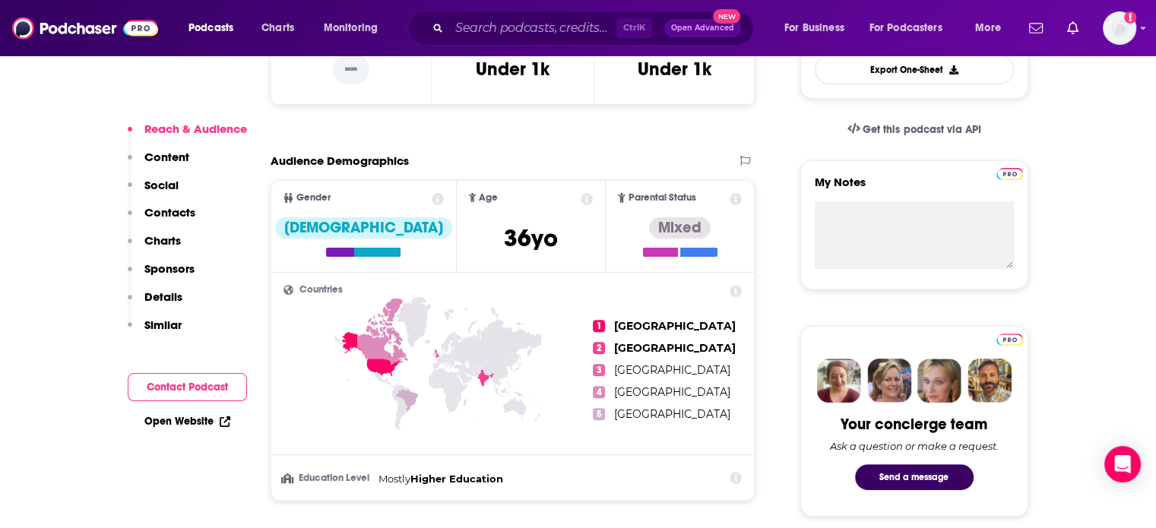
click at [207, 390] on button "Contact Podcast" at bounding box center [187, 387] width 119 height 28
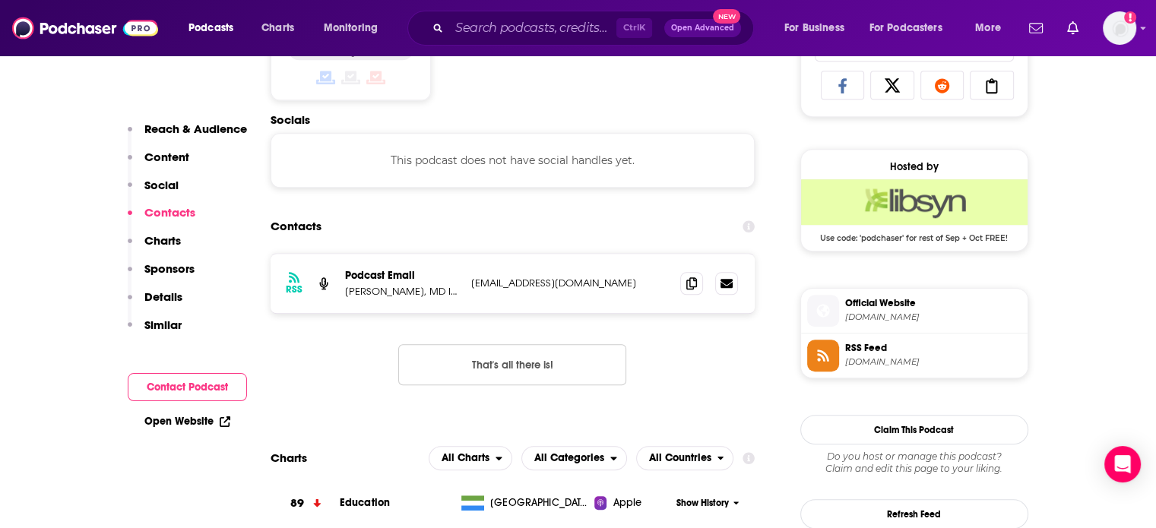
scroll to position [1021, 0]
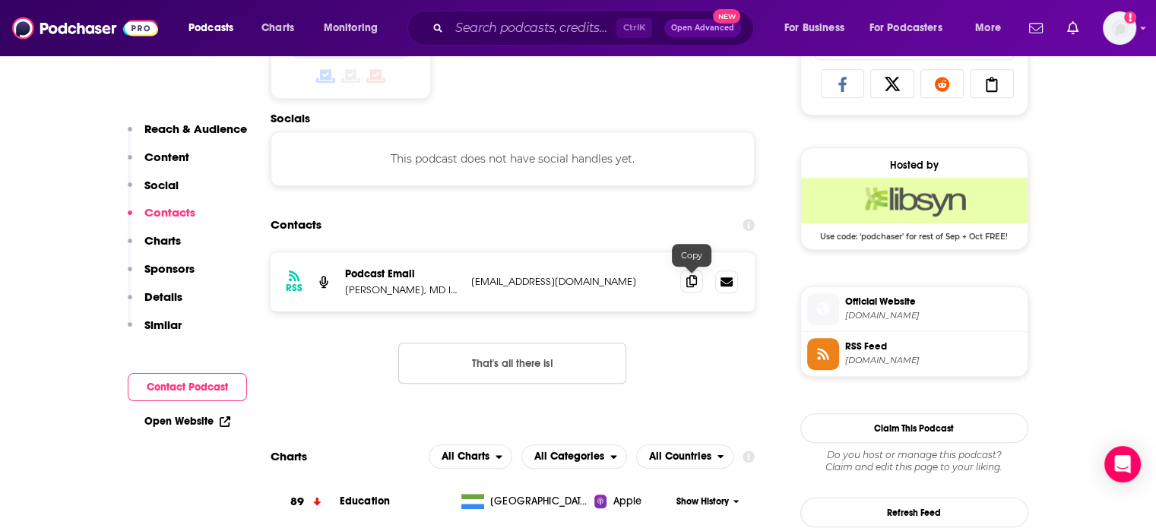
click at [695, 276] on icon at bounding box center [691, 281] width 11 height 12
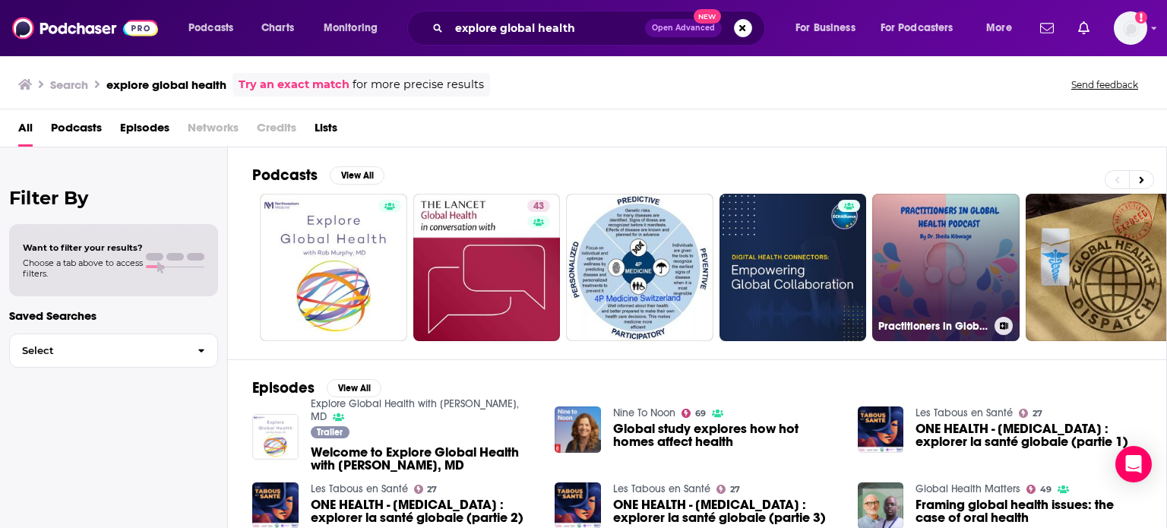
click at [945, 285] on link "Practitioners in Global Health" at bounding box center [946, 267] width 147 height 147
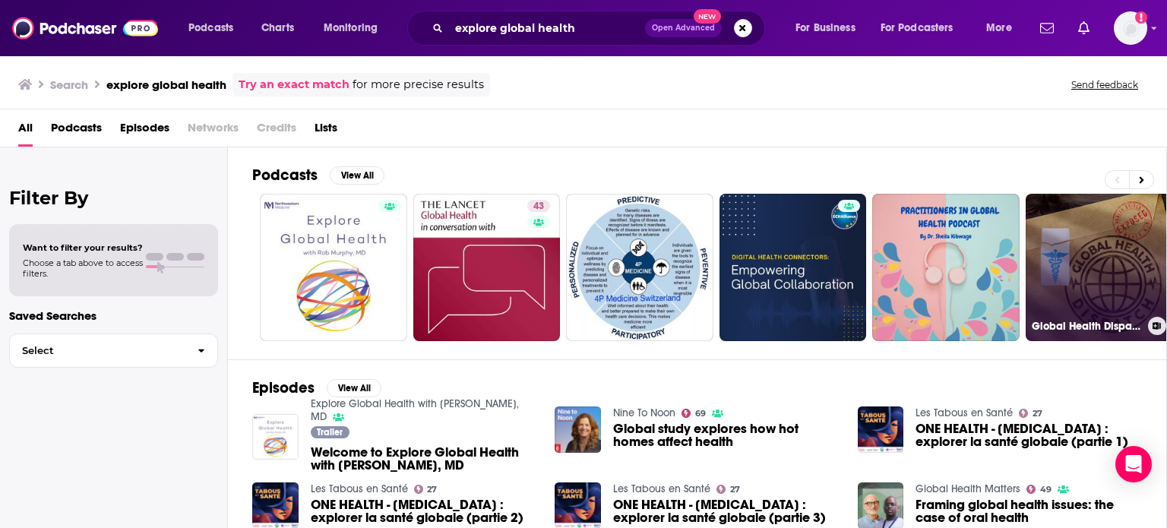
click at [1122, 264] on link "Global Health Dispatch" at bounding box center [1099, 267] width 147 height 147
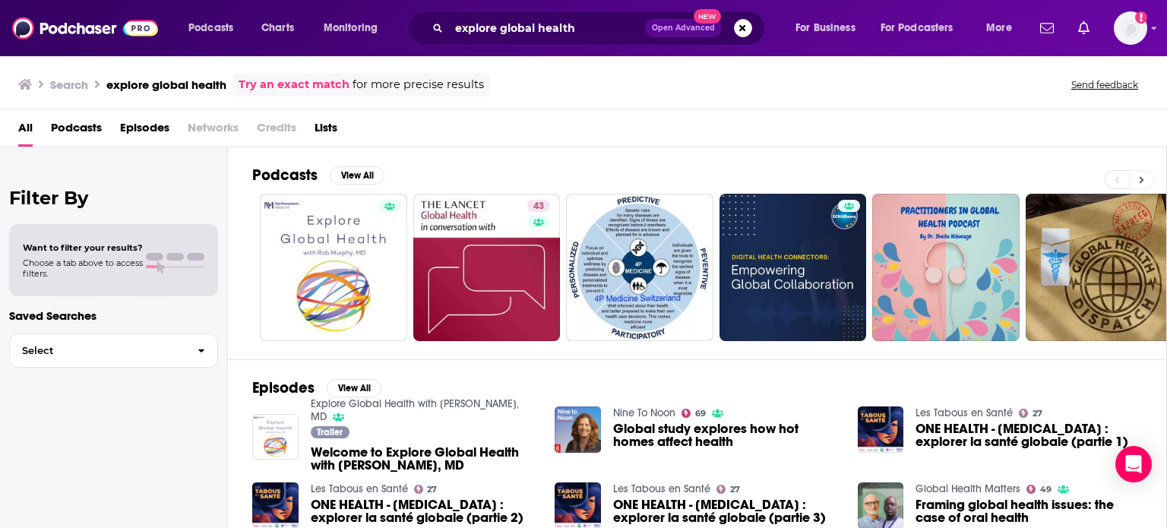
click at [1140, 176] on icon at bounding box center [1141, 180] width 5 height 11
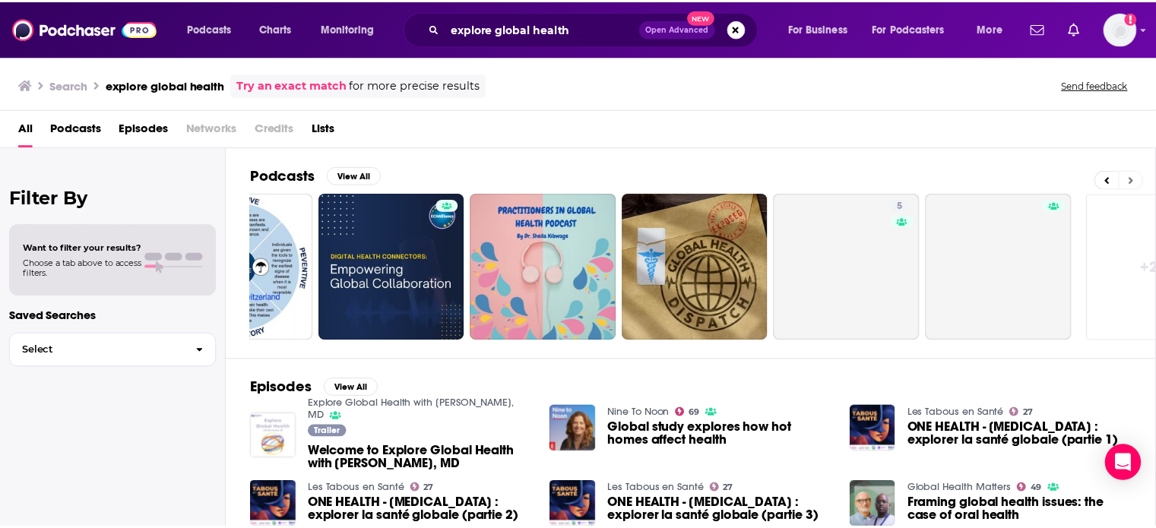
scroll to position [0, 480]
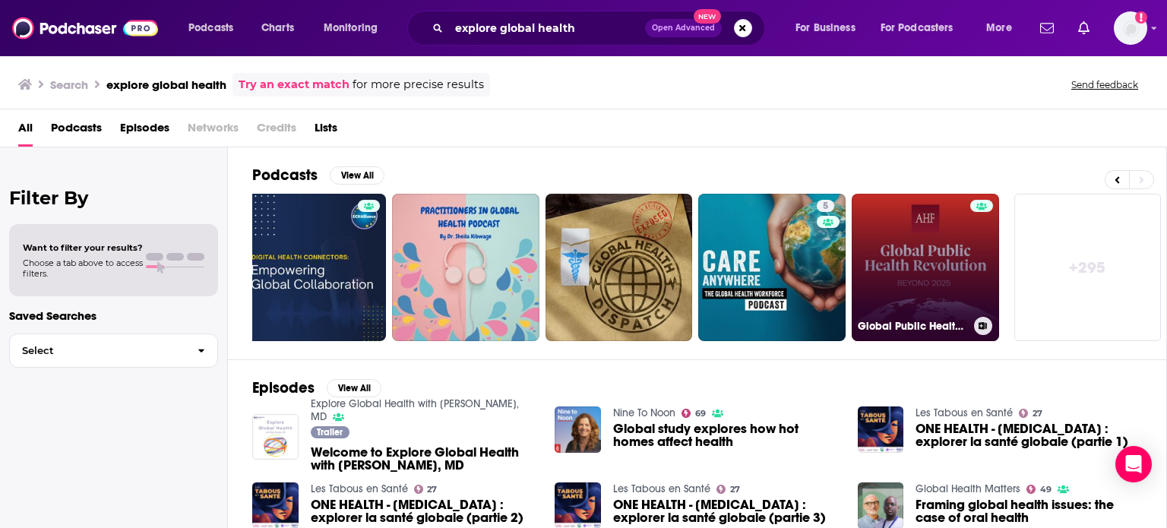
click at [934, 264] on link "Global Public Health Revolution: Beyond 2025" at bounding box center [925, 267] width 147 height 147
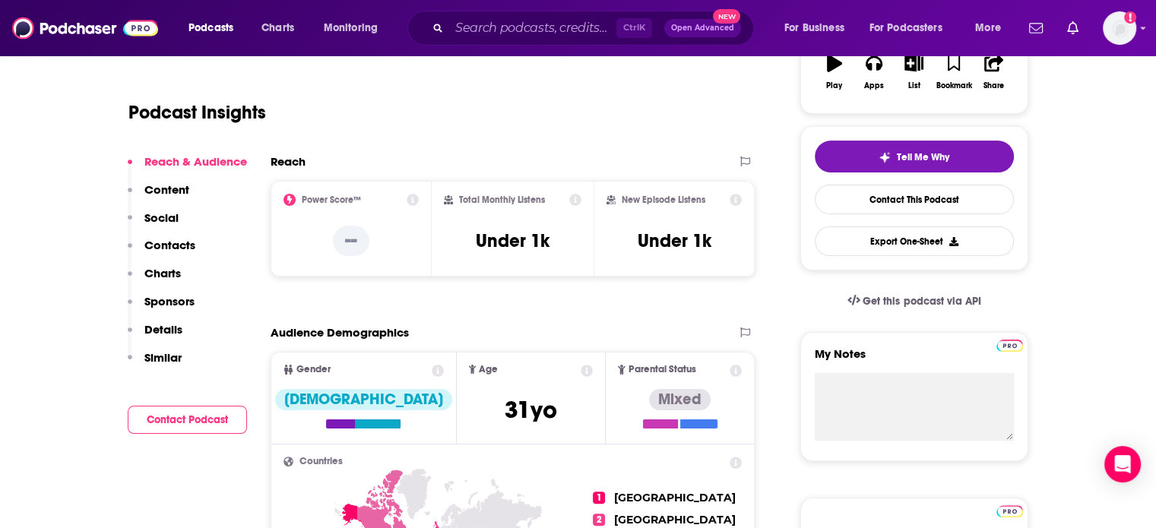
scroll to position [456, 0]
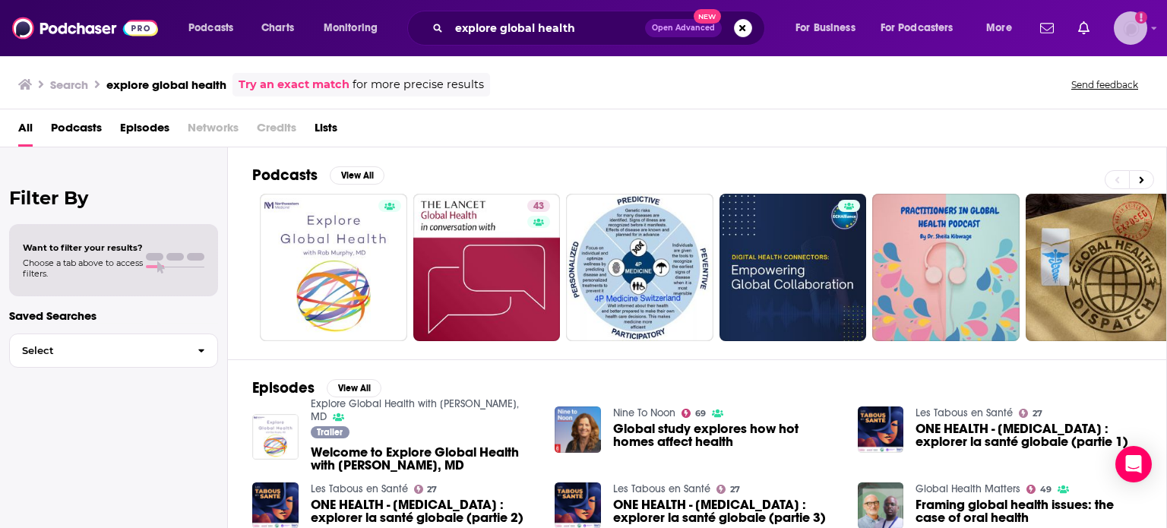
click at [1155, 27] on icon "Show profile menu" at bounding box center [1154, 28] width 5 height 3
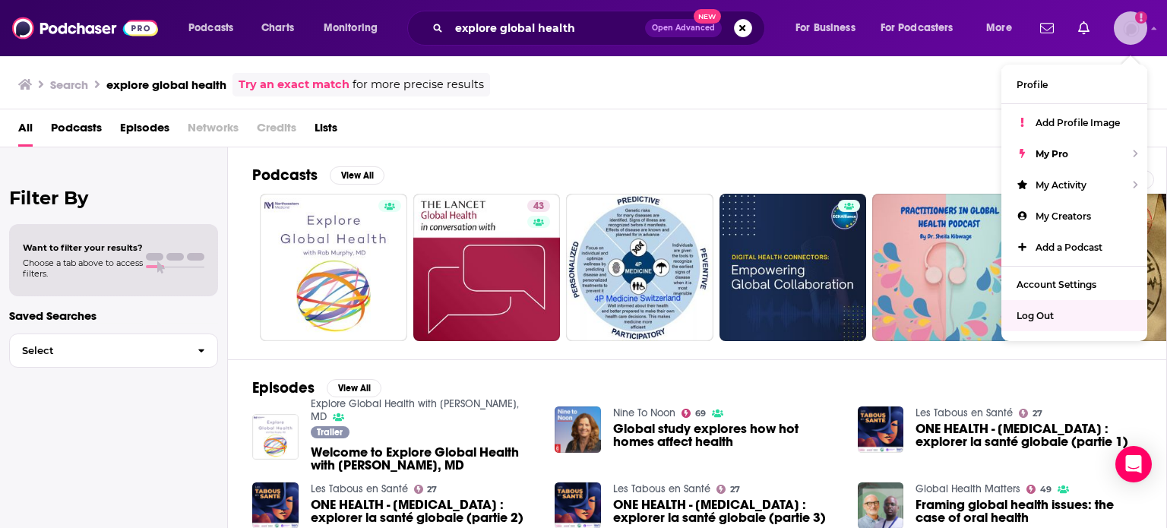
click at [1048, 313] on span "Log Out" at bounding box center [1035, 315] width 37 height 11
